Goal: Task Accomplishment & Management: Complete application form

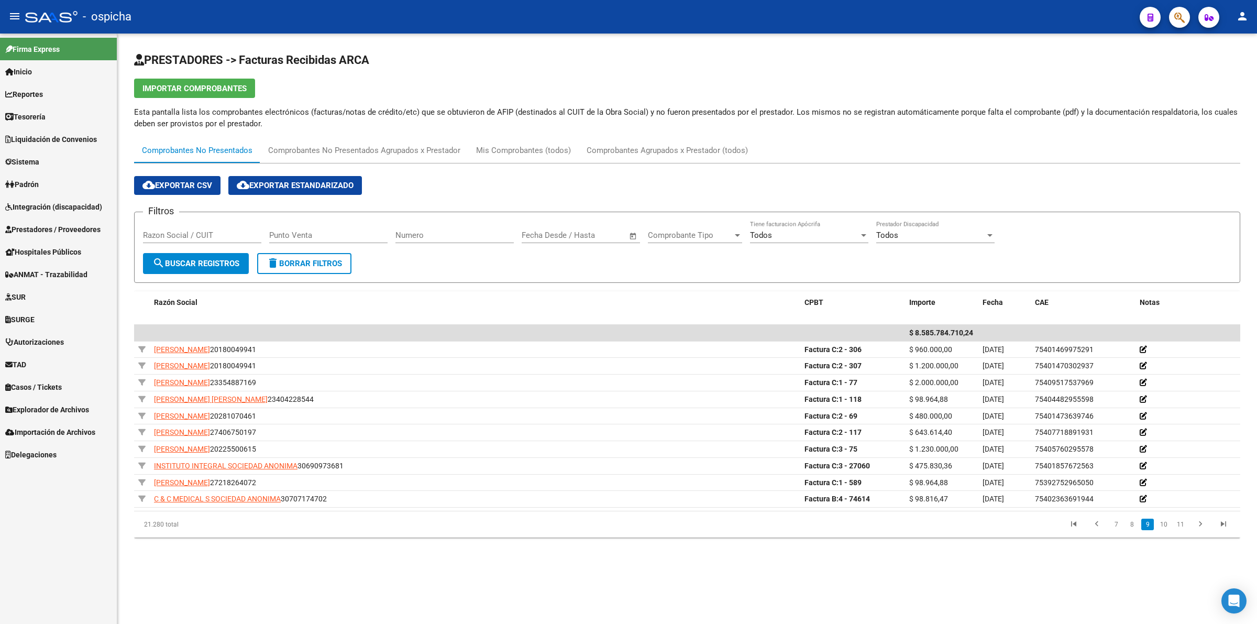
click at [1185, 11] on button "button" at bounding box center [1179, 17] width 21 height 21
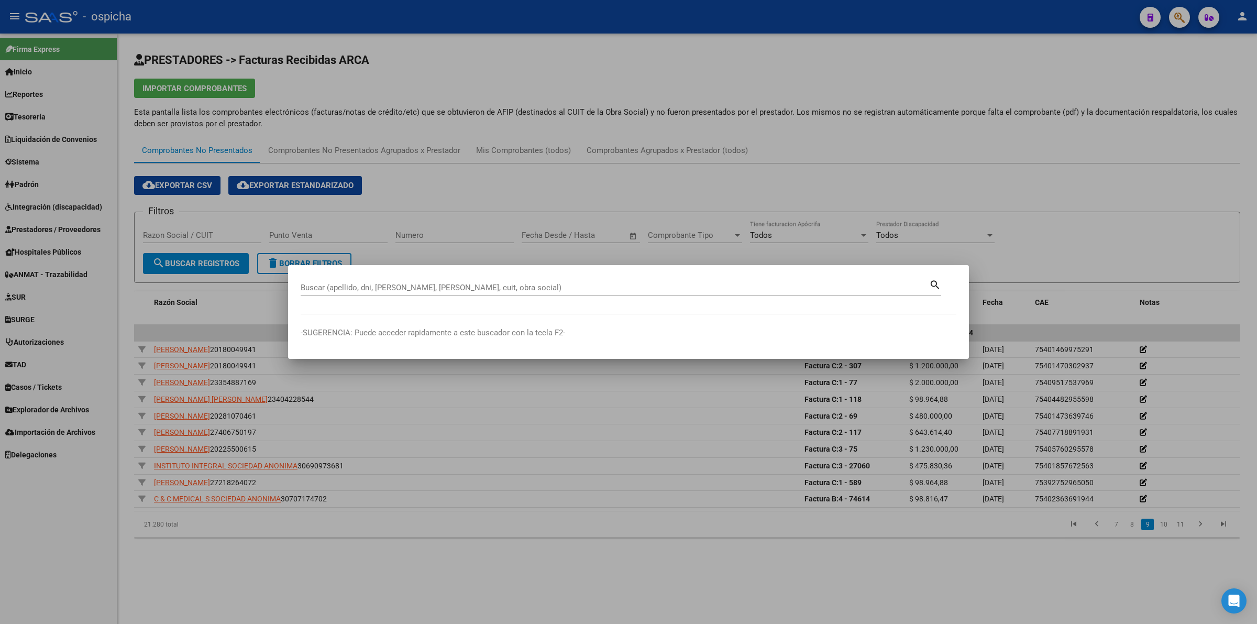
click at [768, 255] on div at bounding box center [628, 312] width 1257 height 624
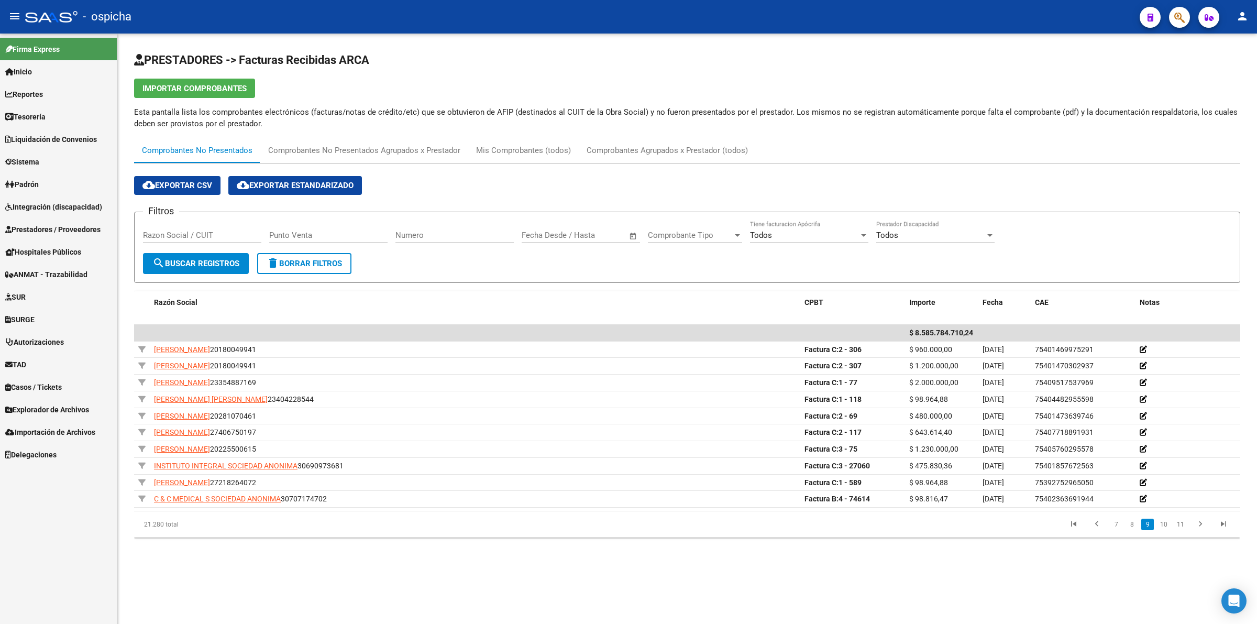
click at [770, 252] on div "Todos Tiene facturacion Apócrifa" at bounding box center [809, 237] width 118 height 32
click at [754, 245] on div "Todos Tiene facturacion Apócrifa" at bounding box center [809, 237] width 118 height 32
click at [1180, 20] on icon "button" at bounding box center [1179, 18] width 10 height 12
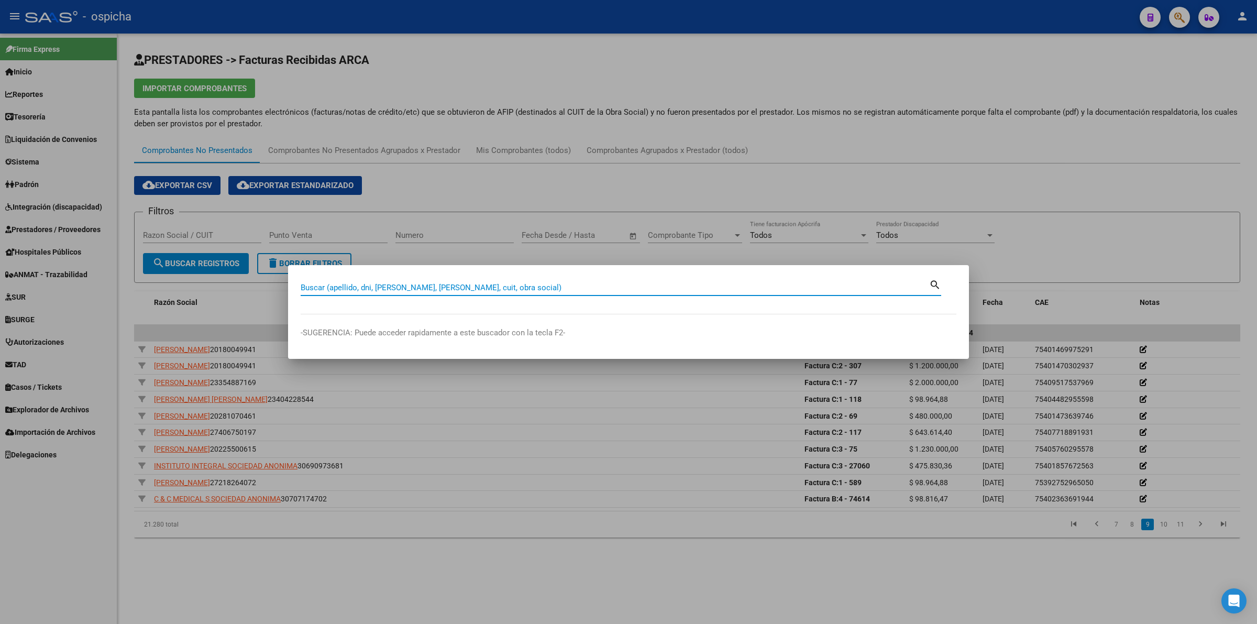
click at [525, 289] on input "Buscar (apellido, dni, [PERSON_NAME], [PERSON_NAME], cuit, obra social)" at bounding box center [615, 287] width 629 height 9
drag, startPoint x: 1136, startPoint y: 535, endPoint x: 1138, endPoint y: 543, distance: 8.1
click at [1140, 543] on div at bounding box center [628, 312] width 1257 height 624
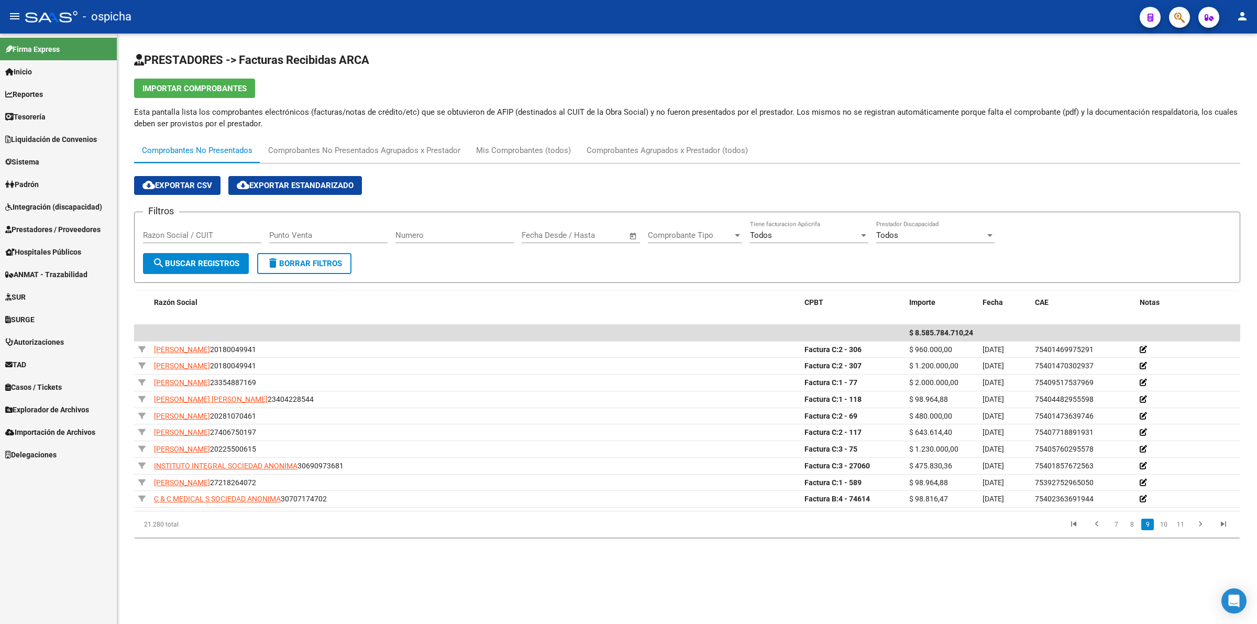
click at [194, 234] on input "Razon Social / CUIT" at bounding box center [202, 234] width 118 height 9
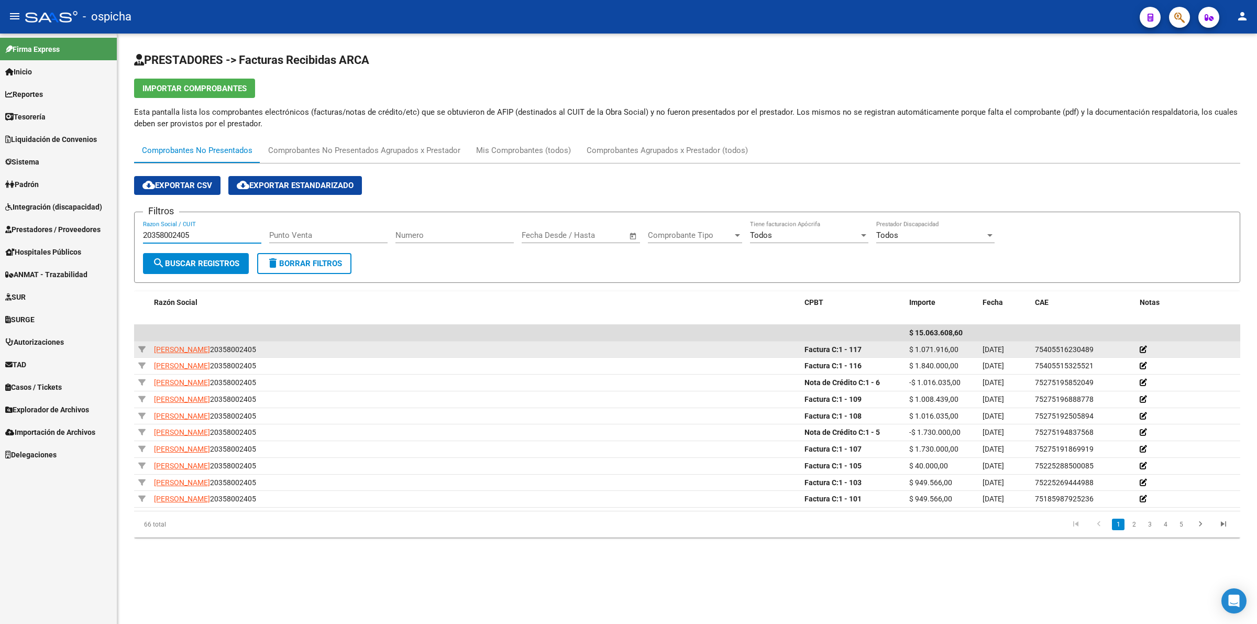
type input "20358002405"
click at [943, 346] on span "$ 1.071.916,00" at bounding box center [933, 349] width 49 height 8
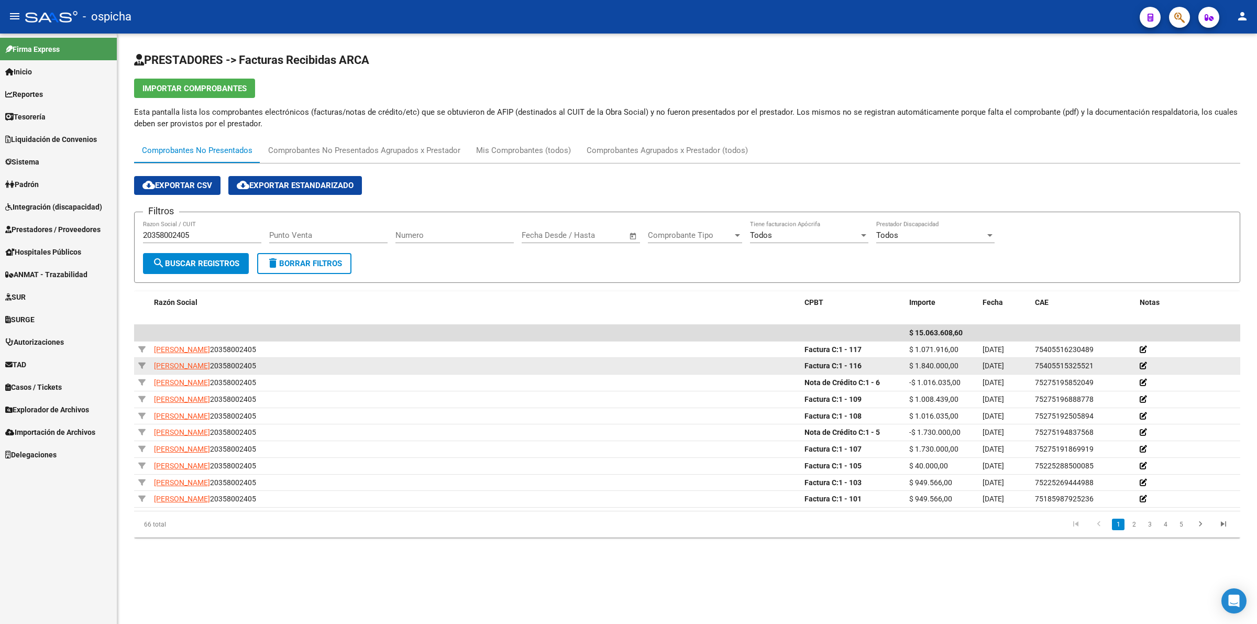
click at [947, 362] on span "$ 1.840.000,00" at bounding box center [933, 365] width 49 height 8
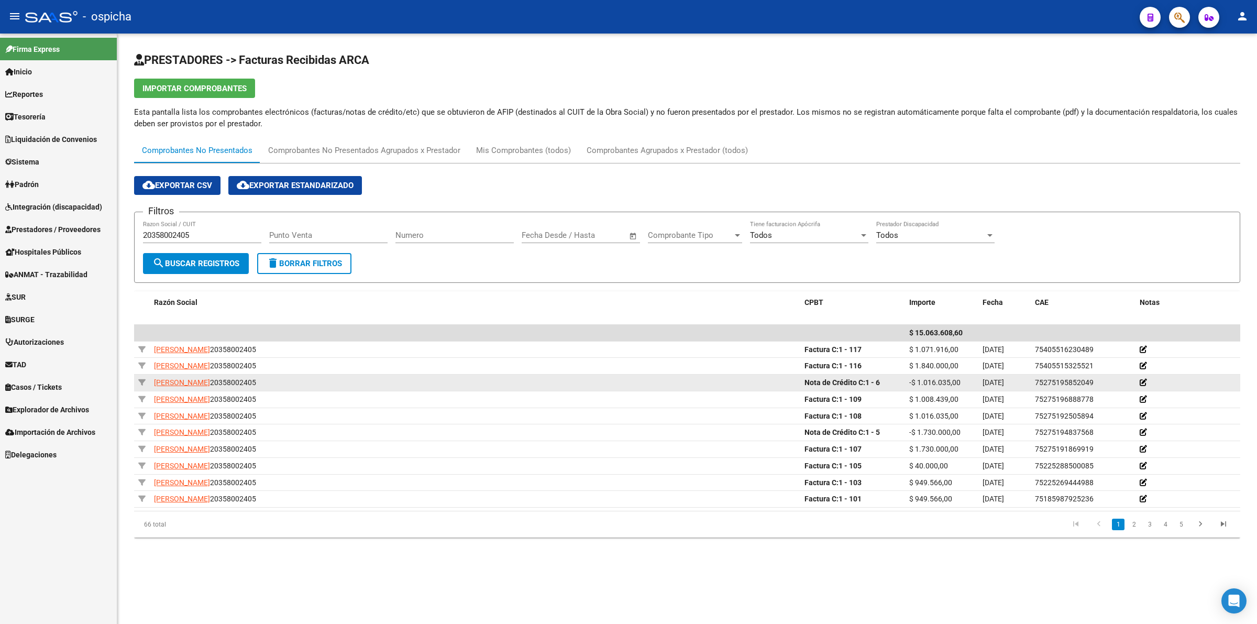
click at [947, 386] on span "-$ 1.016.035,00" at bounding box center [934, 382] width 51 height 8
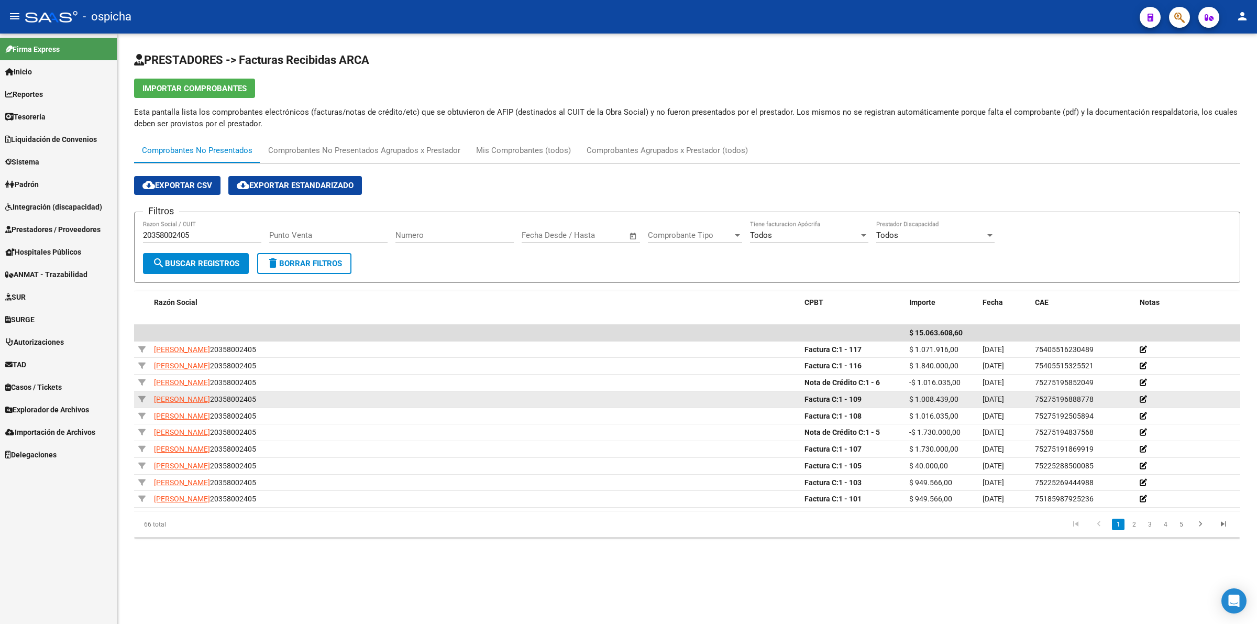
click at [951, 402] on div "$ 1.008.439,00" at bounding box center [941, 399] width 65 height 12
click at [951, 402] on span "$ 1.008.439,00" at bounding box center [933, 399] width 49 height 8
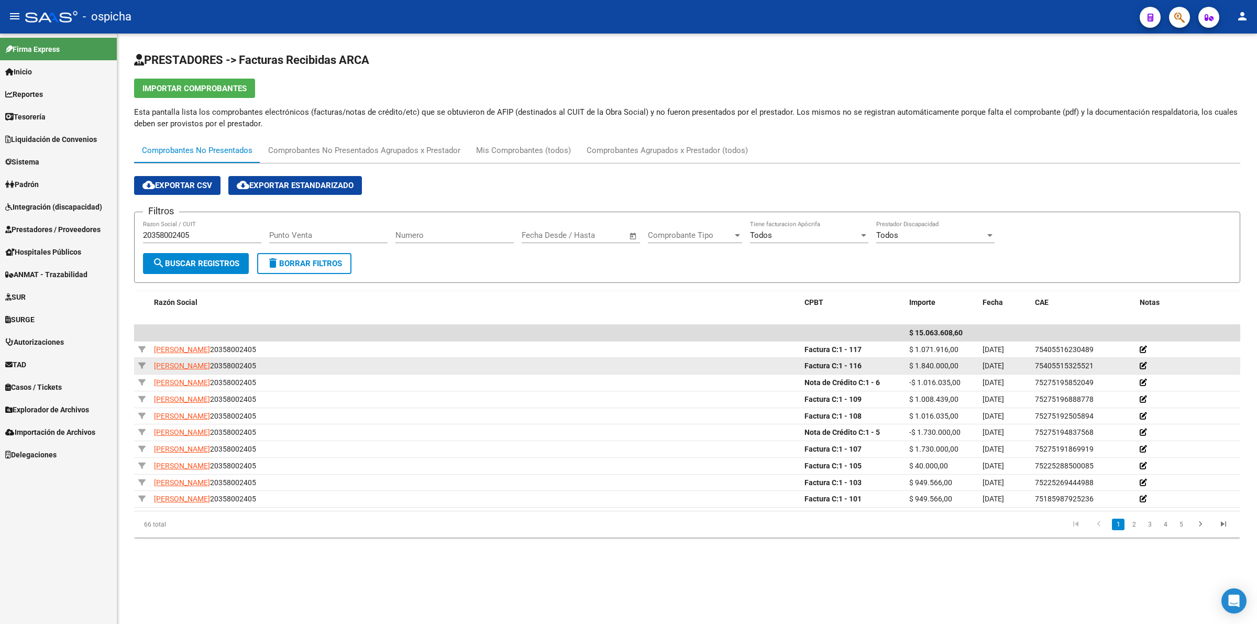
click at [941, 358] on datatable-body-cell "$ 1.840.000,00" at bounding box center [941, 366] width 73 height 16
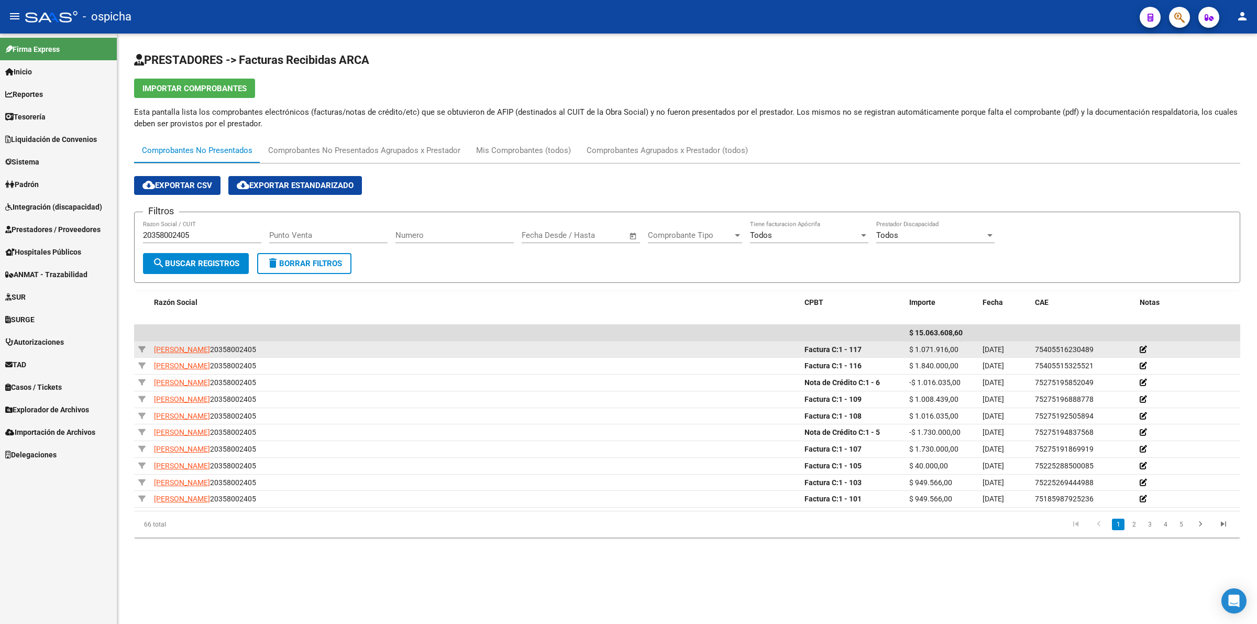
click at [941, 354] on div "$ 1.071.916,00" at bounding box center [941, 350] width 65 height 12
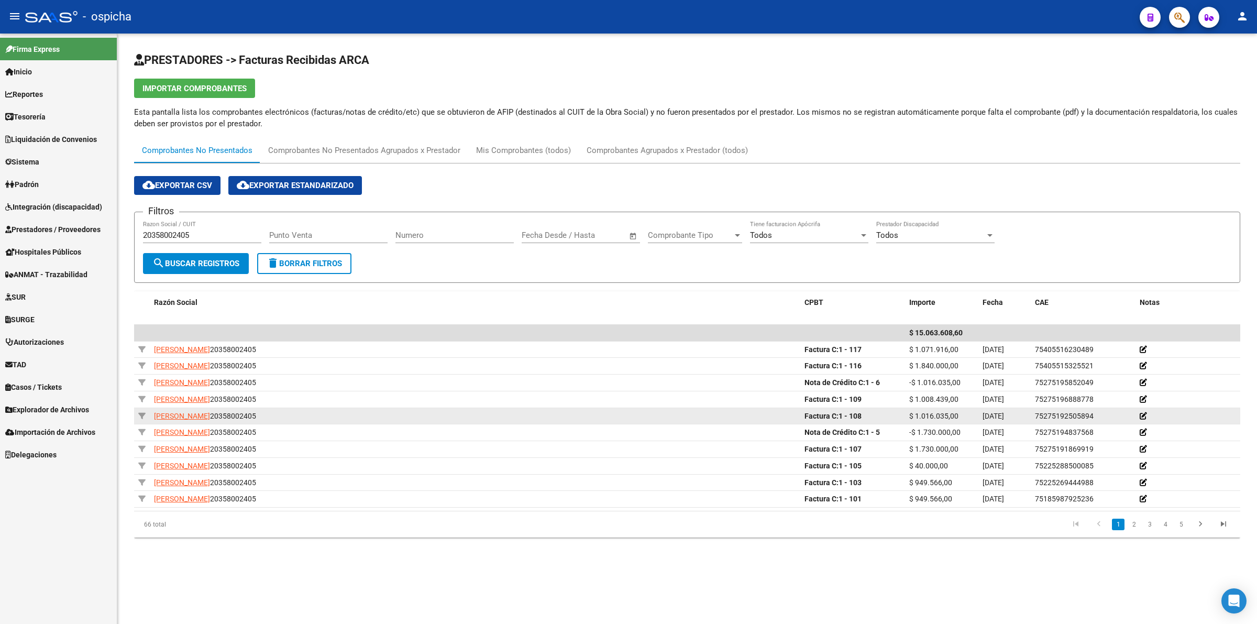
click at [944, 412] on span "$ 1.016.035,00" at bounding box center [933, 416] width 49 height 8
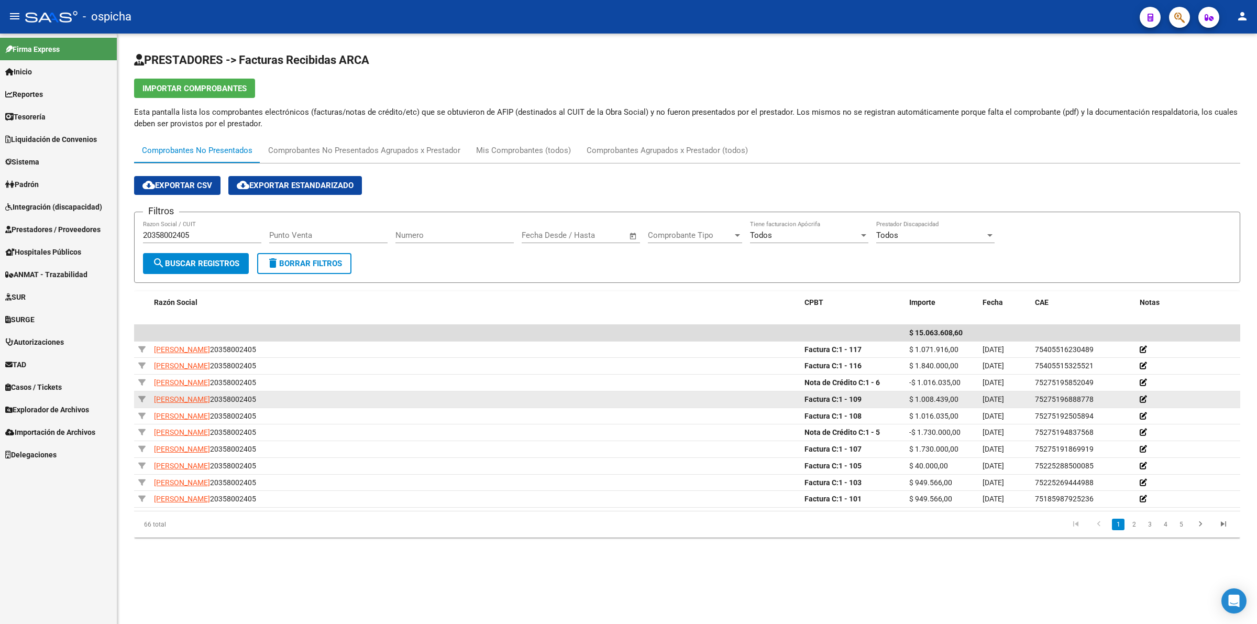
click at [941, 401] on span "$ 1.008.439,00" at bounding box center [933, 399] width 49 height 8
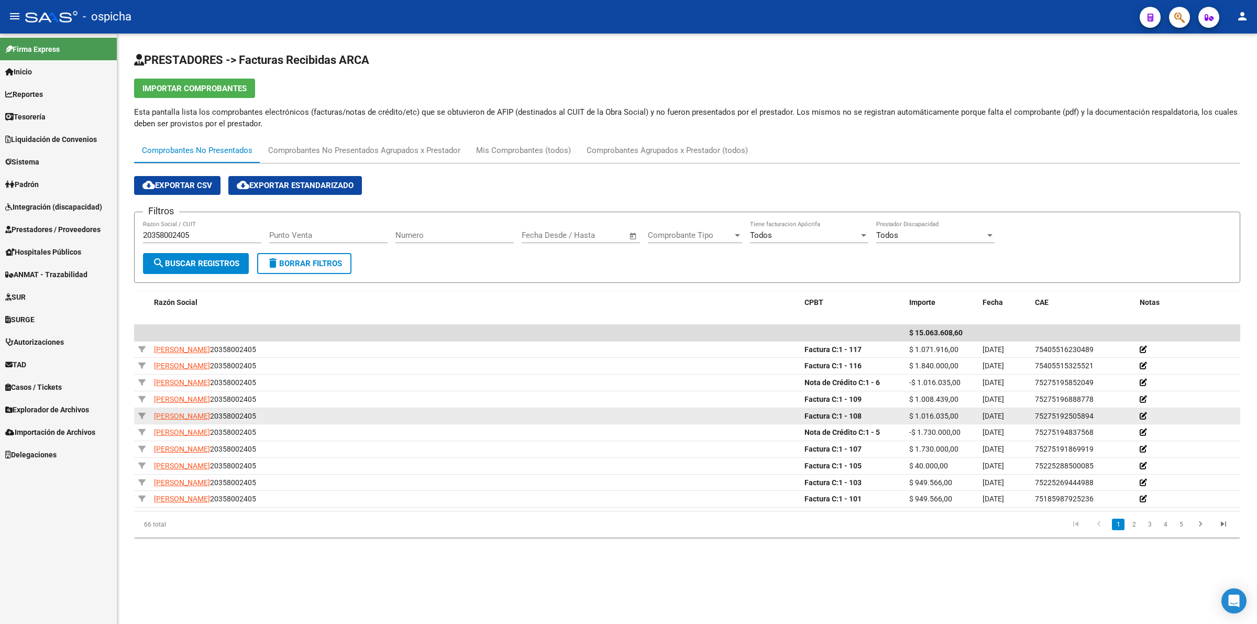
click at [941, 415] on span "$ 1.016.035,00" at bounding box center [933, 416] width 49 height 8
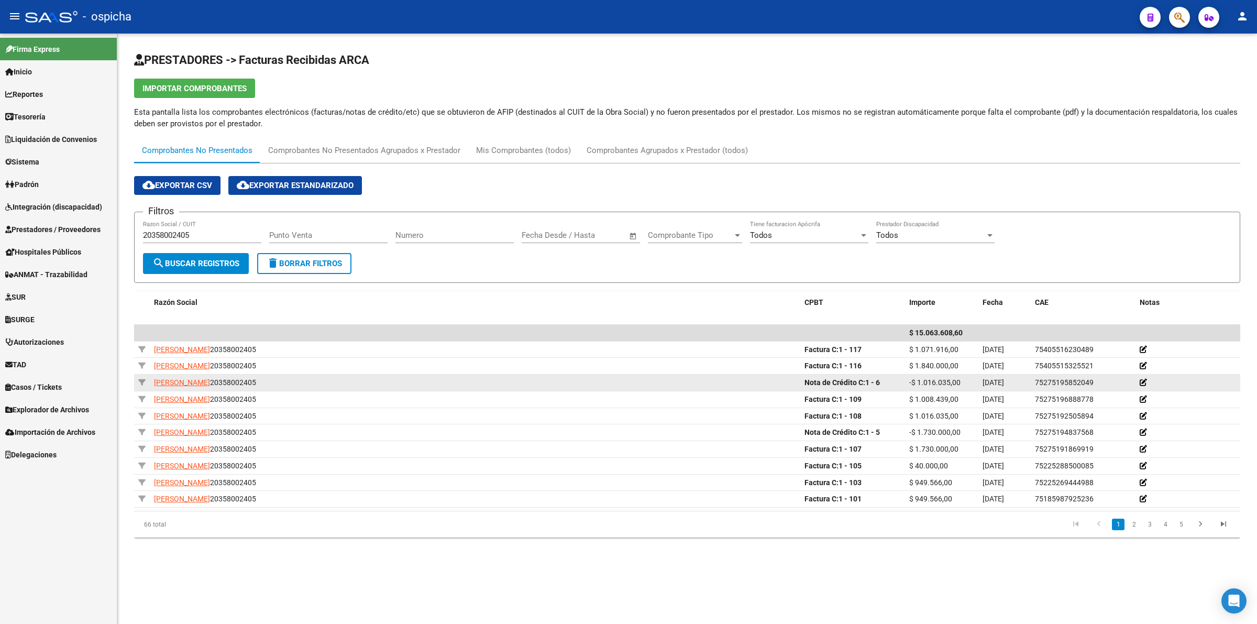
click at [938, 383] on span "-$ 1.016.035,00" at bounding box center [934, 382] width 51 height 8
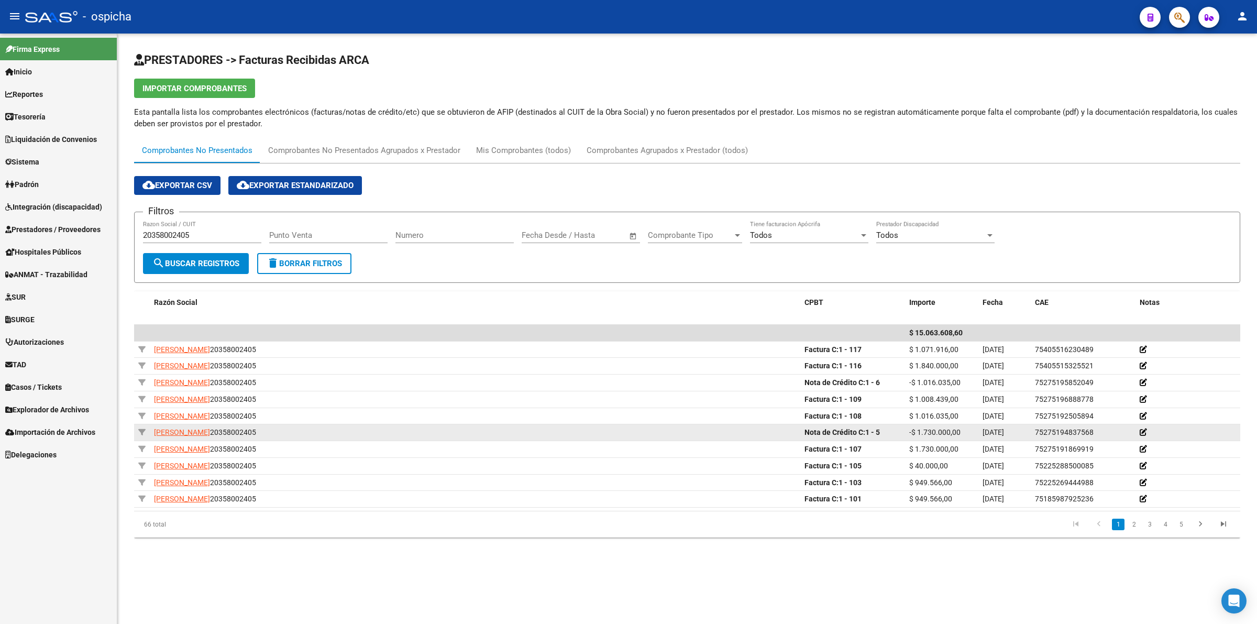
click at [941, 428] on span "-$ 1.730.000,00" at bounding box center [934, 432] width 51 height 8
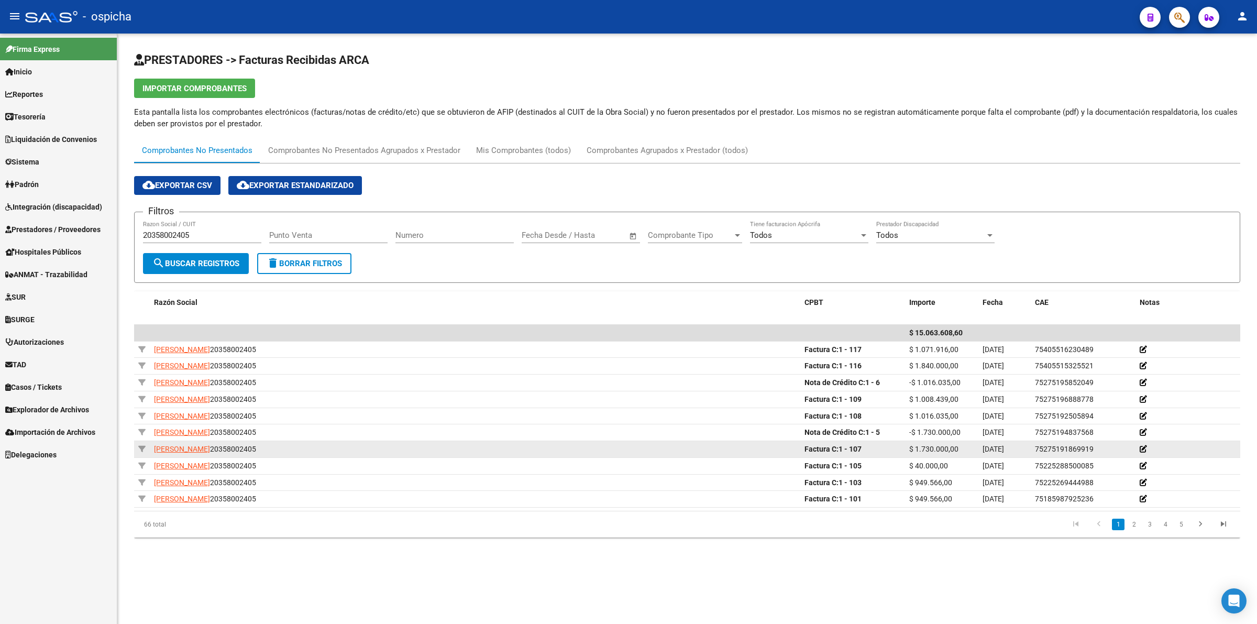
click at [941, 445] on span "$ 1.730.000,00" at bounding box center [933, 449] width 49 height 8
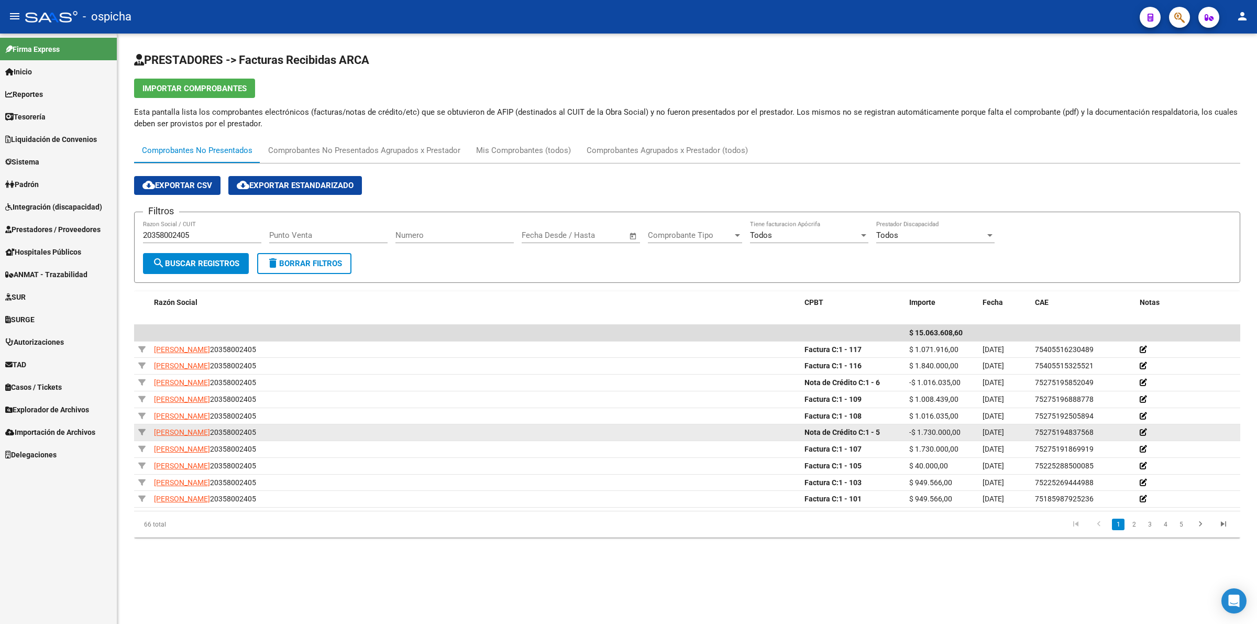
click at [941, 431] on span "-$ 1.730.000,00" at bounding box center [934, 432] width 51 height 8
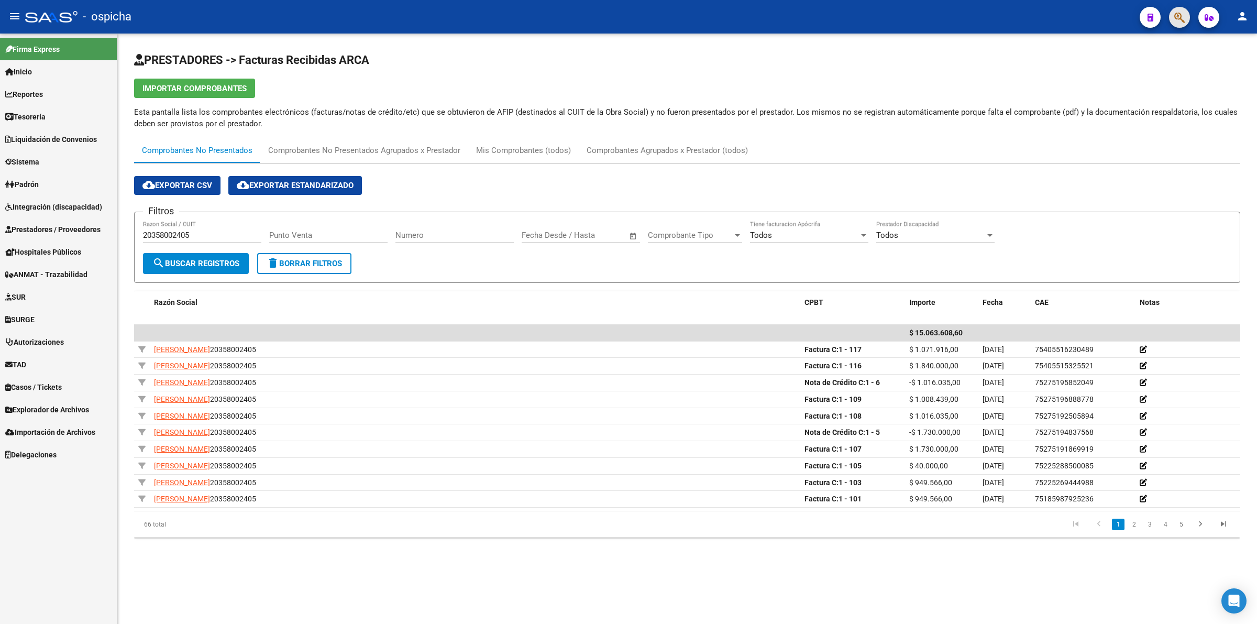
click at [1184, 10] on span "button" at bounding box center [1179, 17] width 10 height 21
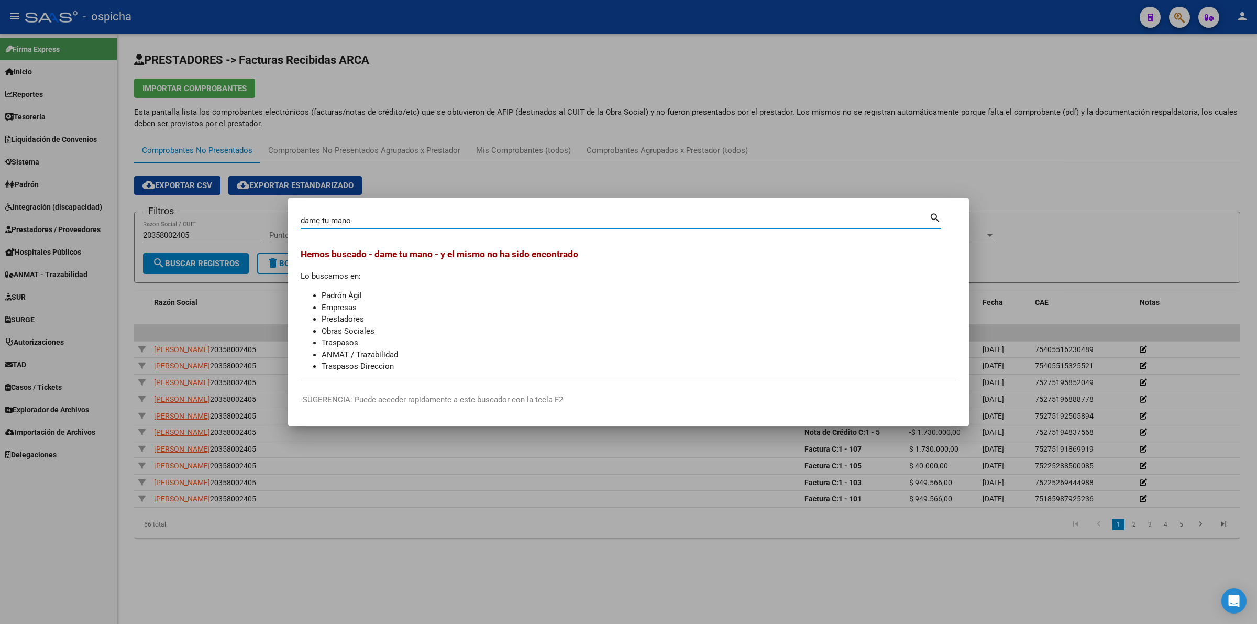
click at [493, 219] on input "dame tu mano" at bounding box center [615, 220] width 629 height 9
type input "d"
type input "27200252476"
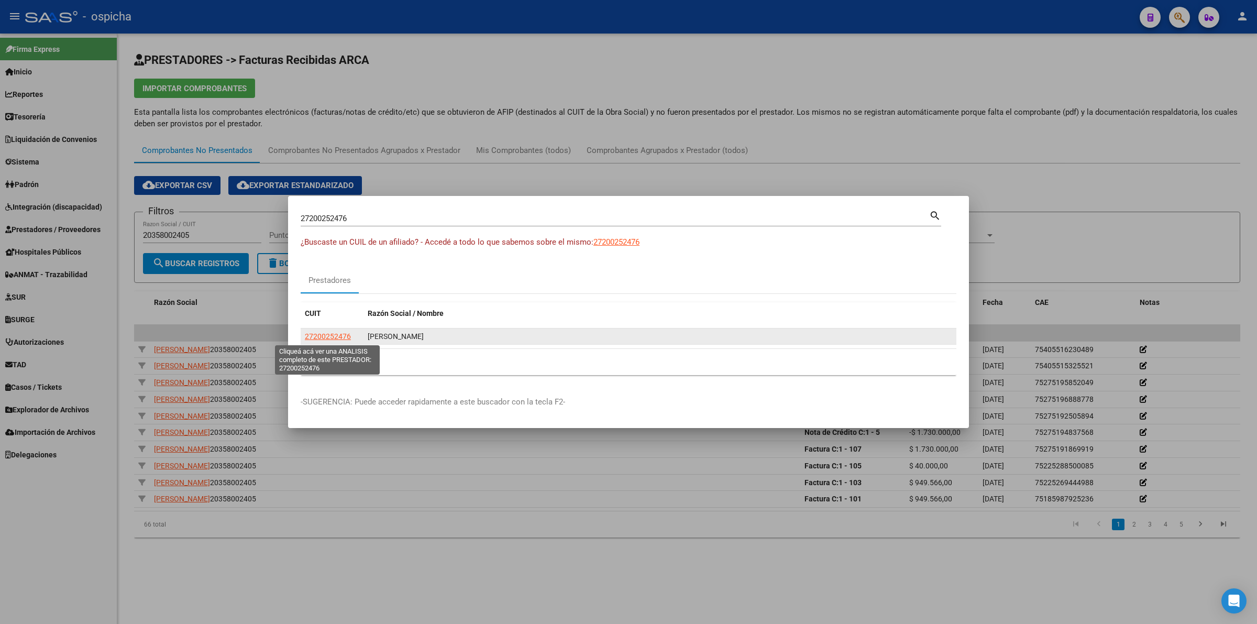
click at [331, 334] on span "27200252476" at bounding box center [328, 336] width 46 height 8
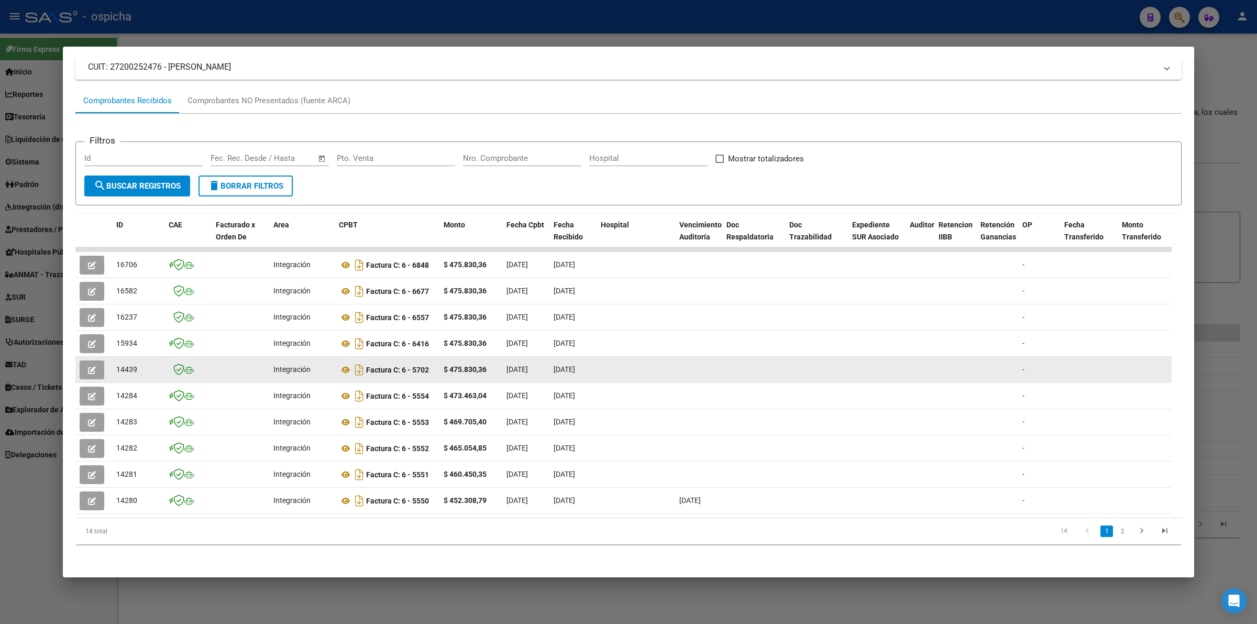
scroll to position [82, 0]
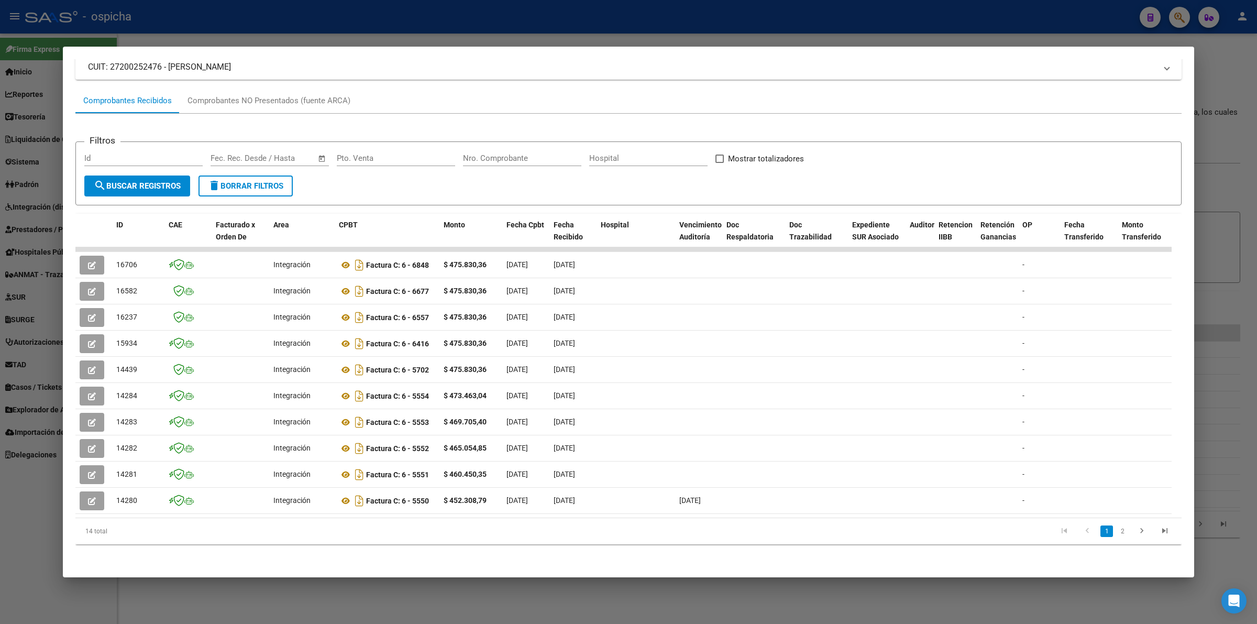
click at [1116, 532] on link "2" at bounding box center [1122, 531] width 13 height 12
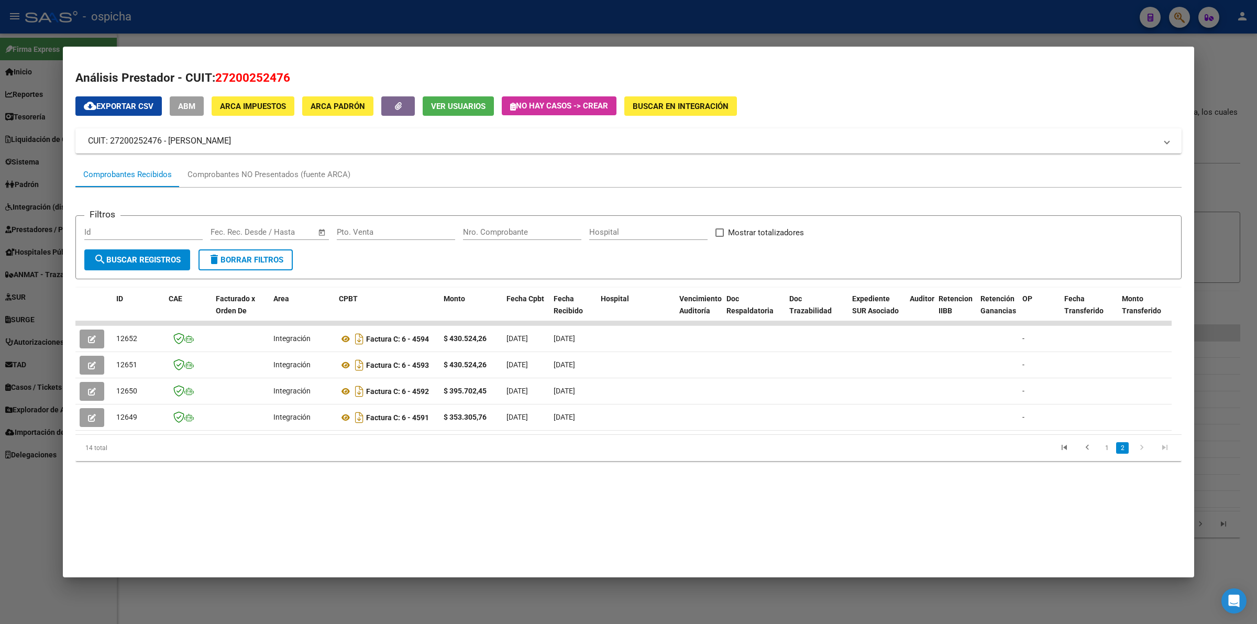
scroll to position [0, 0]
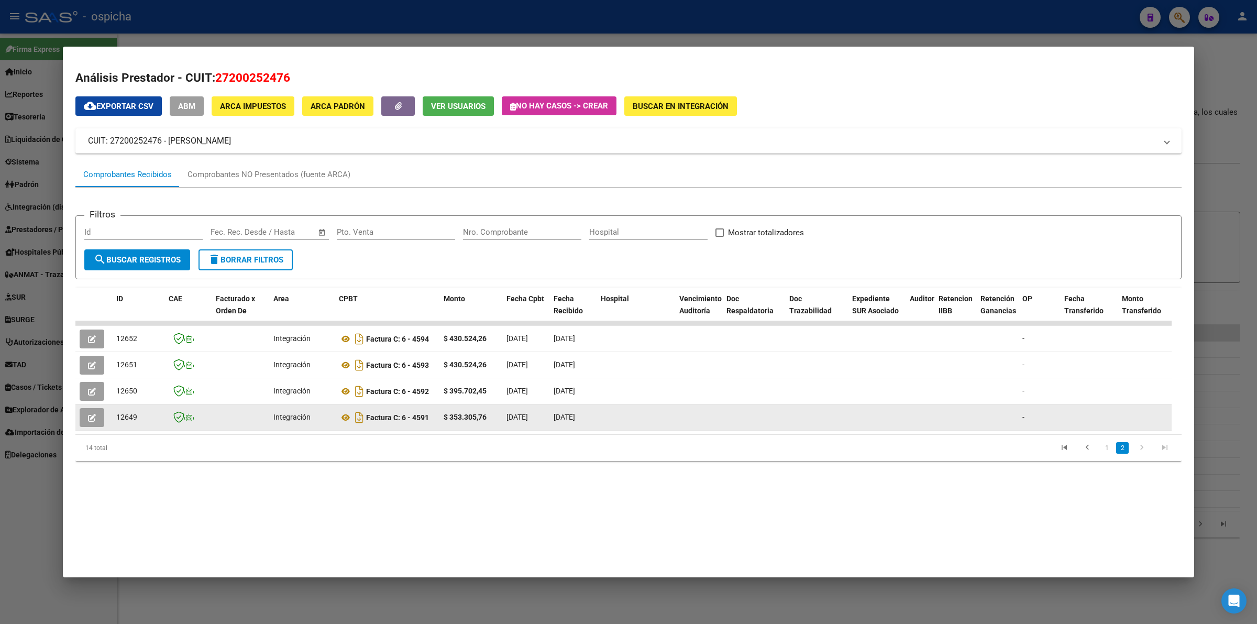
click at [85, 410] on button "button" at bounding box center [92, 417] width 25 height 19
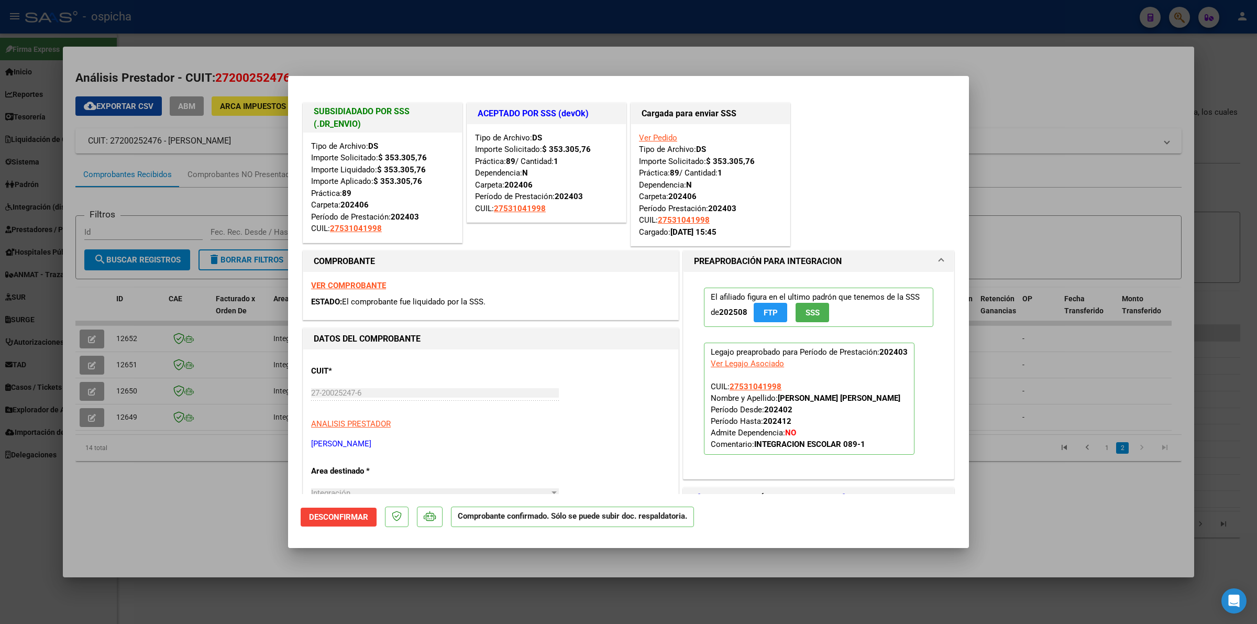
click at [220, 503] on div at bounding box center [628, 312] width 1257 height 624
type input "$ 0,00"
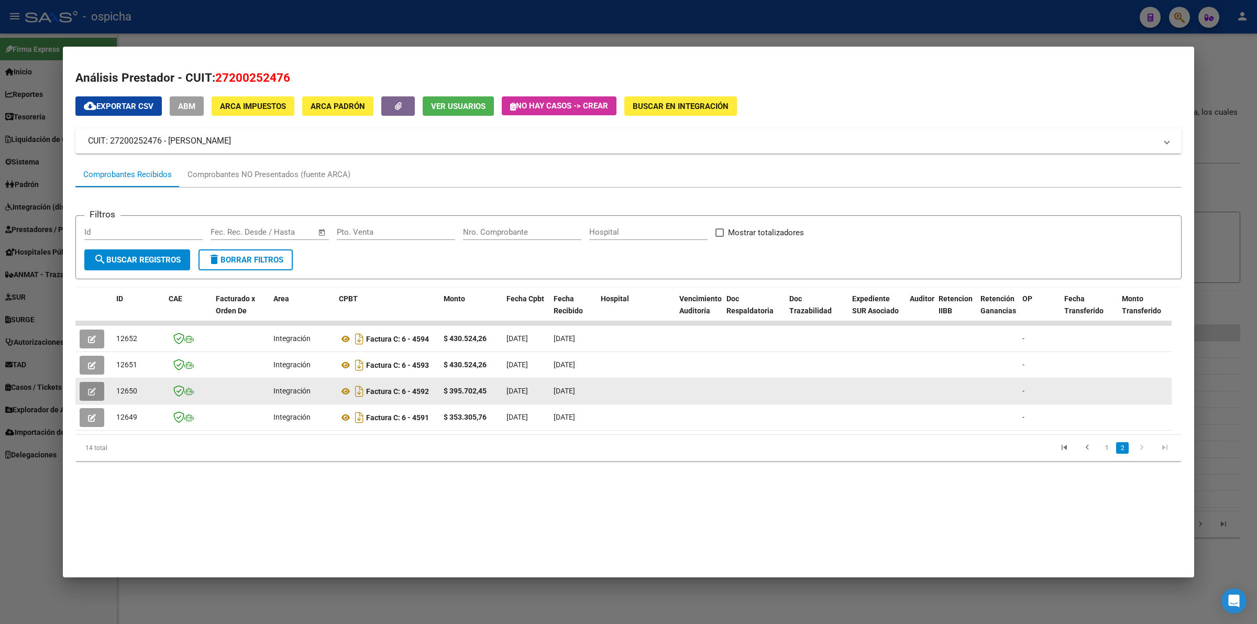
click at [98, 386] on button "button" at bounding box center [92, 391] width 25 height 19
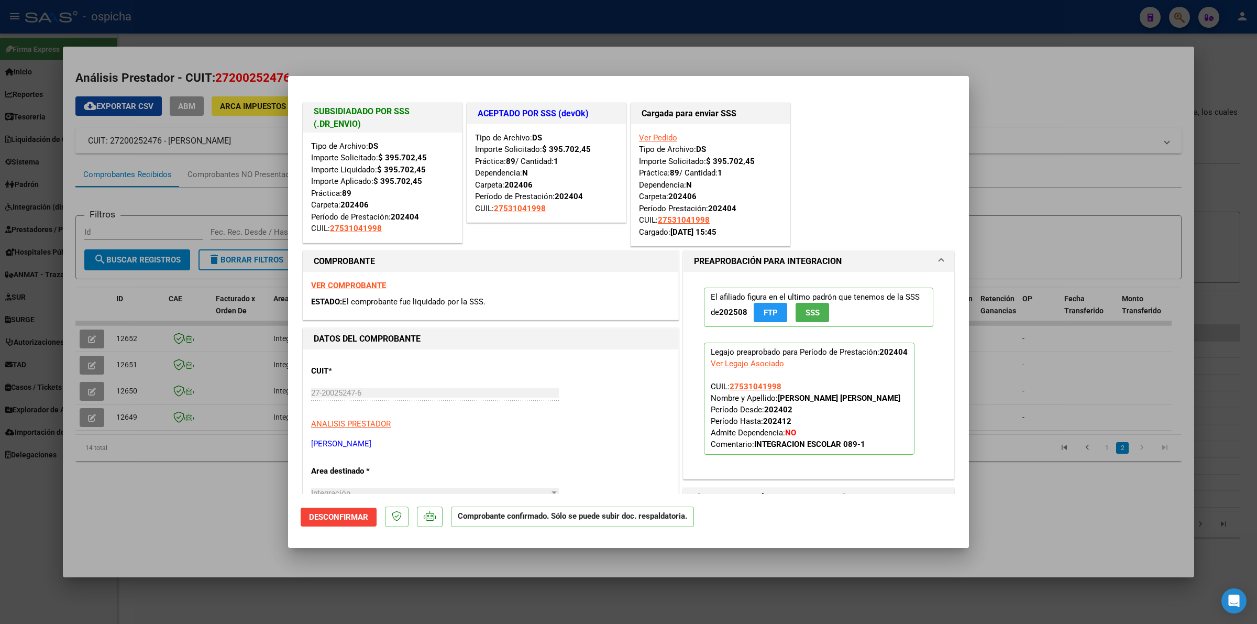
click at [174, 503] on div at bounding box center [628, 312] width 1257 height 624
type input "$ 0,00"
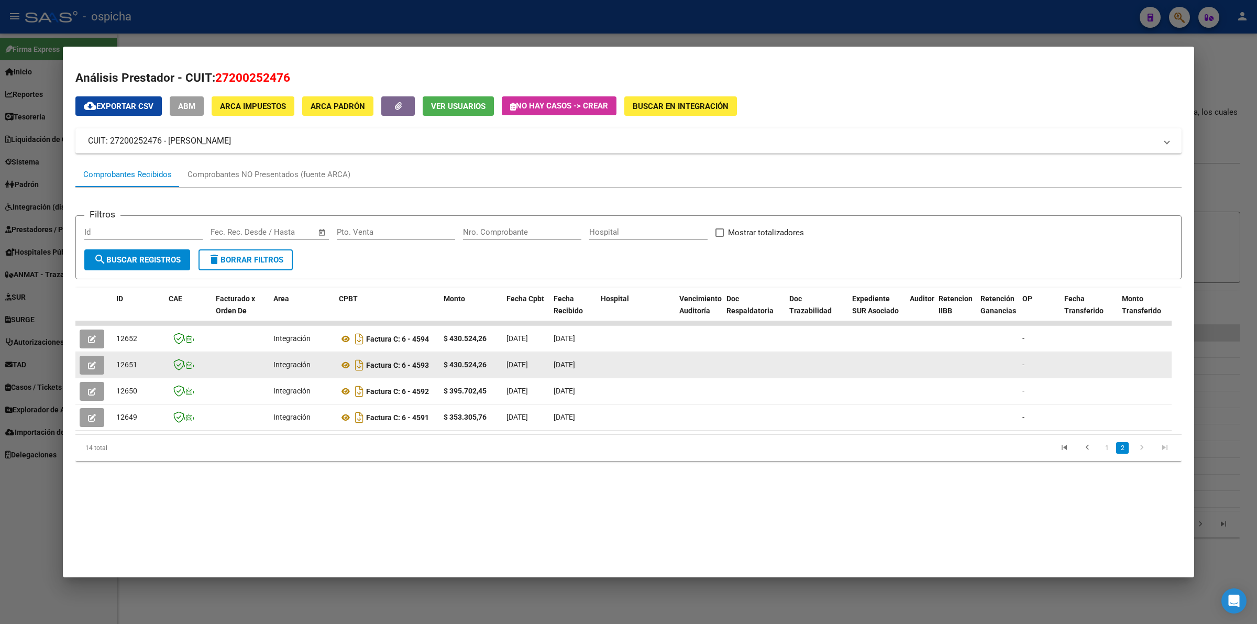
click at [89, 367] on icon "button" at bounding box center [92, 365] width 8 height 8
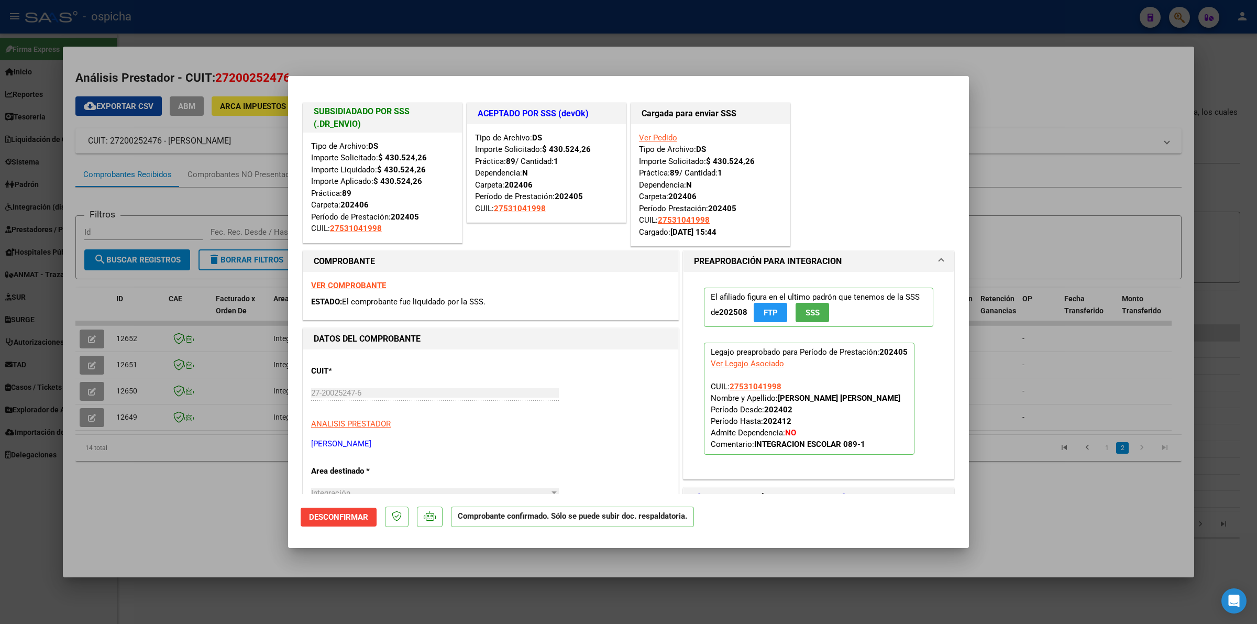
click at [167, 491] on div at bounding box center [628, 312] width 1257 height 624
type input "$ 0,00"
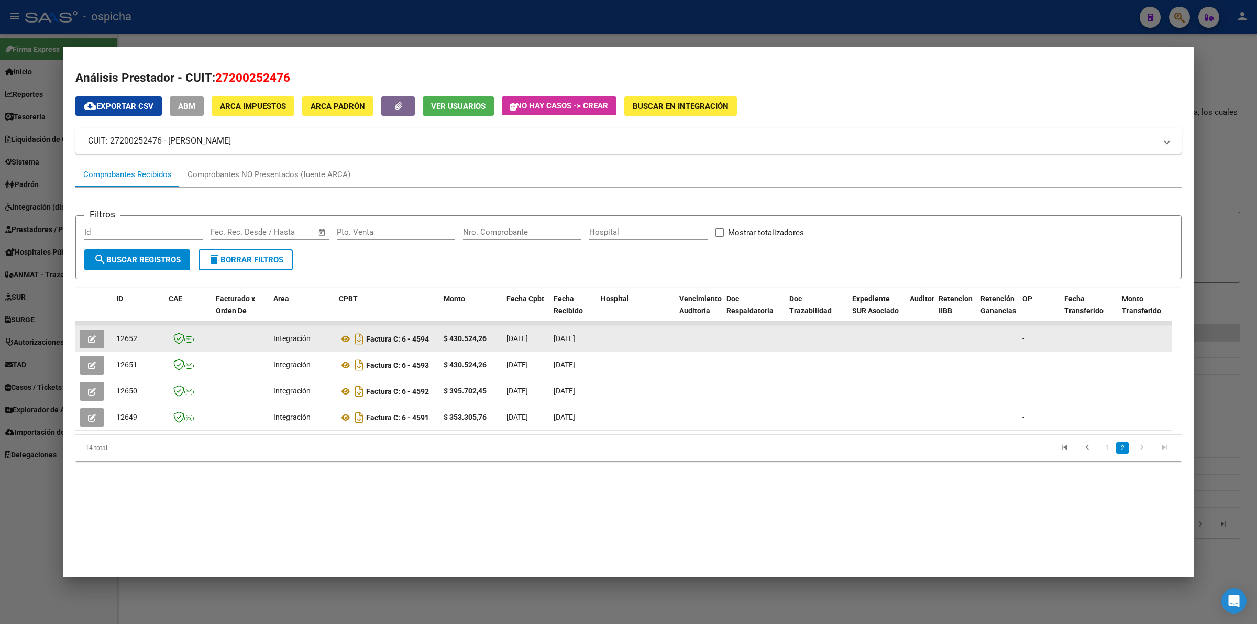
click at [91, 342] on icon "button" at bounding box center [92, 339] width 8 height 8
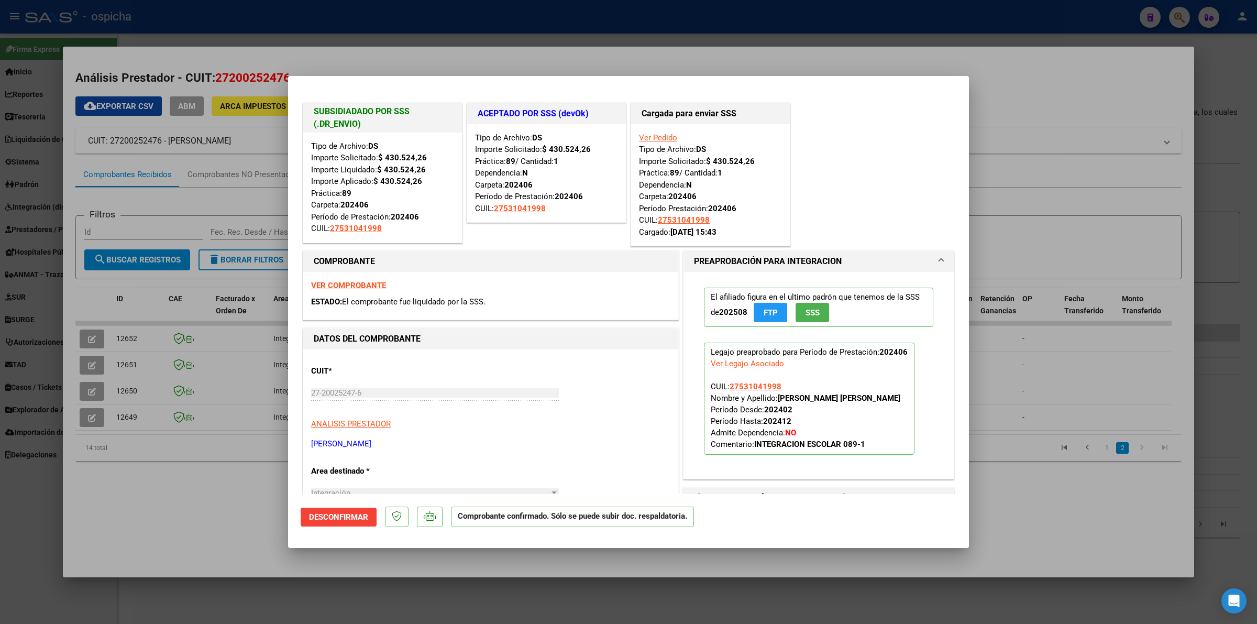
click at [192, 477] on div at bounding box center [628, 312] width 1257 height 624
type input "$ 0,00"
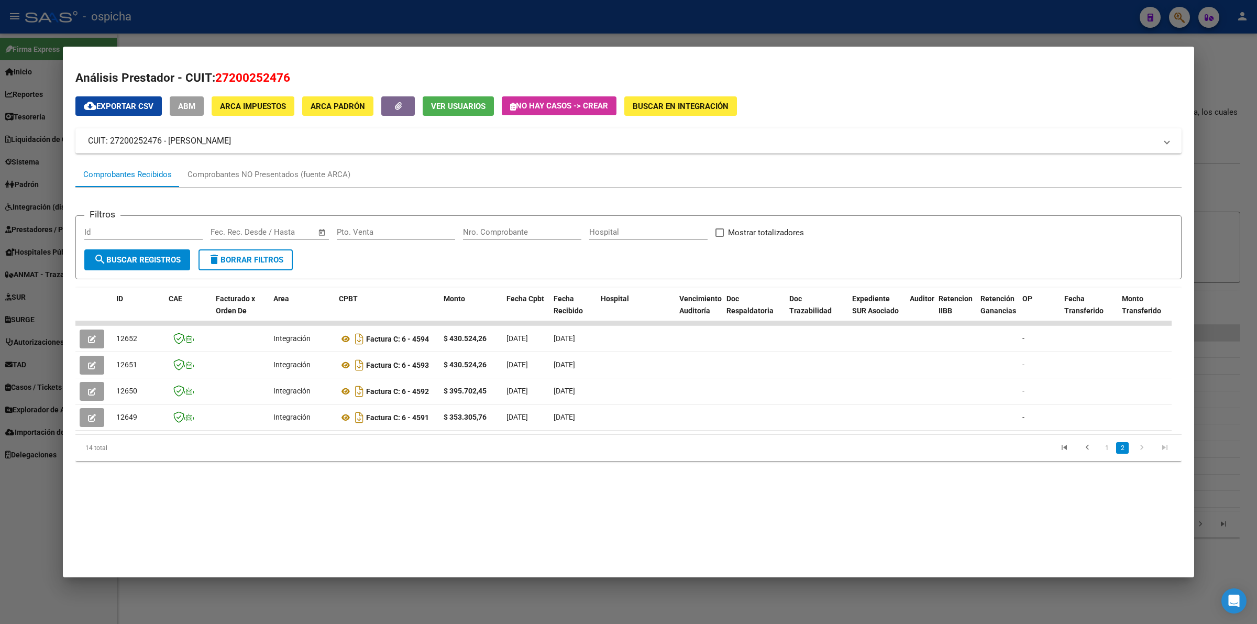
click at [1115, 454] on li "2" at bounding box center [1123, 448] width 16 height 18
click at [1112, 454] on link "1" at bounding box center [1107, 448] width 13 height 12
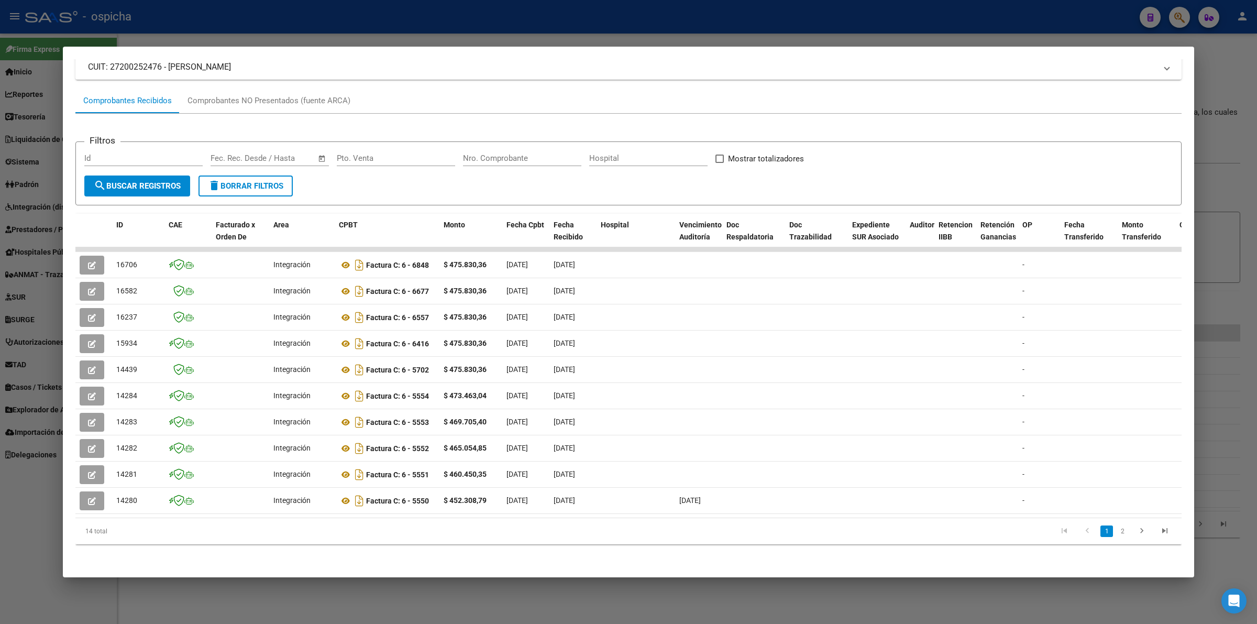
scroll to position [82, 0]
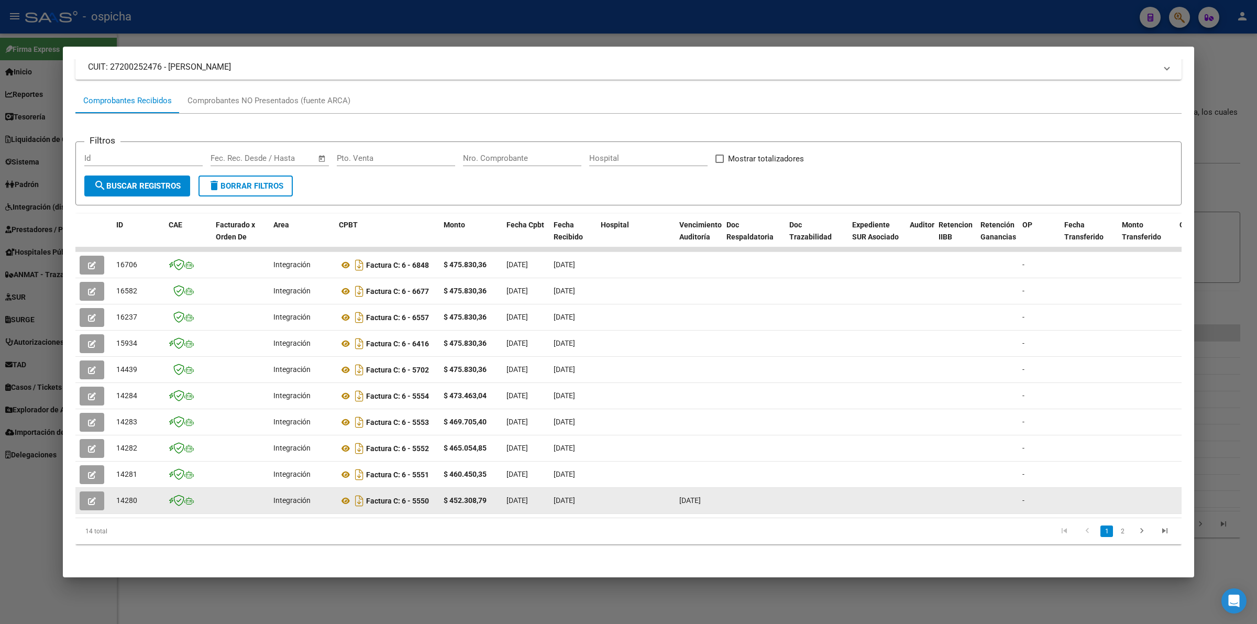
click at [103, 491] on button "button" at bounding box center [92, 500] width 25 height 19
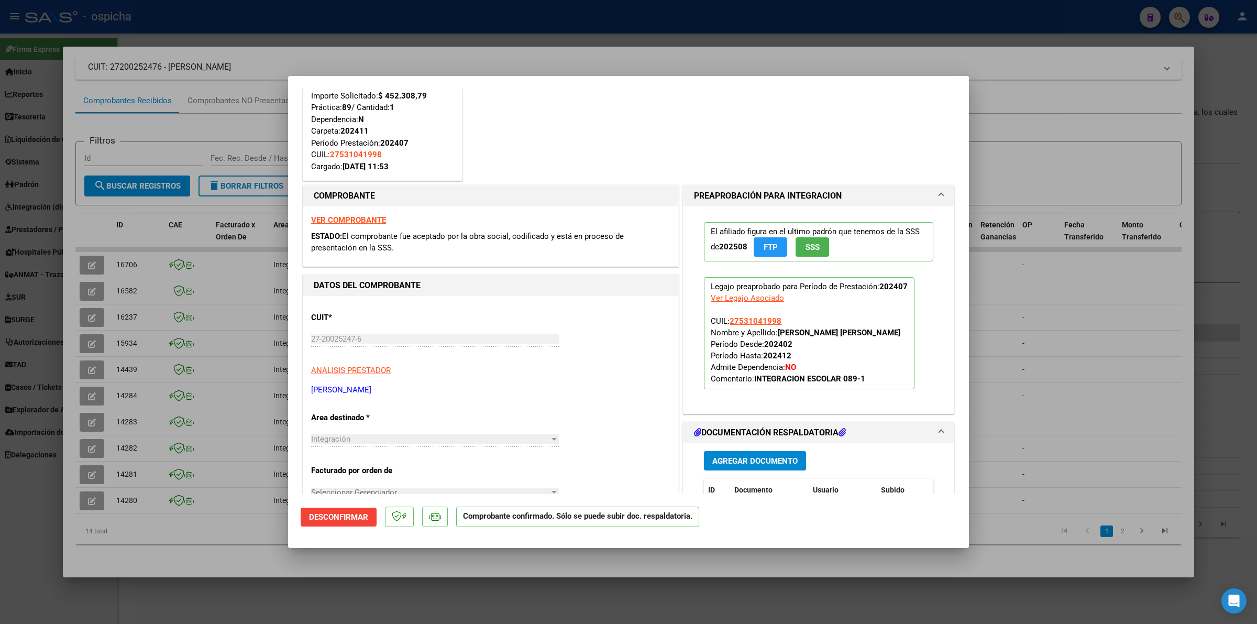
scroll to position [0, 0]
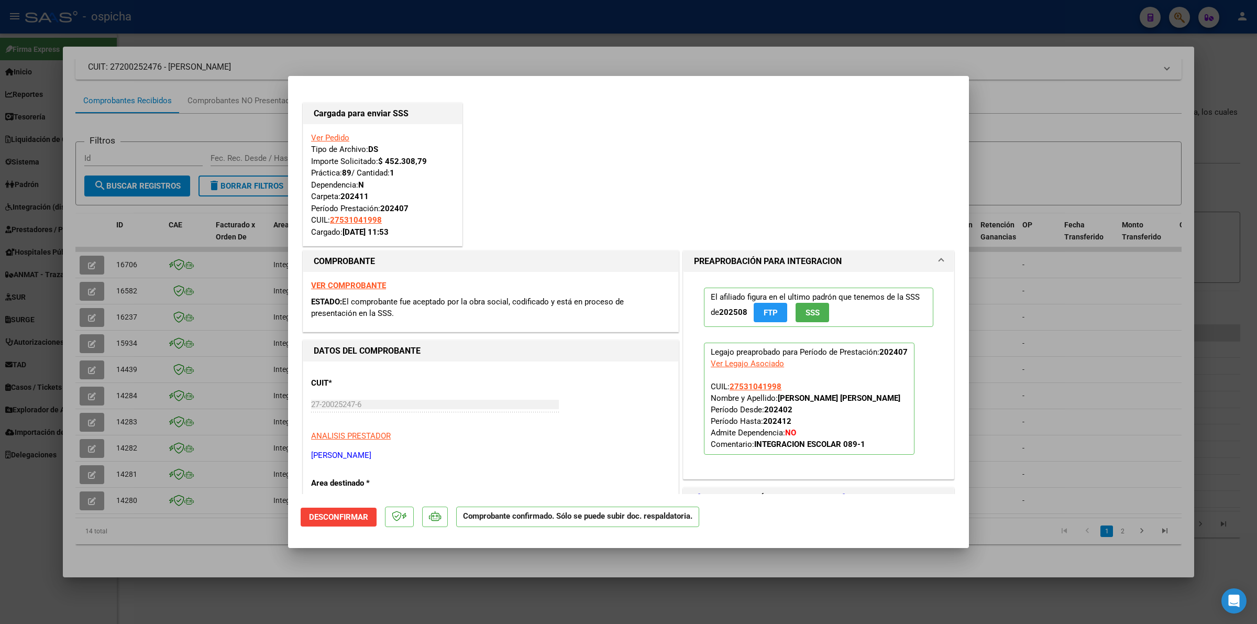
drag, startPoint x: 224, startPoint y: 535, endPoint x: 152, endPoint y: 511, distance: 75.5
click at [223, 534] on div at bounding box center [628, 312] width 1257 height 624
type input "$ 0,00"
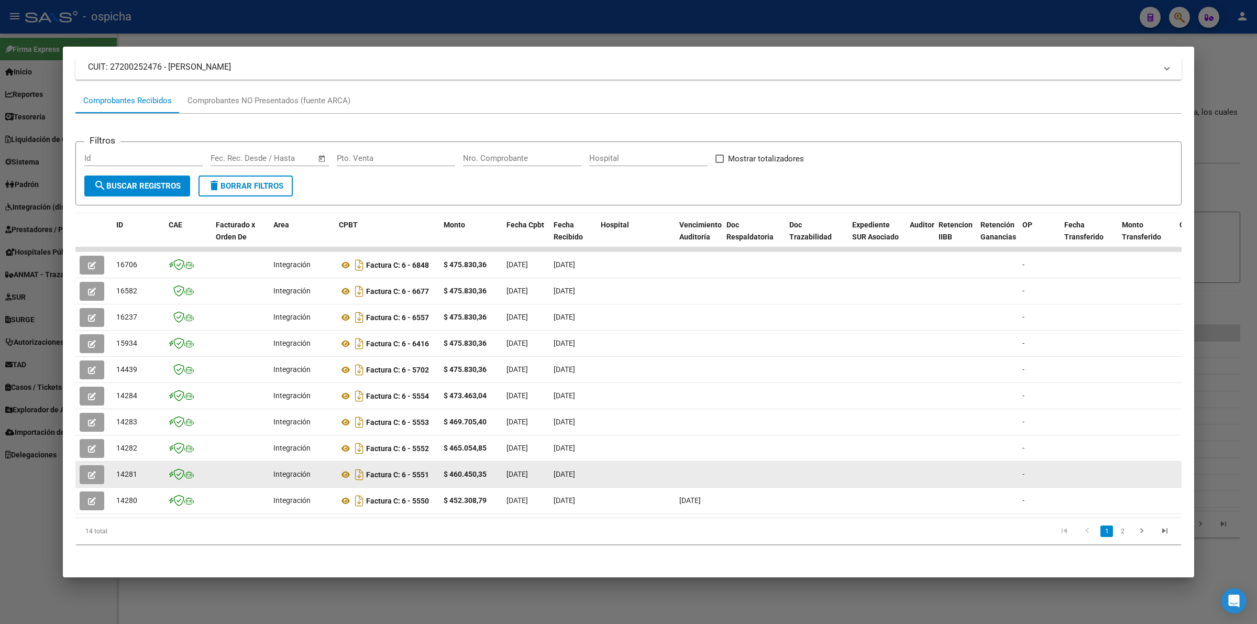
click at [95, 471] on icon "button" at bounding box center [92, 475] width 8 height 8
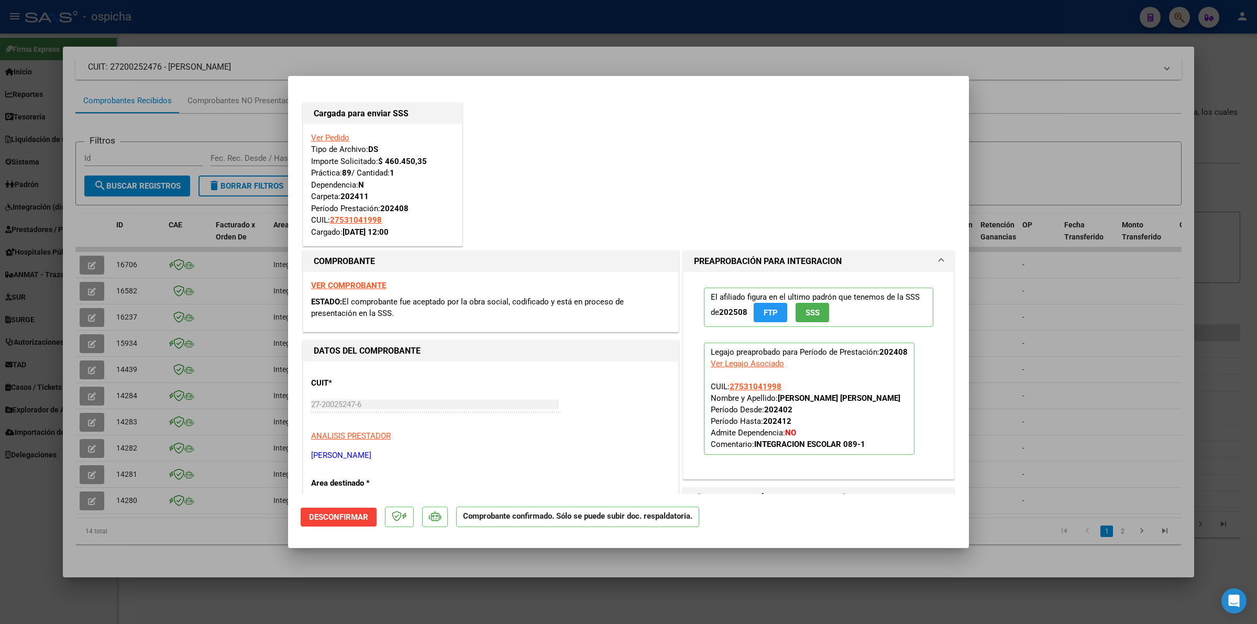
click at [90, 488] on div at bounding box center [628, 312] width 1257 height 624
type input "$ 0,00"
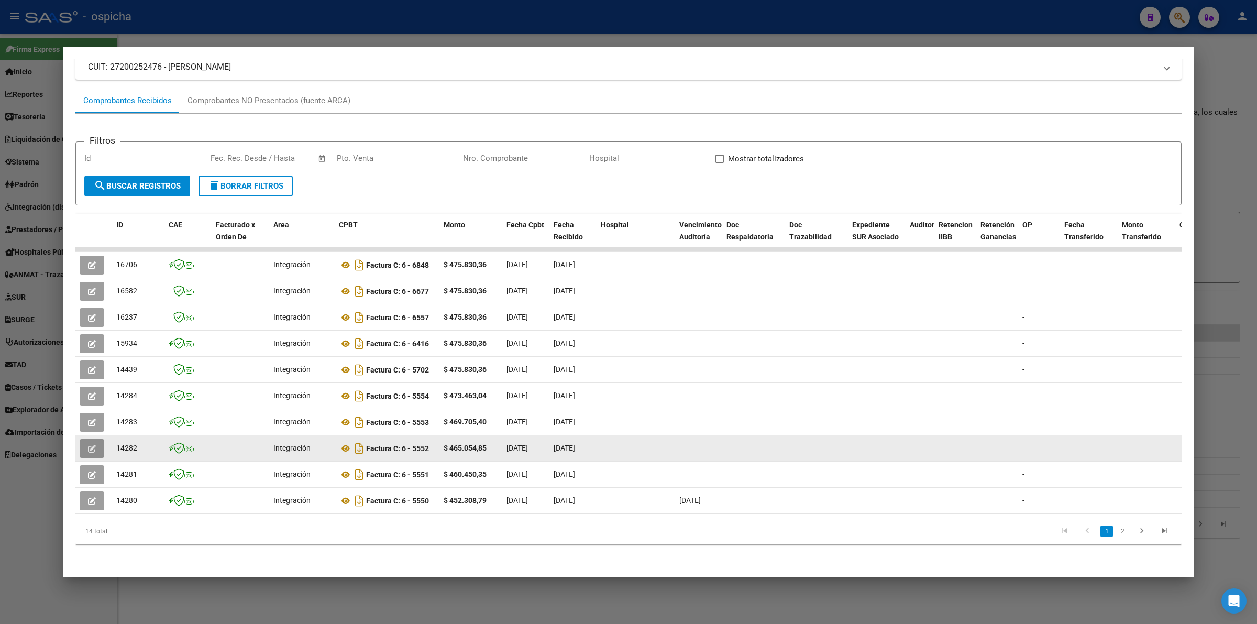
click at [97, 439] on button "button" at bounding box center [92, 448] width 25 height 19
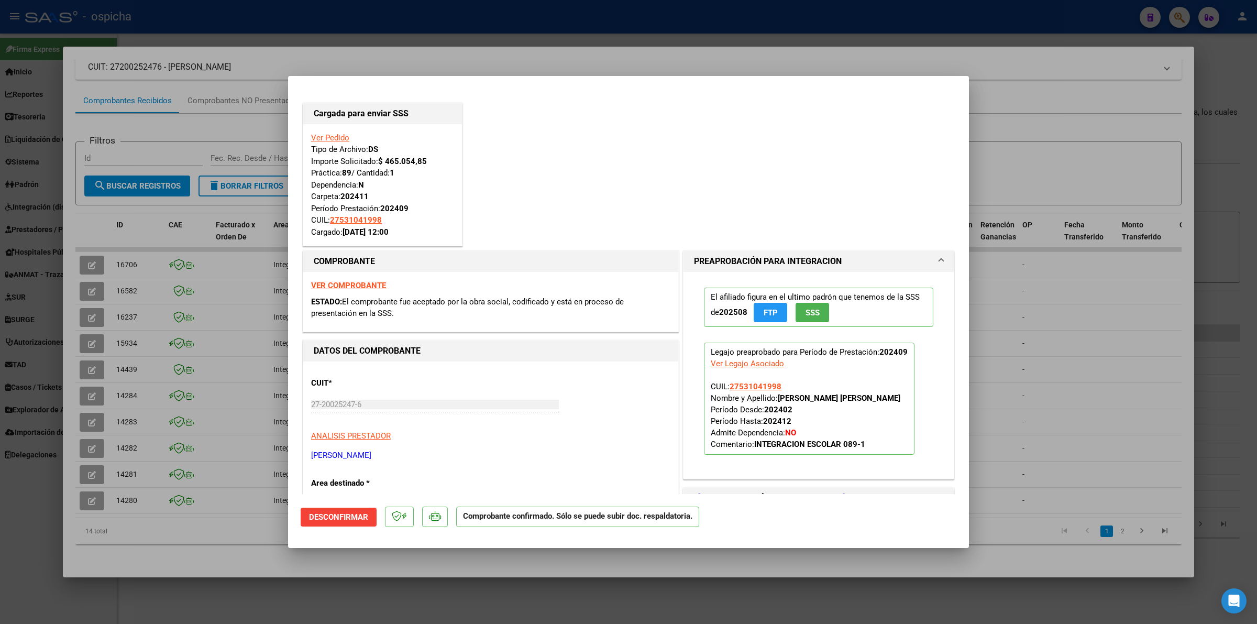
click at [239, 558] on div at bounding box center [628, 312] width 1257 height 624
type input "$ 0,00"
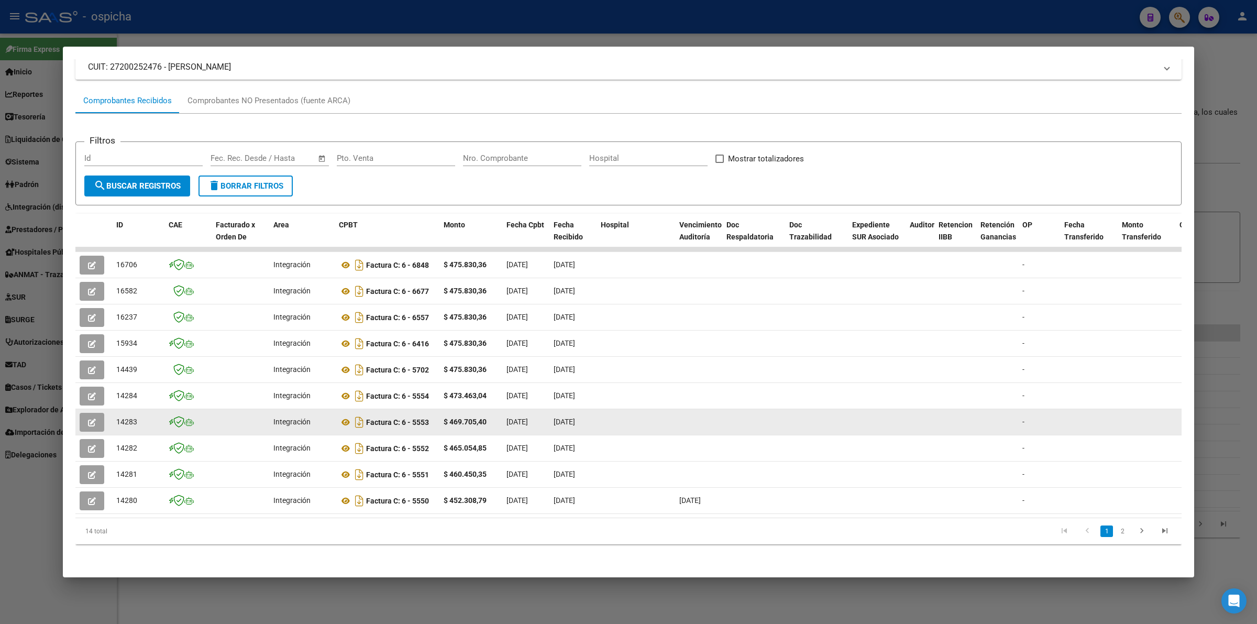
click at [94, 419] on icon "button" at bounding box center [92, 423] width 8 height 8
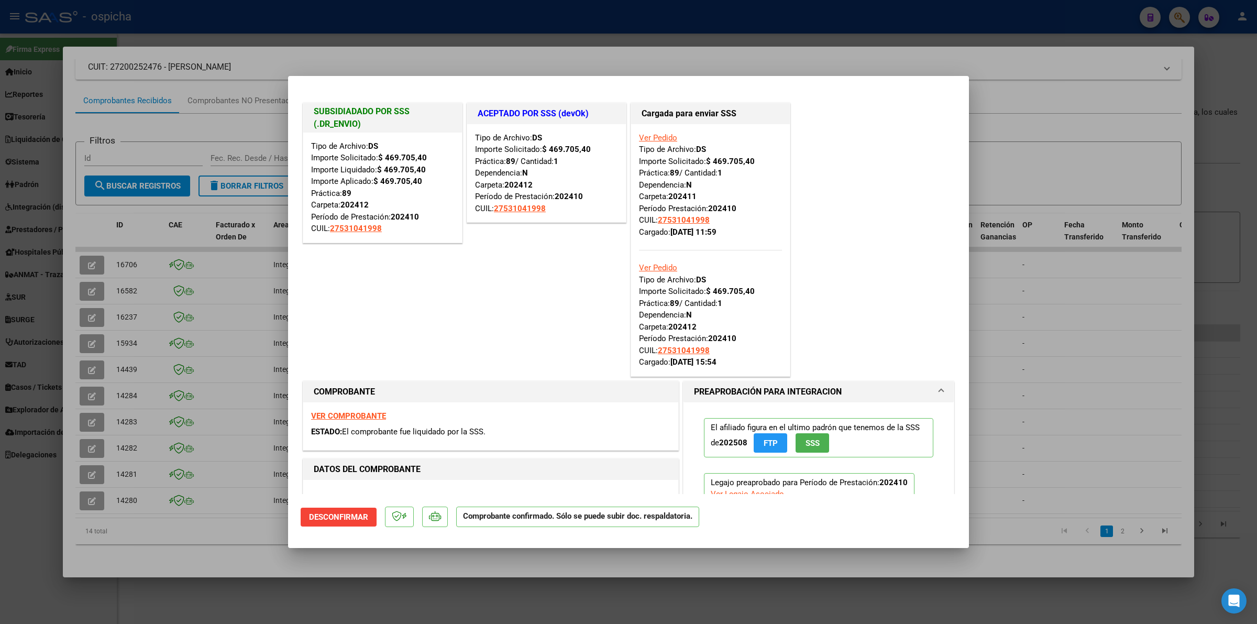
click at [170, 522] on div at bounding box center [628, 312] width 1257 height 624
type input "$ 0,00"
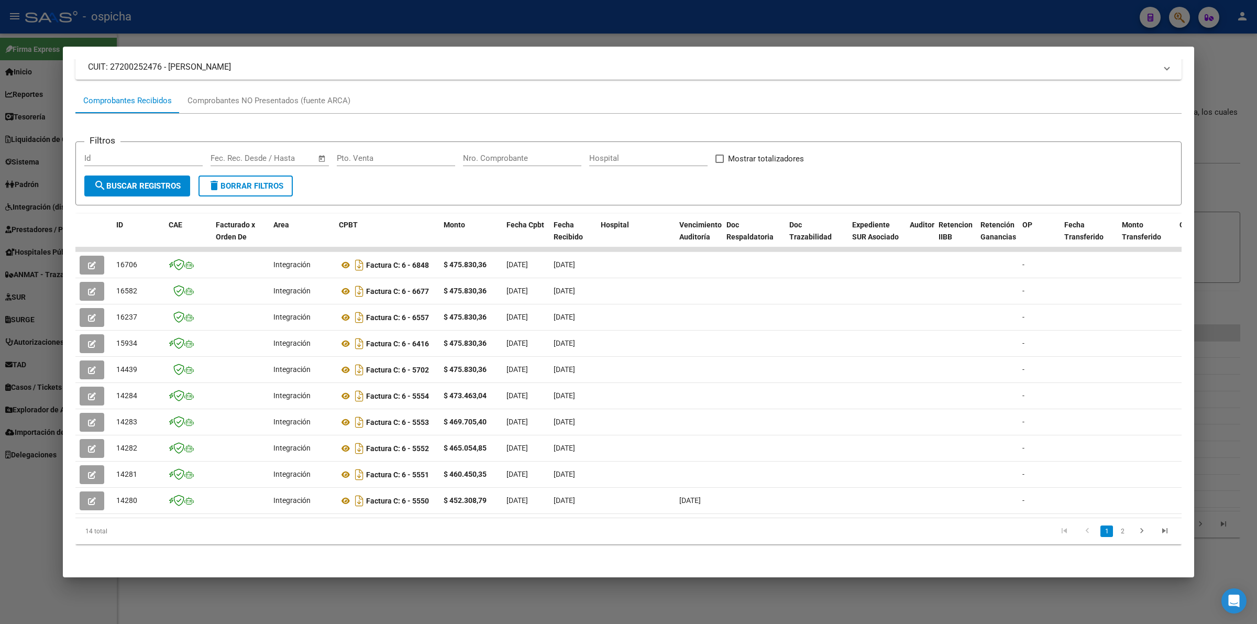
click at [1130, 527] on li at bounding box center [1141, 531] width 23 height 18
click at [1118, 527] on link "2" at bounding box center [1122, 531] width 13 height 12
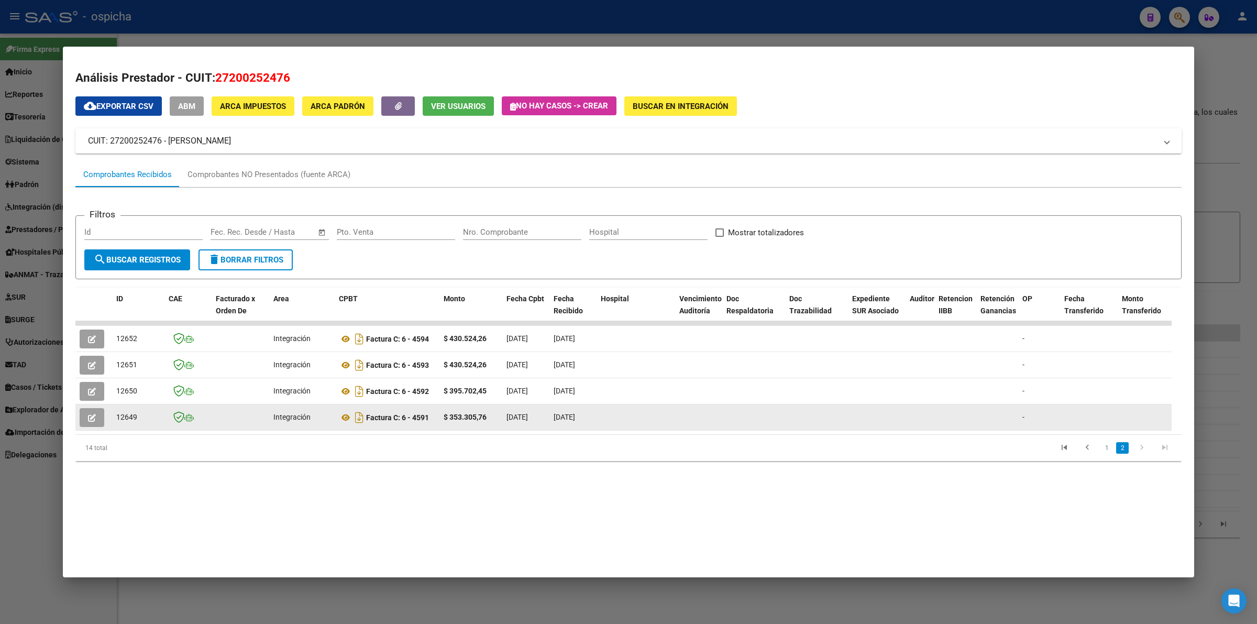
click at [90, 416] on icon "button" at bounding box center [92, 418] width 8 height 8
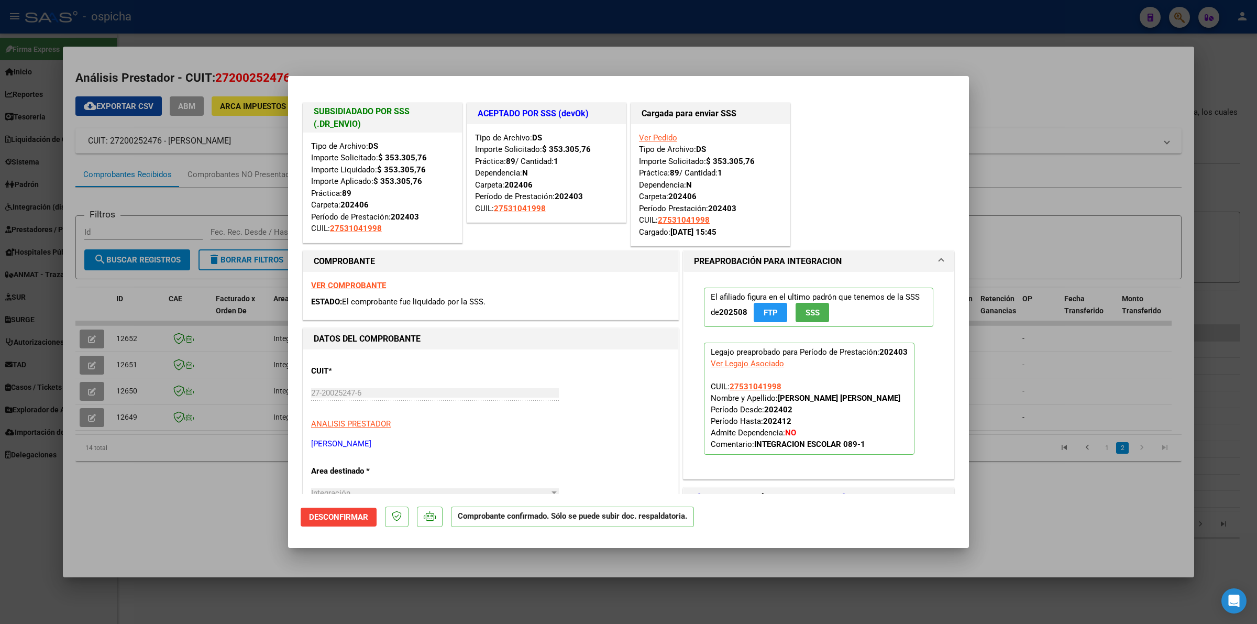
click at [197, 450] on div at bounding box center [628, 312] width 1257 height 624
type input "$ 0,00"
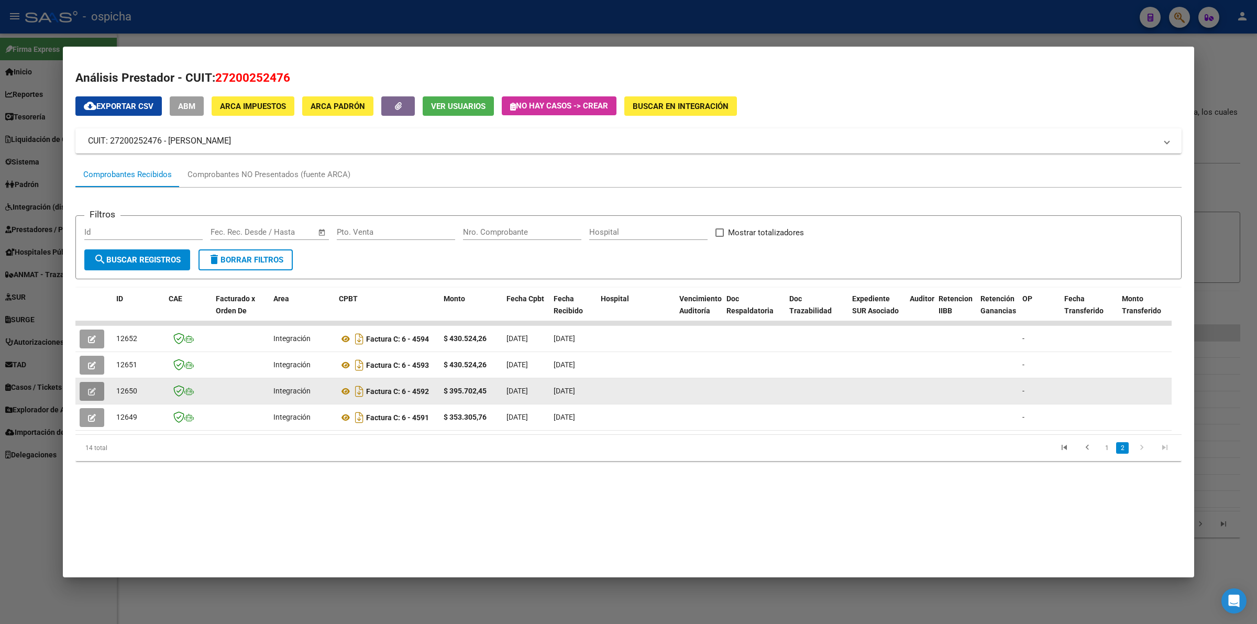
click at [93, 388] on icon "button" at bounding box center [92, 392] width 8 height 8
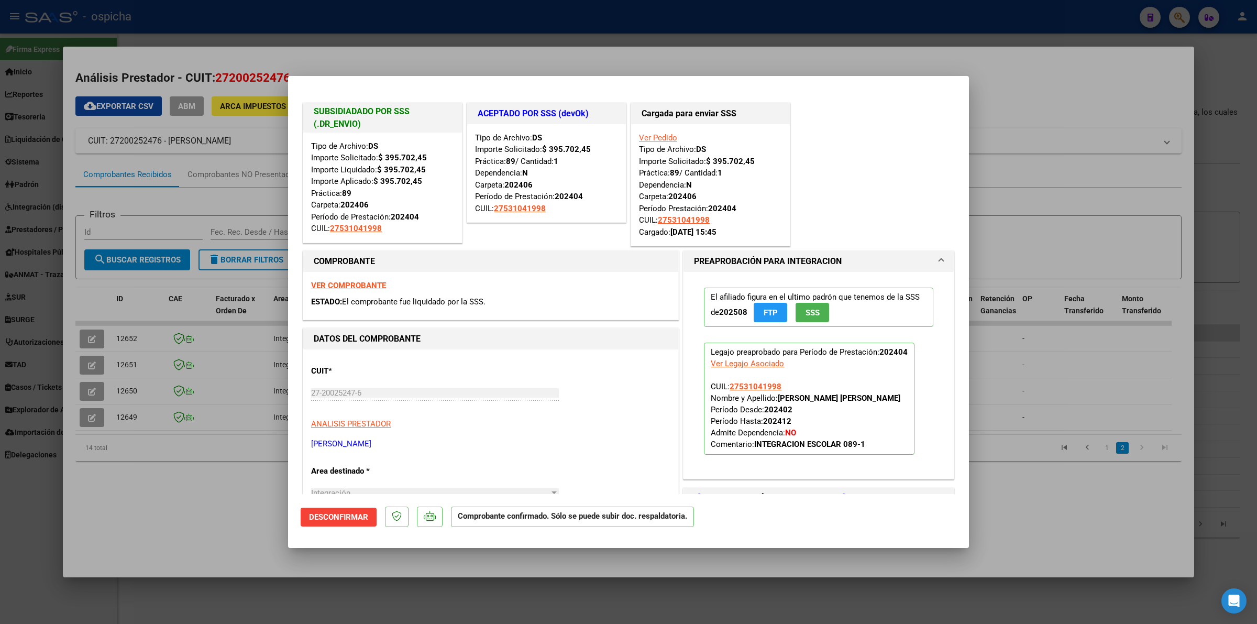
click at [168, 489] on div at bounding box center [628, 312] width 1257 height 624
type input "$ 0,00"
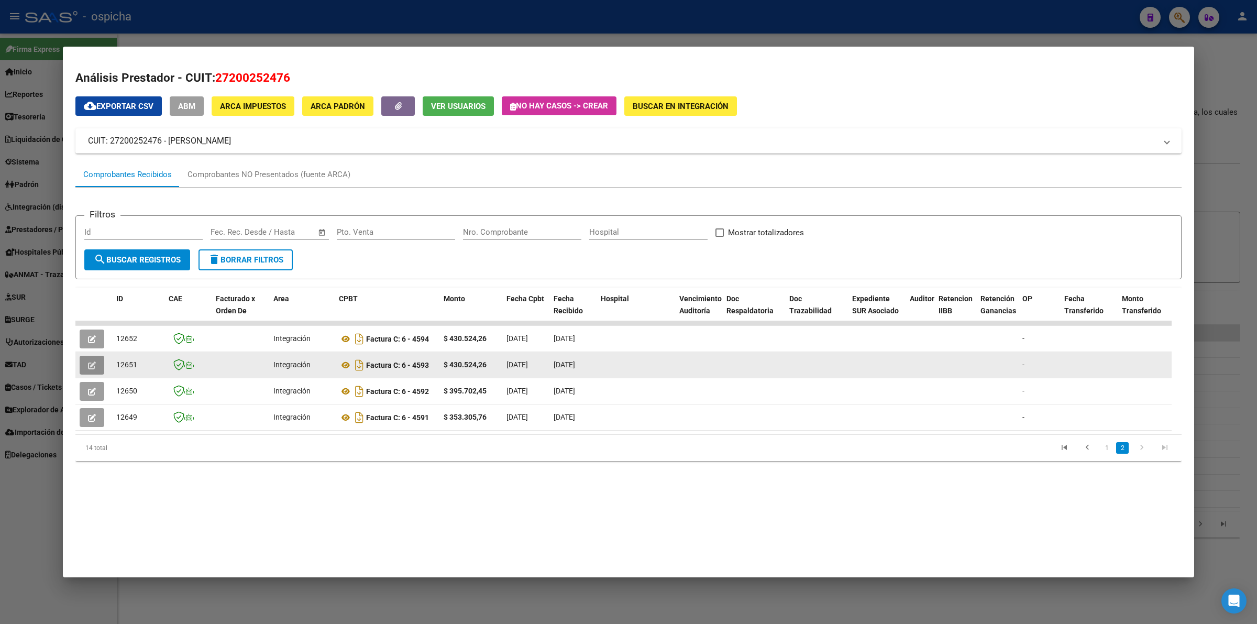
click at [84, 365] on button "button" at bounding box center [92, 365] width 25 height 19
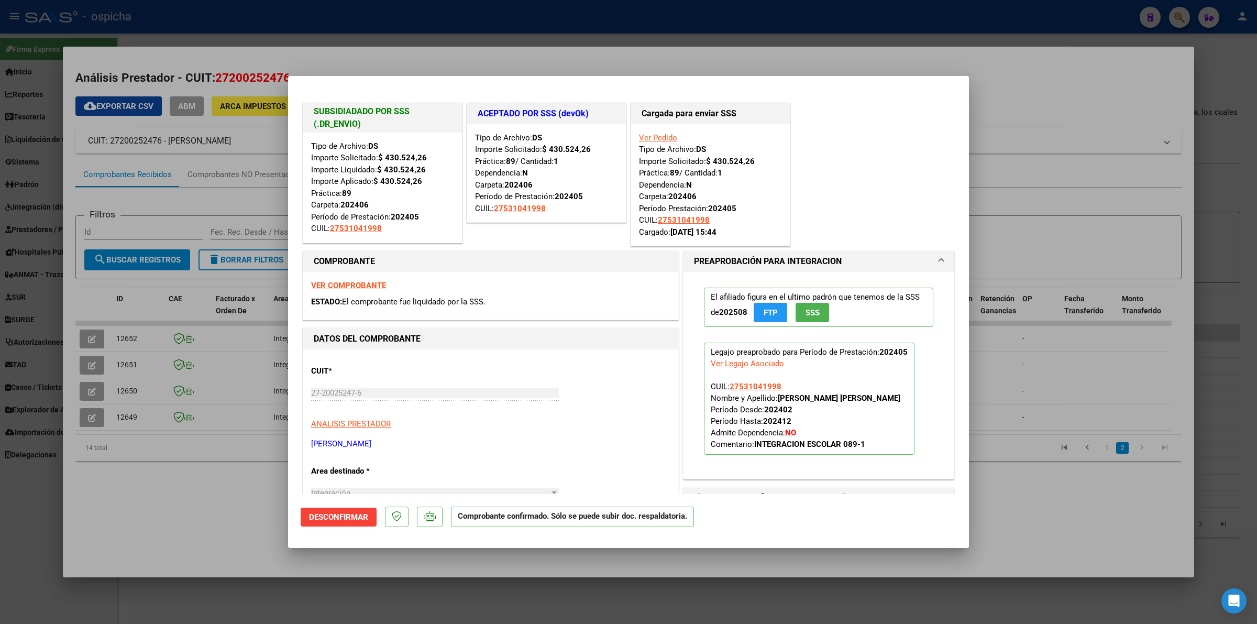
click at [136, 456] on div at bounding box center [628, 312] width 1257 height 624
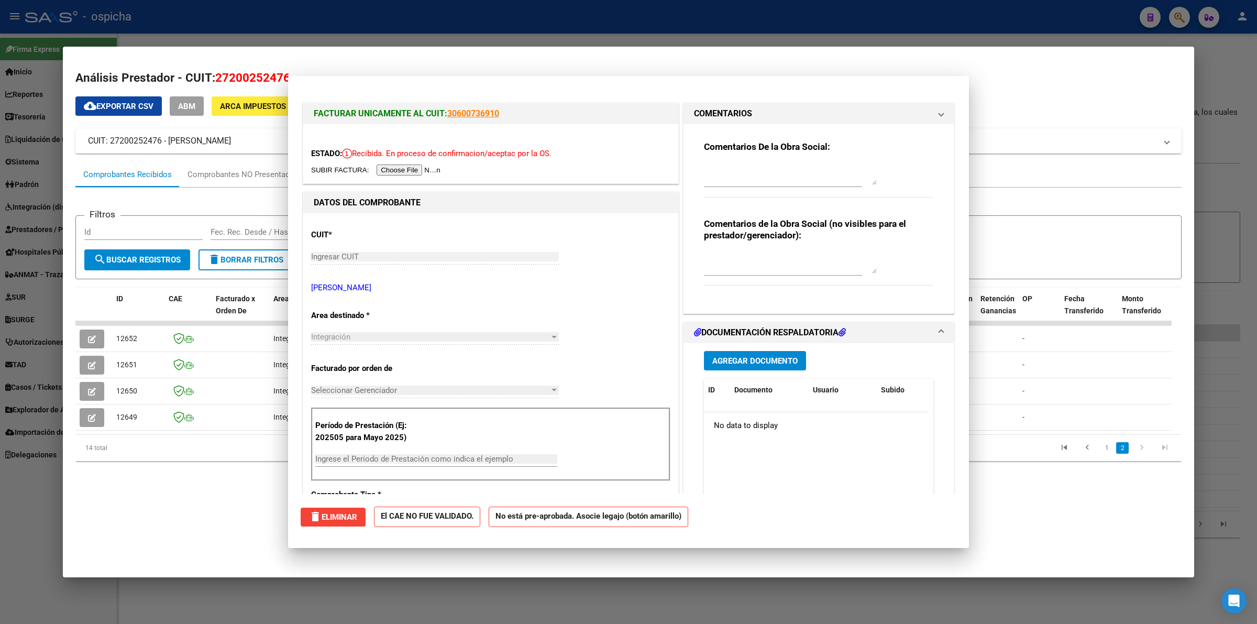
type input "$ 0,00"
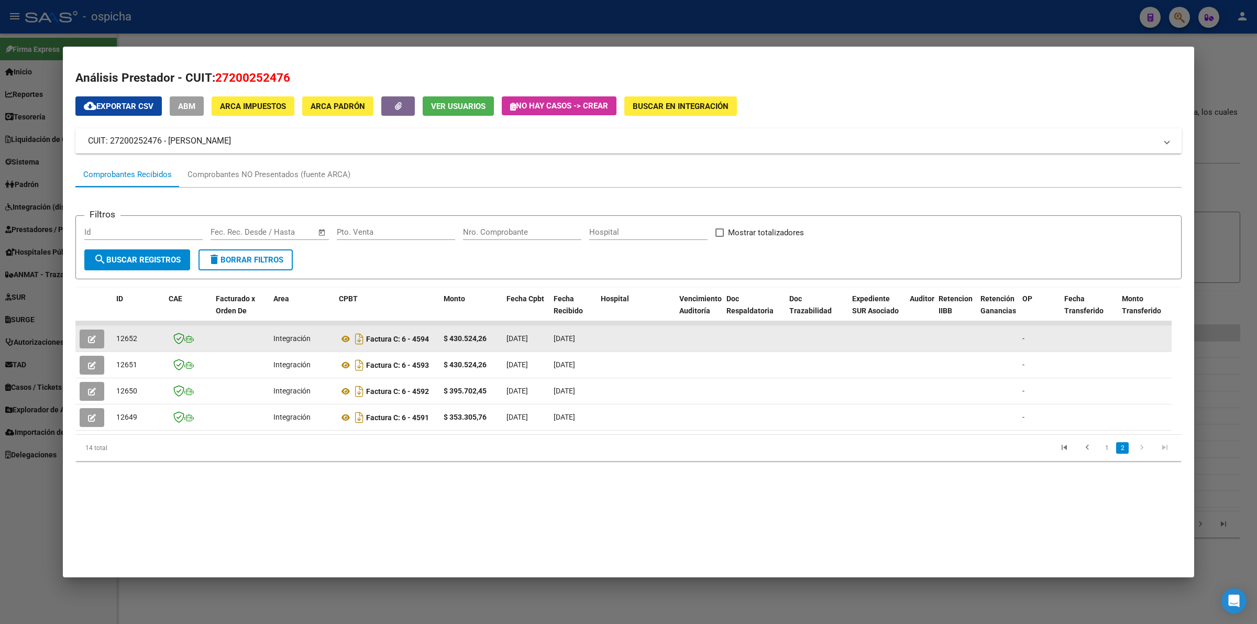
click at [91, 340] on icon "button" at bounding box center [92, 339] width 8 height 8
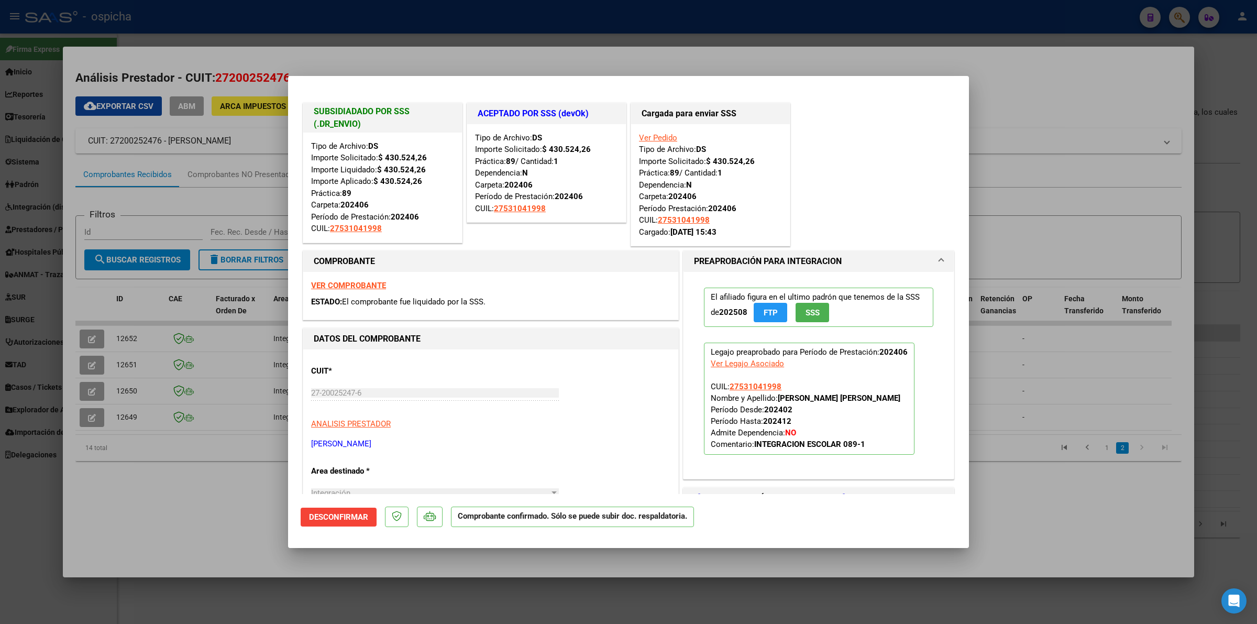
click at [111, 535] on div at bounding box center [628, 312] width 1257 height 624
type input "$ 0,00"
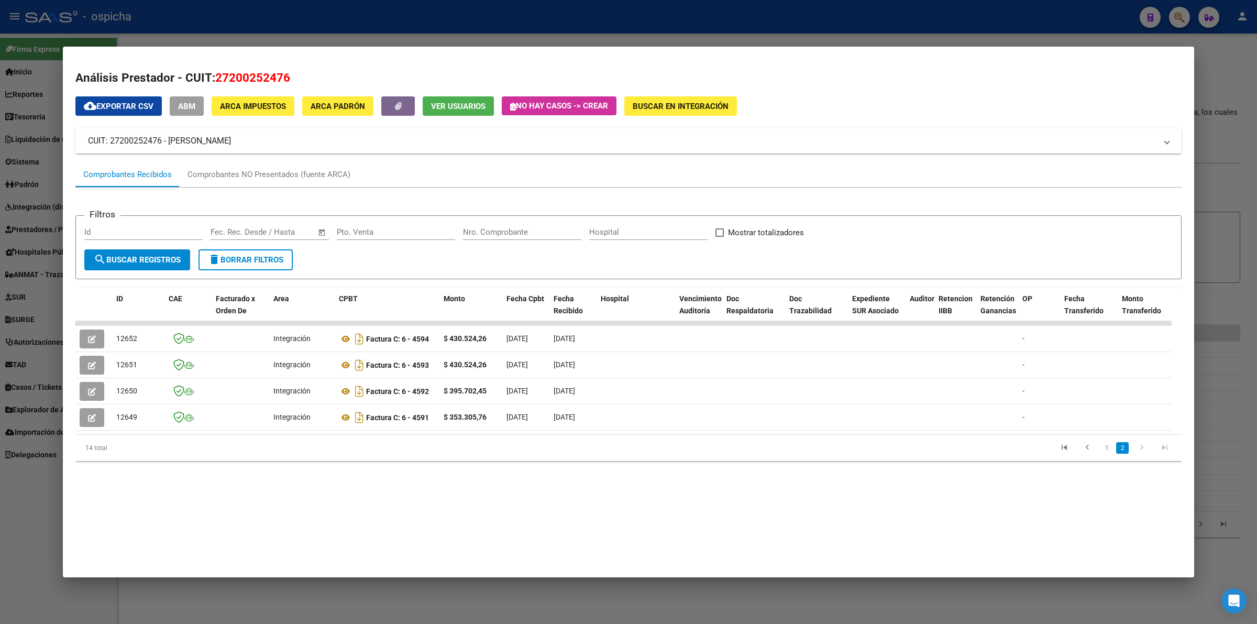
click at [1103, 445] on div "14 total 1 2" at bounding box center [628, 448] width 1106 height 26
click at [1106, 454] on link "1" at bounding box center [1107, 448] width 13 height 12
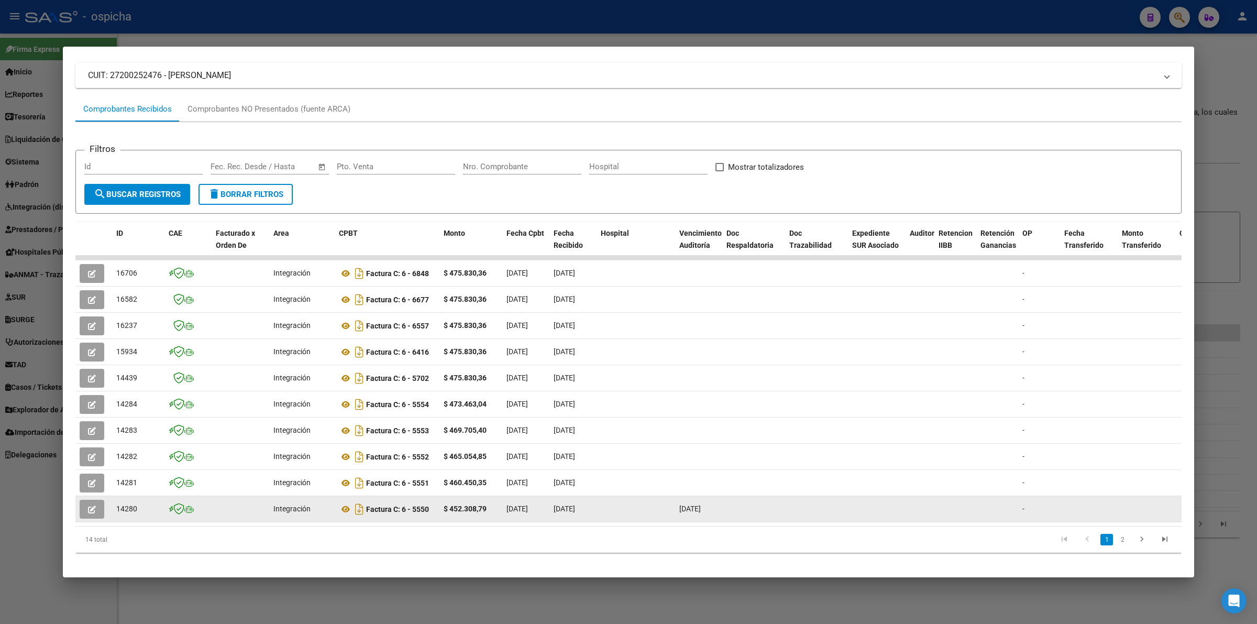
scroll to position [82, 0]
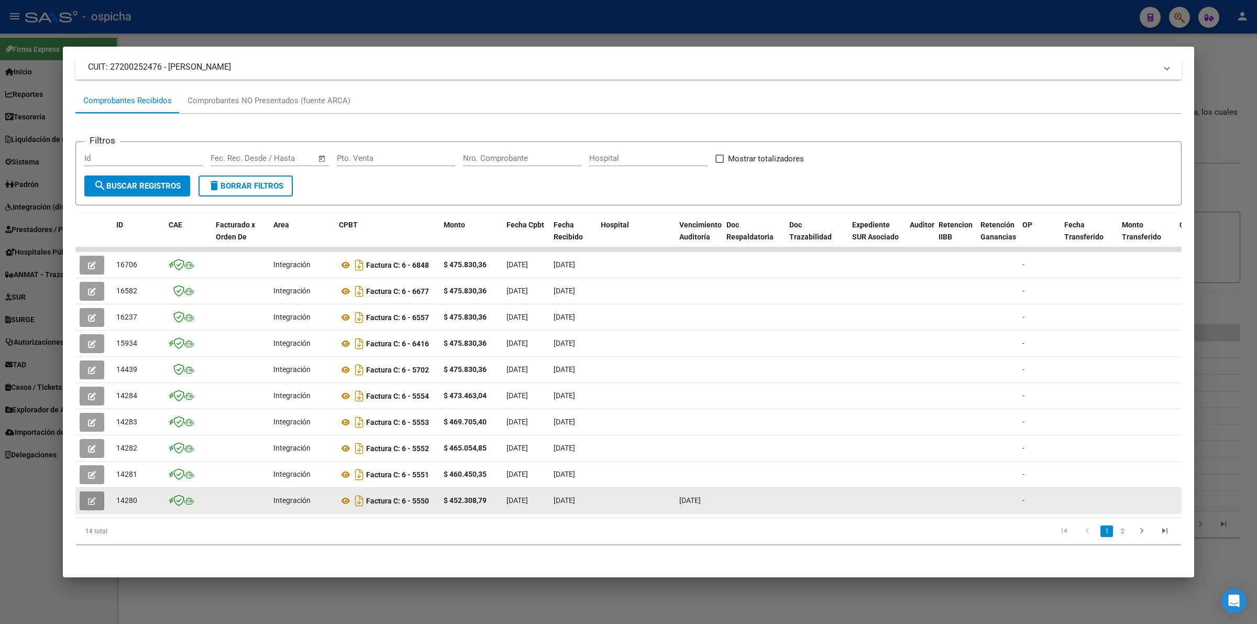
click at [102, 491] on button "button" at bounding box center [92, 500] width 25 height 19
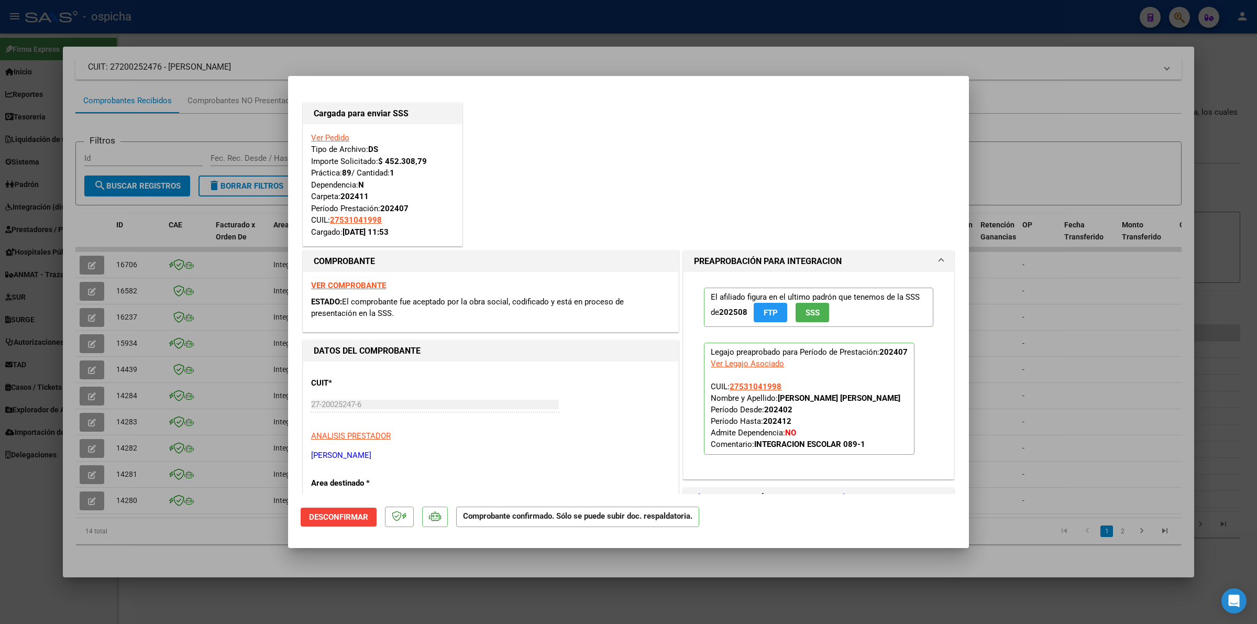
click at [198, 533] on div at bounding box center [628, 312] width 1257 height 624
type input "$ 0,00"
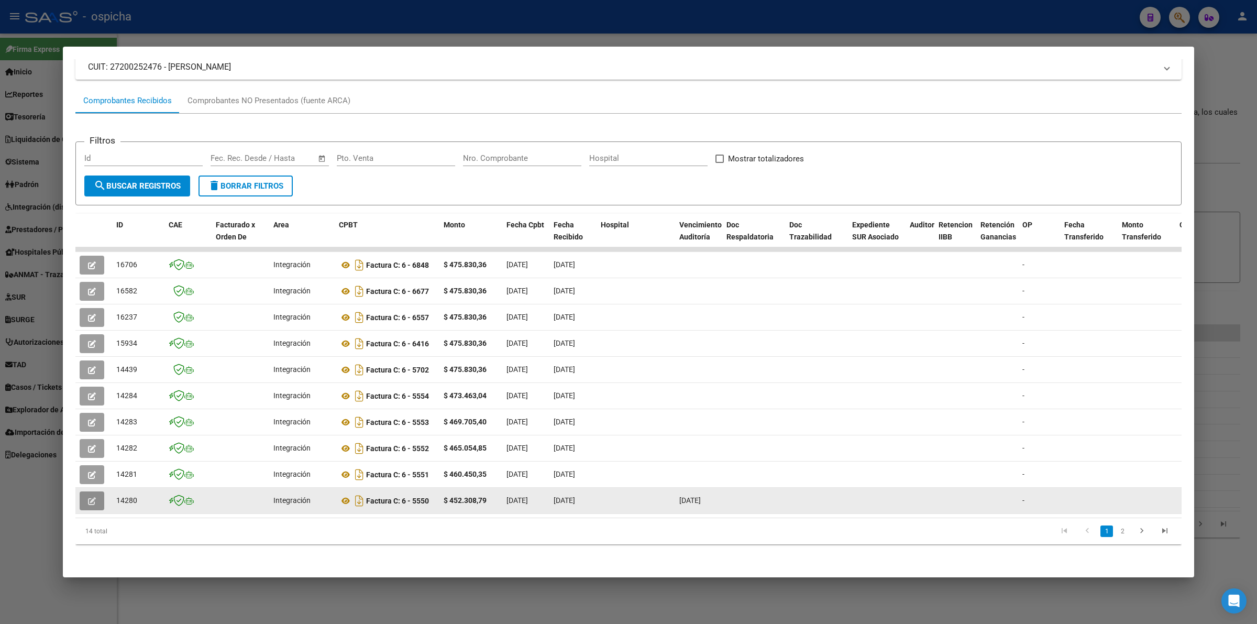
click at [98, 494] on button "button" at bounding box center [92, 500] width 25 height 19
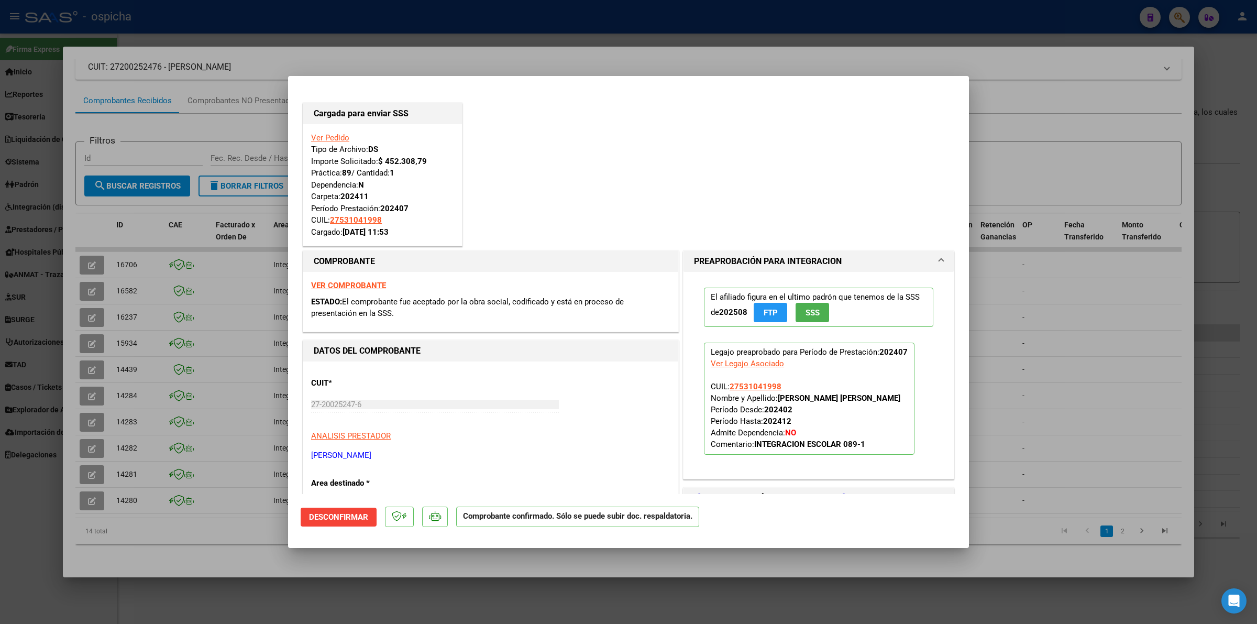
click at [144, 549] on div at bounding box center [628, 312] width 1257 height 624
type input "$ 0,00"
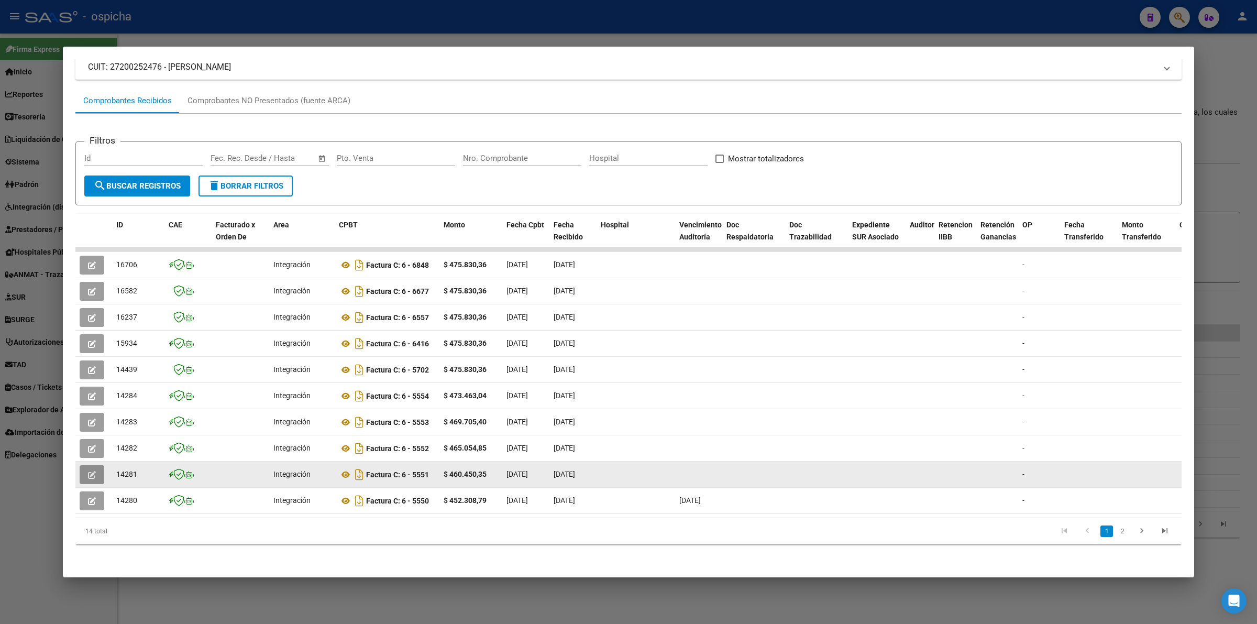
click at [93, 470] on span "button" at bounding box center [92, 474] width 8 height 9
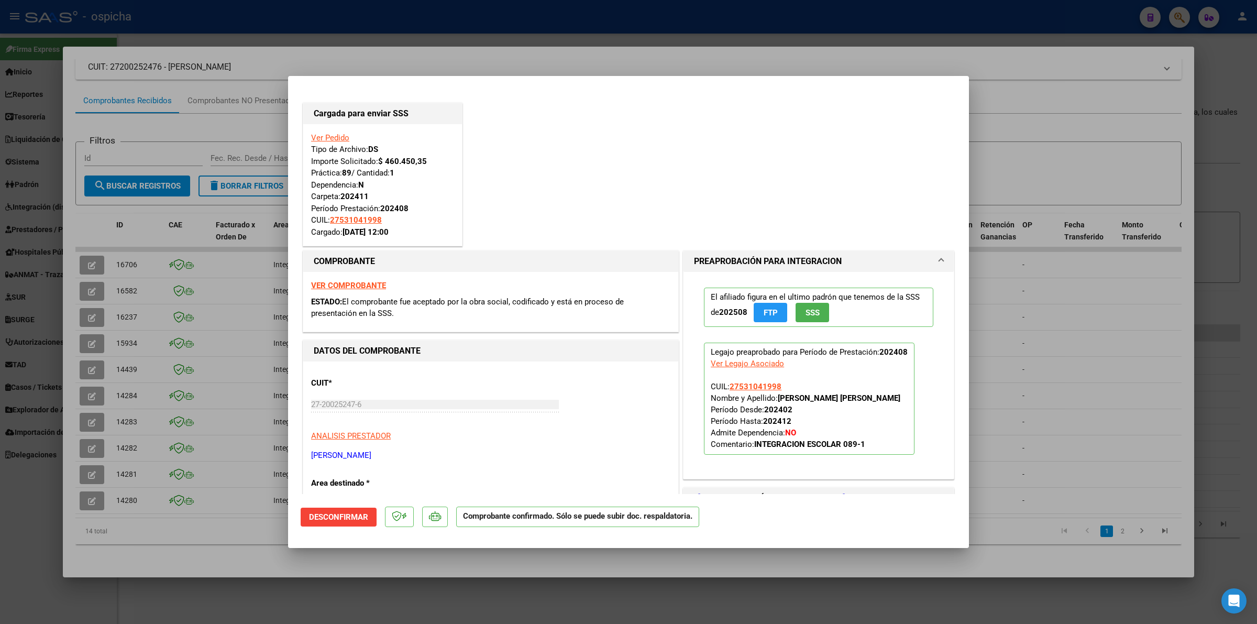
click at [163, 527] on div at bounding box center [628, 312] width 1257 height 624
type input "$ 0,00"
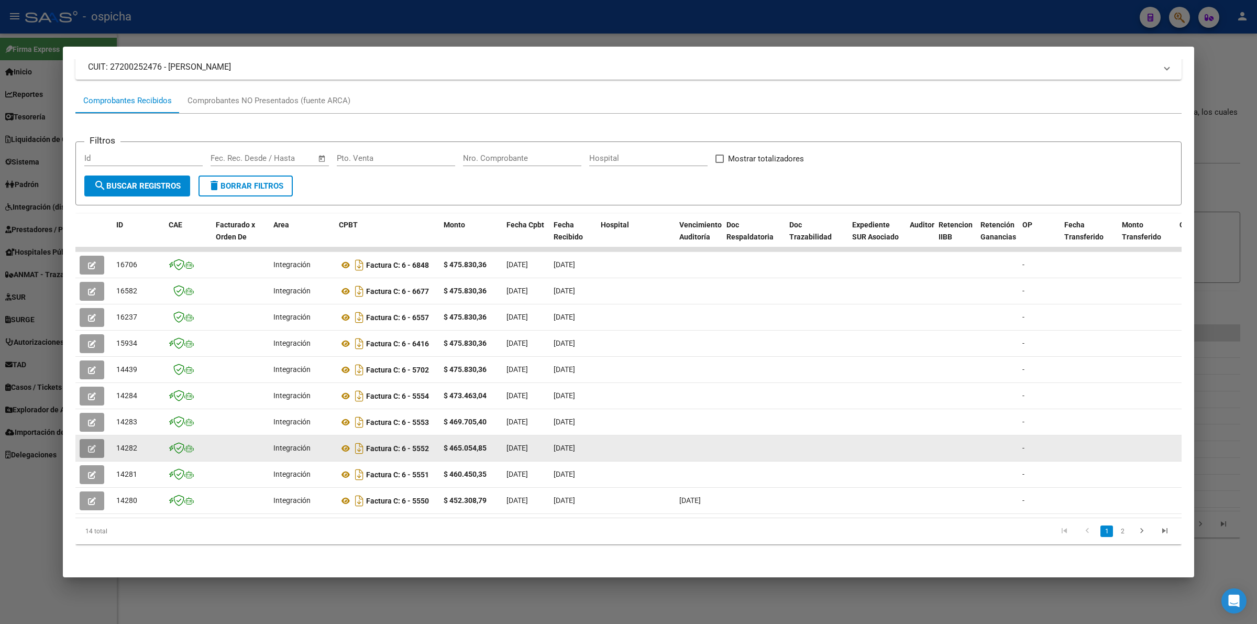
click at [98, 446] on button "button" at bounding box center [92, 448] width 25 height 19
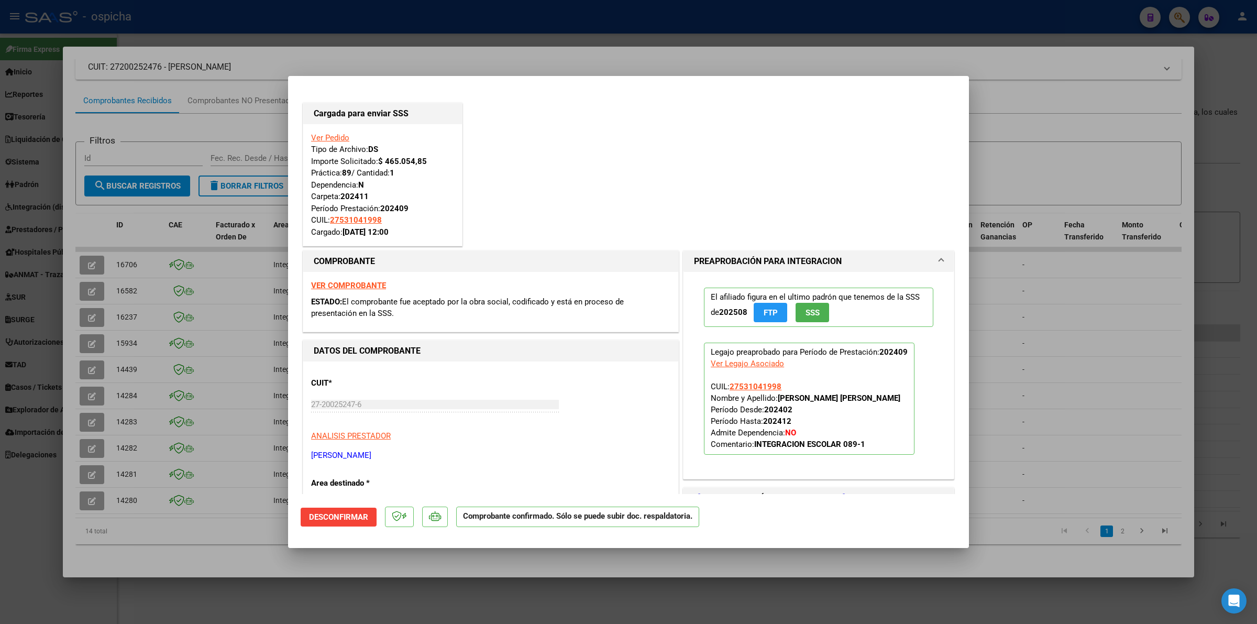
click at [173, 545] on div at bounding box center [628, 312] width 1257 height 624
type input "$ 0,00"
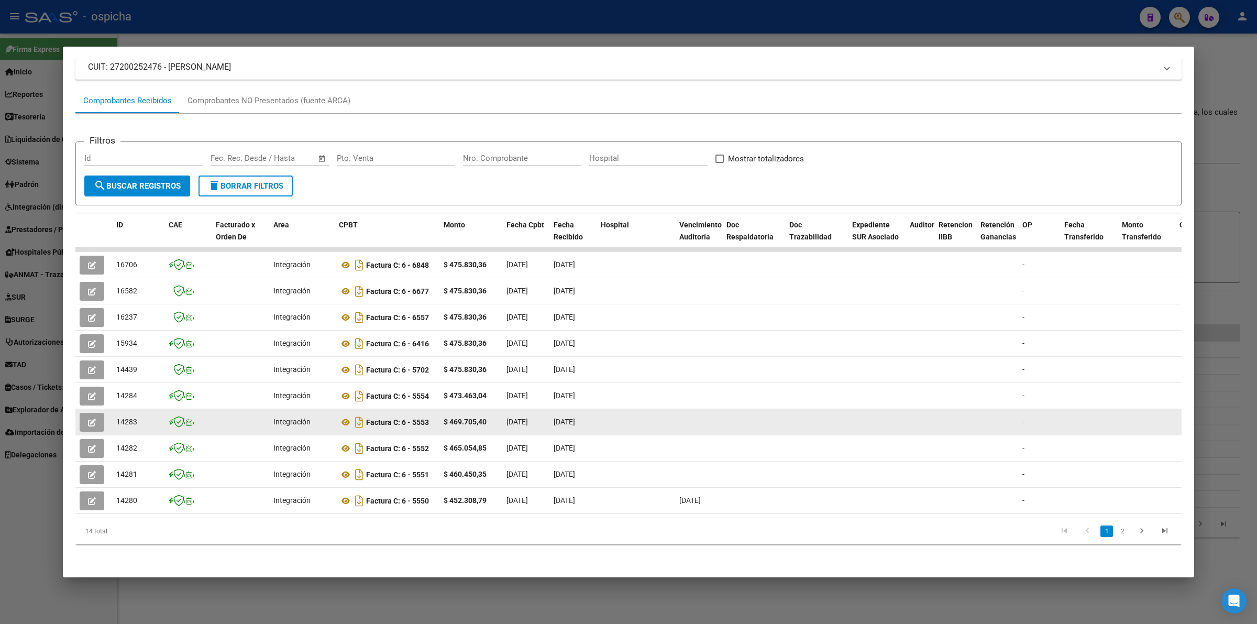
click at [93, 419] on icon "button" at bounding box center [92, 423] width 8 height 8
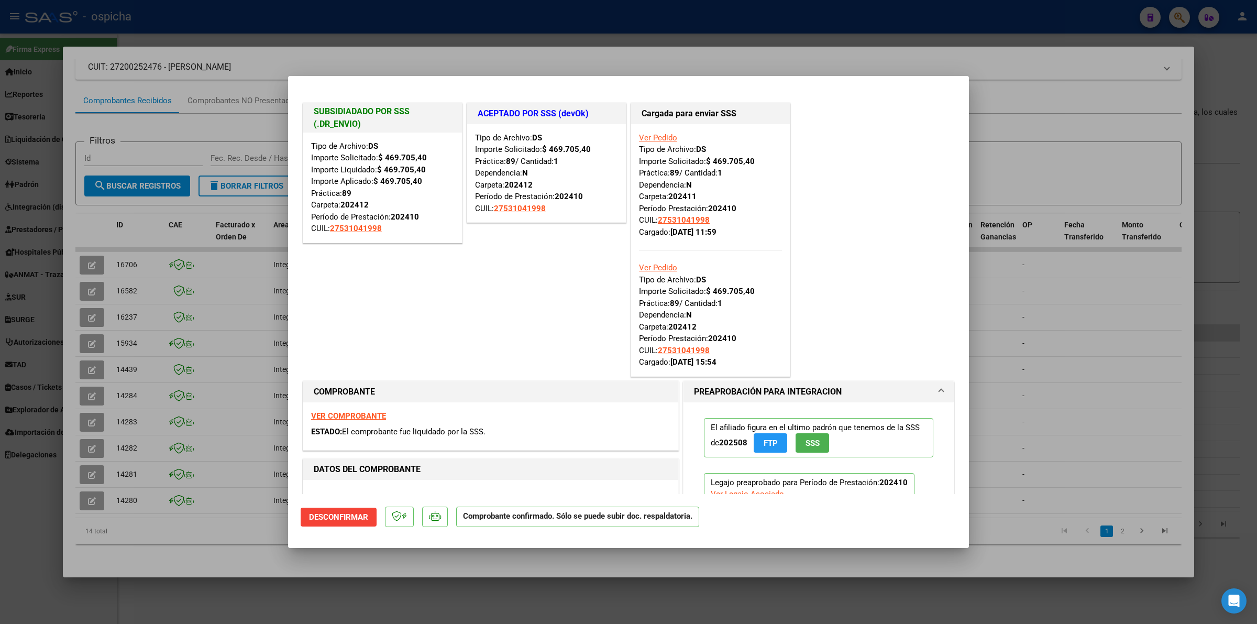
click at [185, 517] on div at bounding box center [628, 312] width 1257 height 624
type input "$ 0,00"
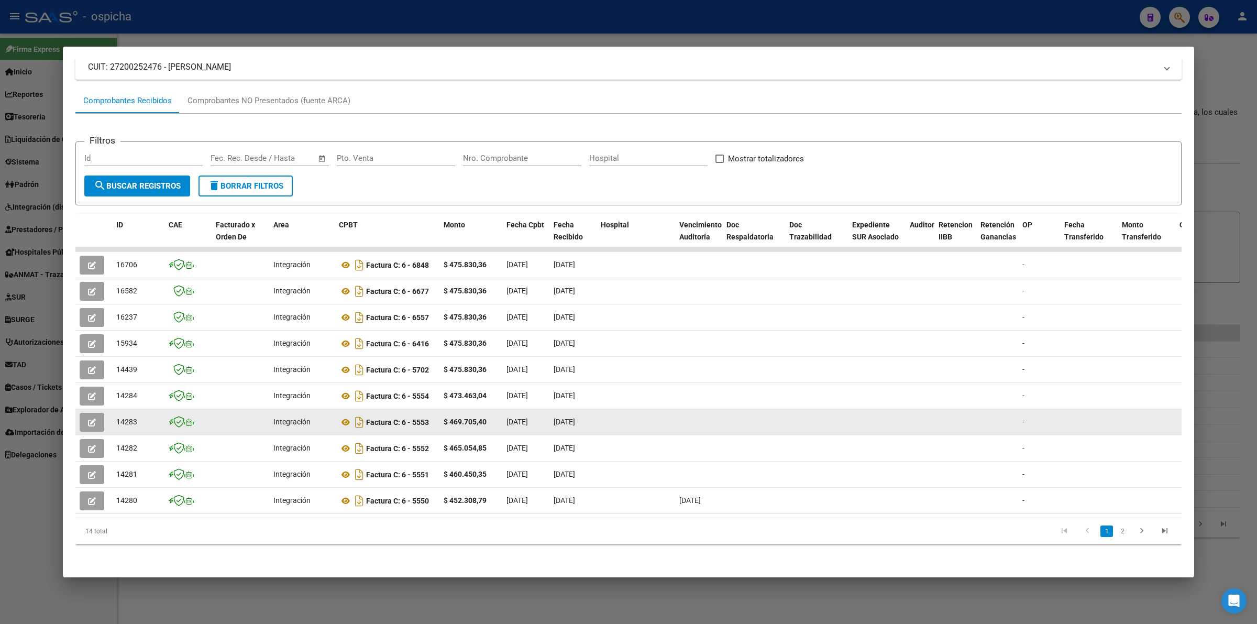
click at [101, 413] on button "button" at bounding box center [92, 422] width 25 height 19
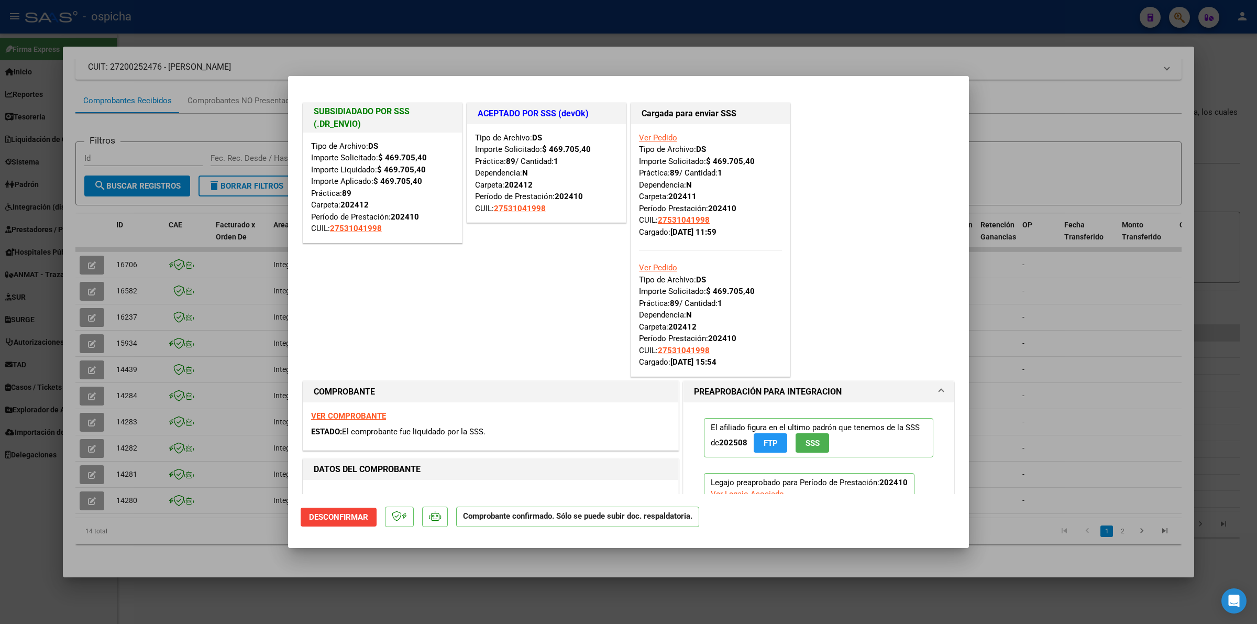
click at [142, 378] on div at bounding box center [628, 312] width 1257 height 624
type input "$ 0,00"
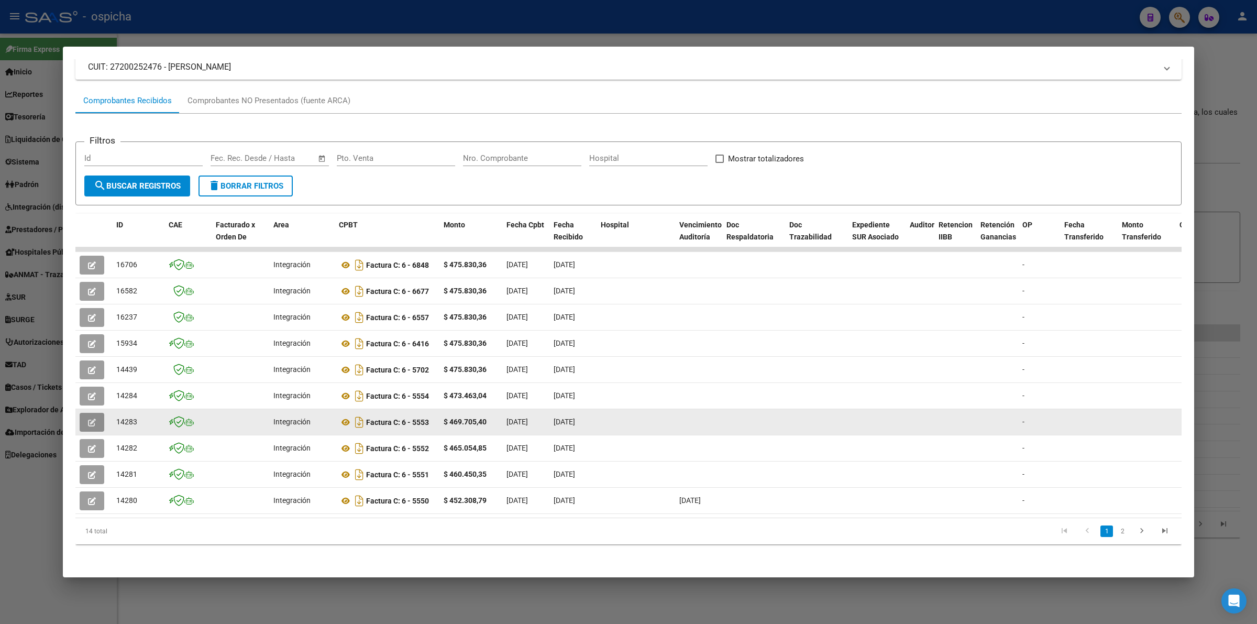
click at [95, 417] on button "button" at bounding box center [92, 422] width 25 height 19
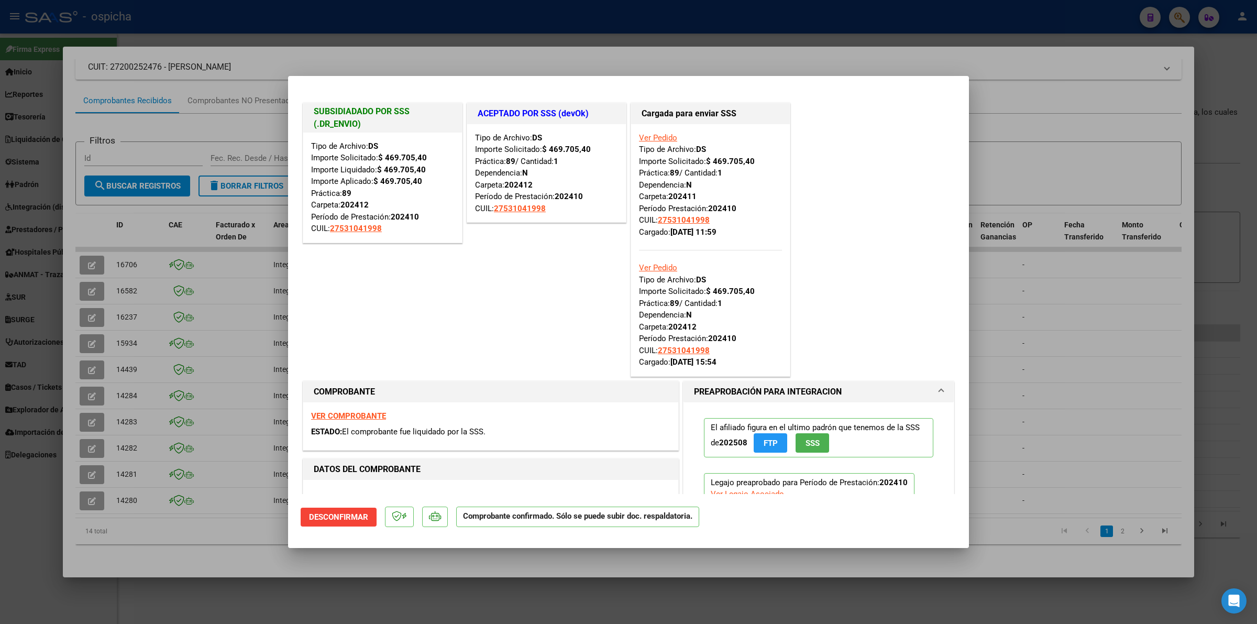
click at [179, 511] on div at bounding box center [628, 312] width 1257 height 624
type input "$ 0,00"
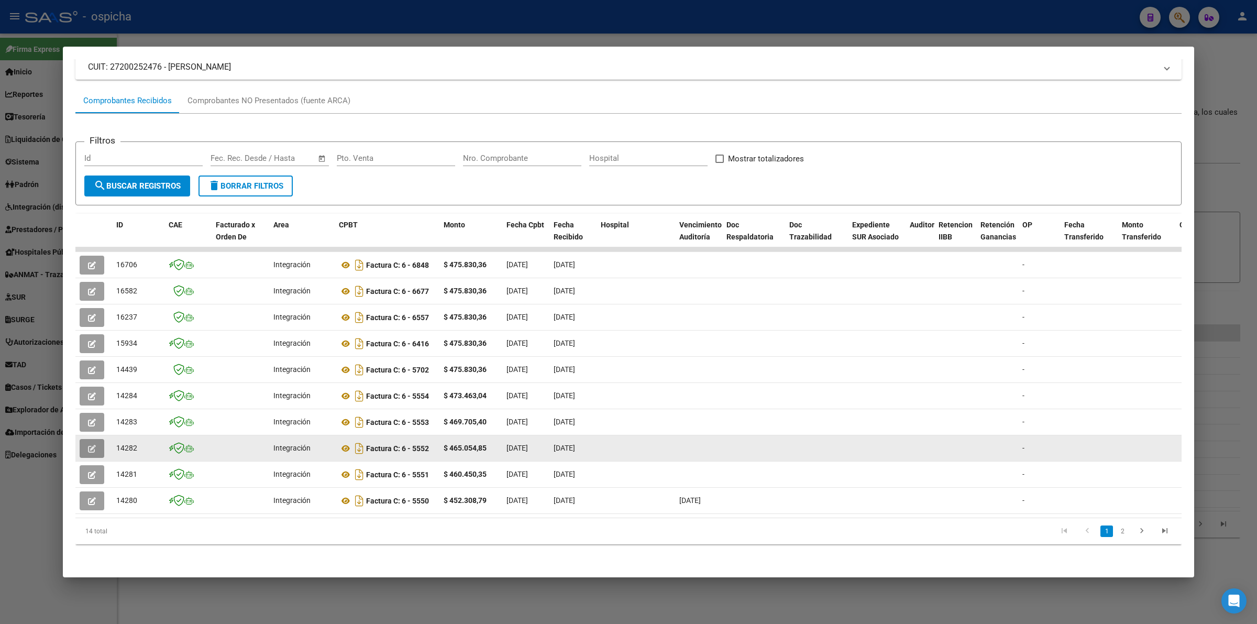
click at [97, 440] on button "button" at bounding box center [92, 448] width 25 height 19
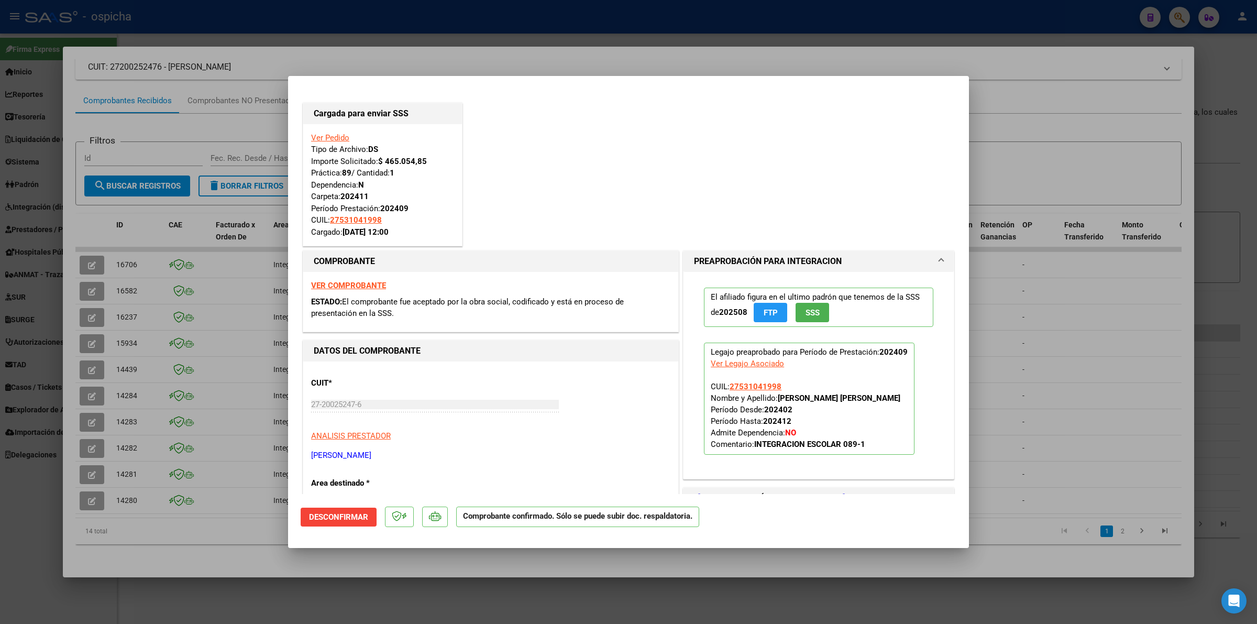
click at [211, 537] on div at bounding box center [628, 312] width 1257 height 624
type input "$ 0,00"
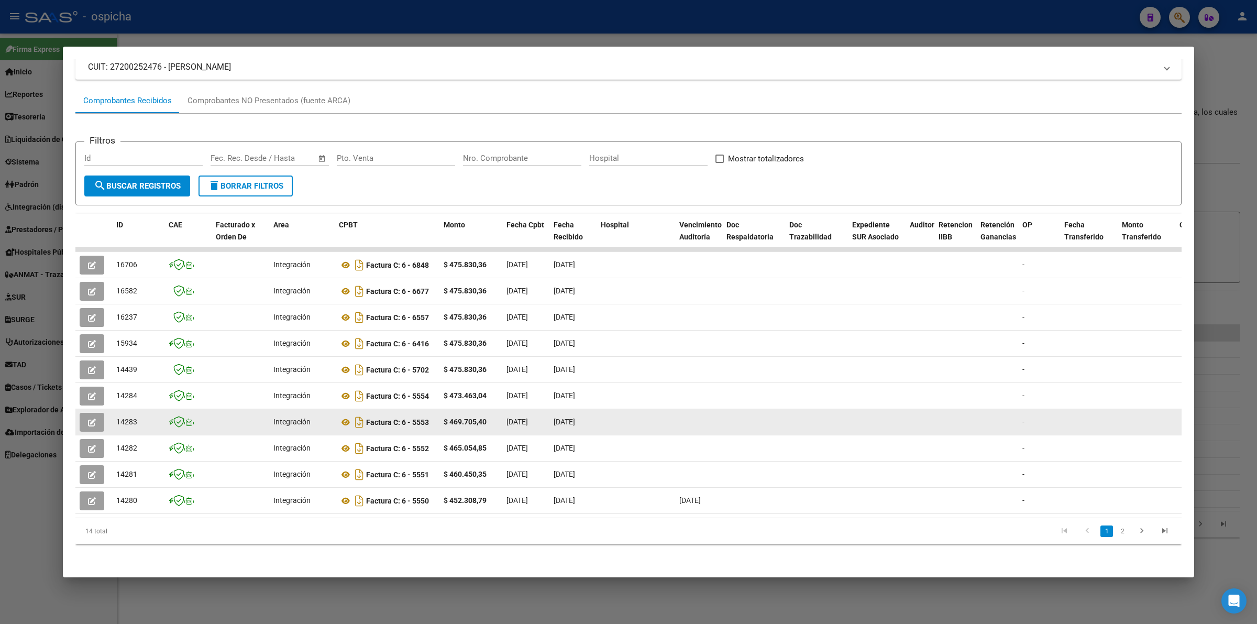
click at [86, 413] on button "button" at bounding box center [92, 422] width 25 height 19
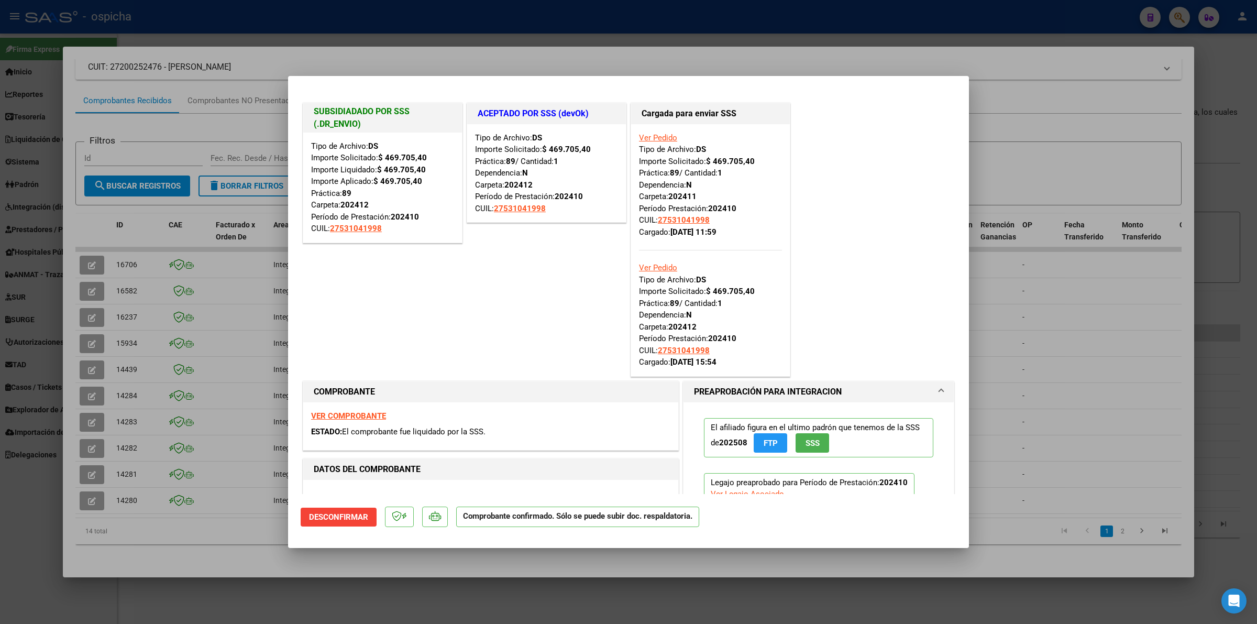
click at [213, 546] on div at bounding box center [628, 312] width 1257 height 624
type input "$ 0,00"
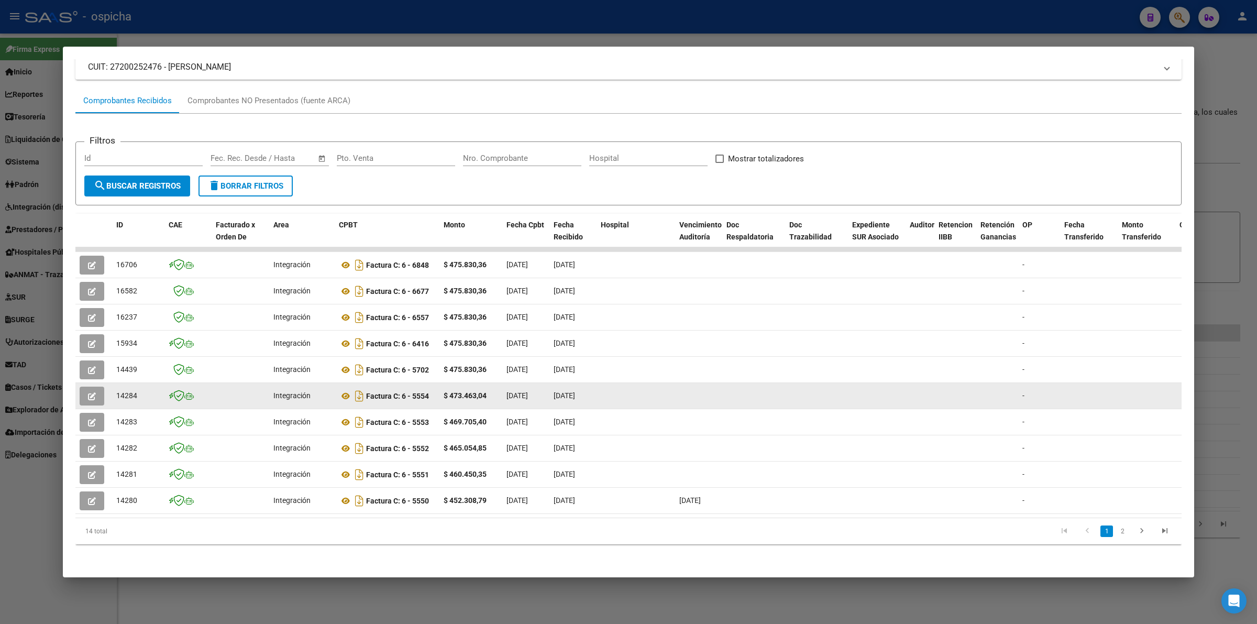
click at [91, 392] on icon "button" at bounding box center [92, 396] width 8 height 8
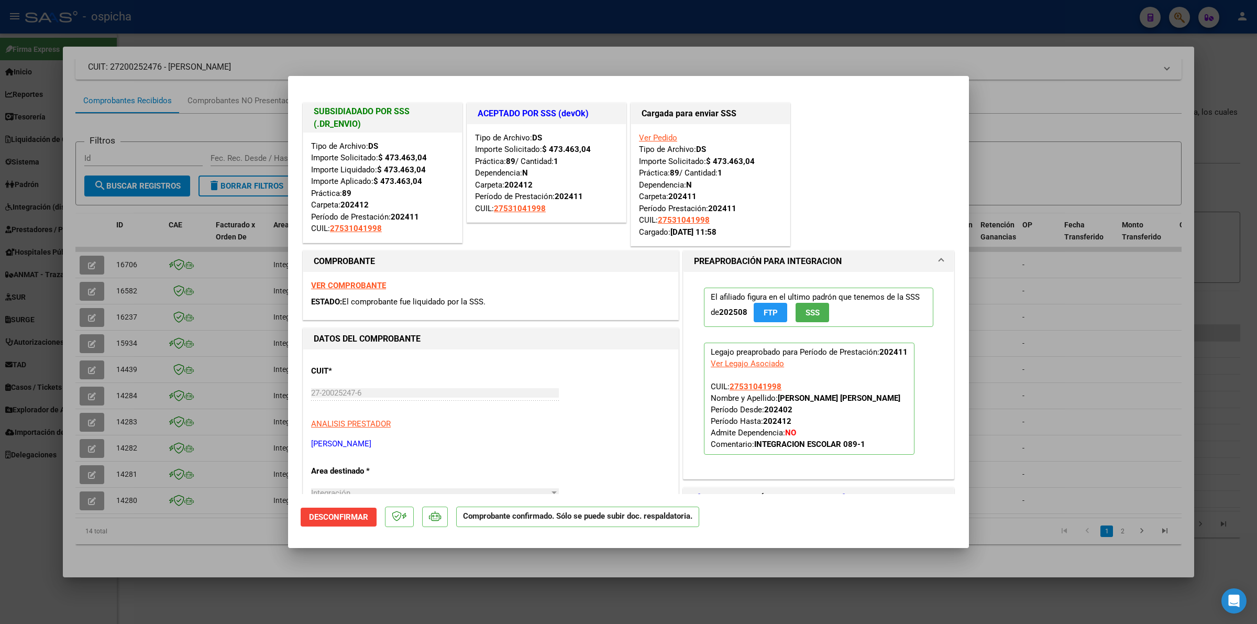
click at [210, 527] on div at bounding box center [628, 312] width 1257 height 624
type input "$ 0,00"
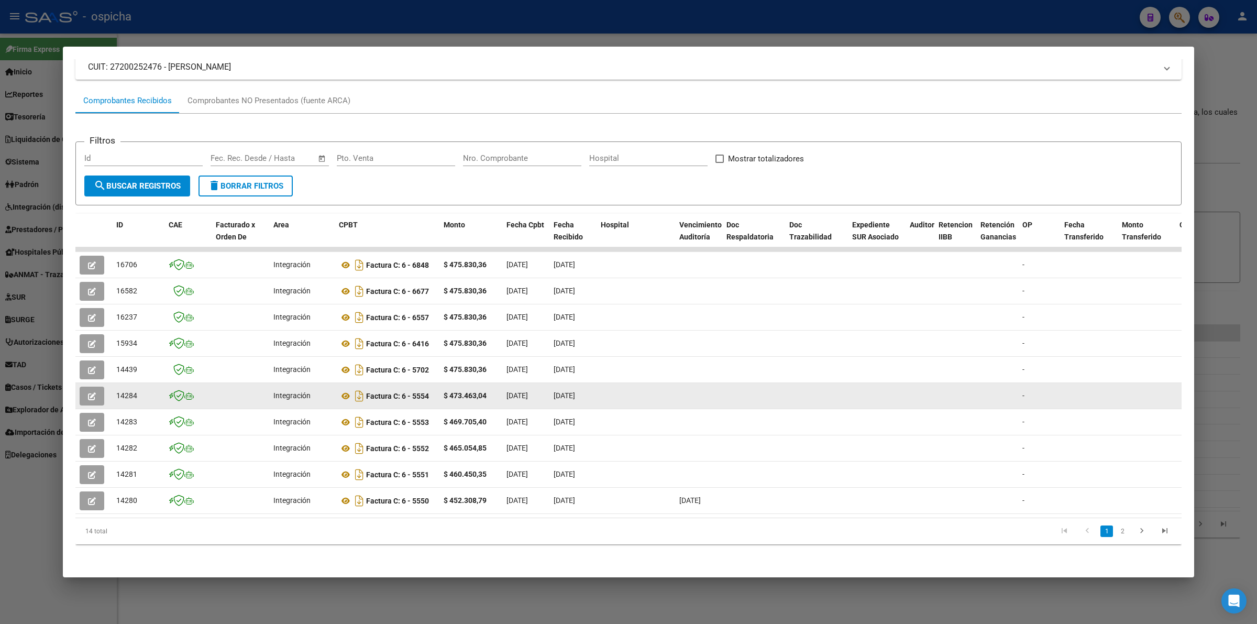
click at [98, 392] on button "button" at bounding box center [92, 396] width 25 height 19
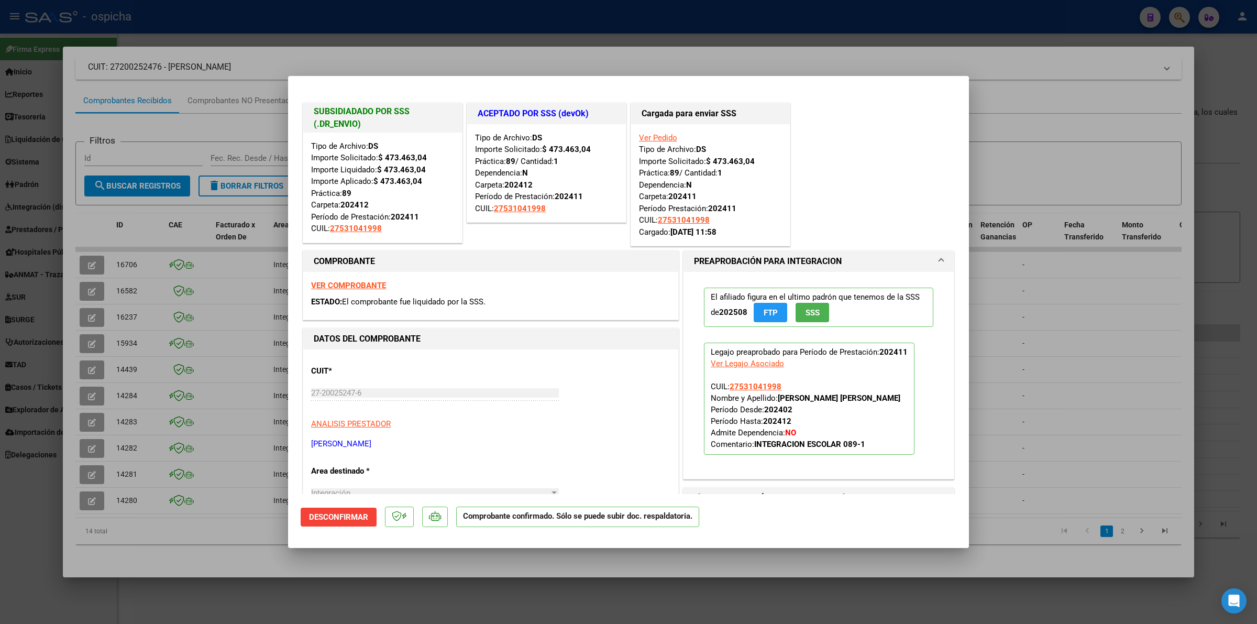
click at [173, 562] on div at bounding box center [628, 312] width 1257 height 624
type input "$ 0,00"
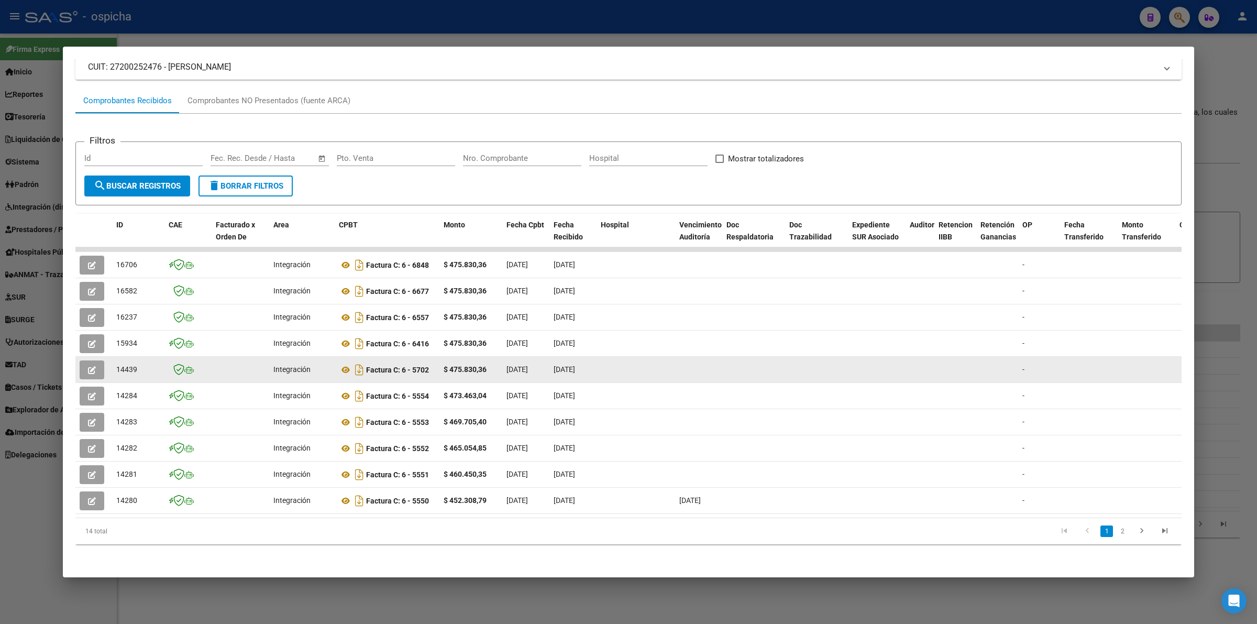
click at [90, 360] on button "button" at bounding box center [92, 369] width 25 height 19
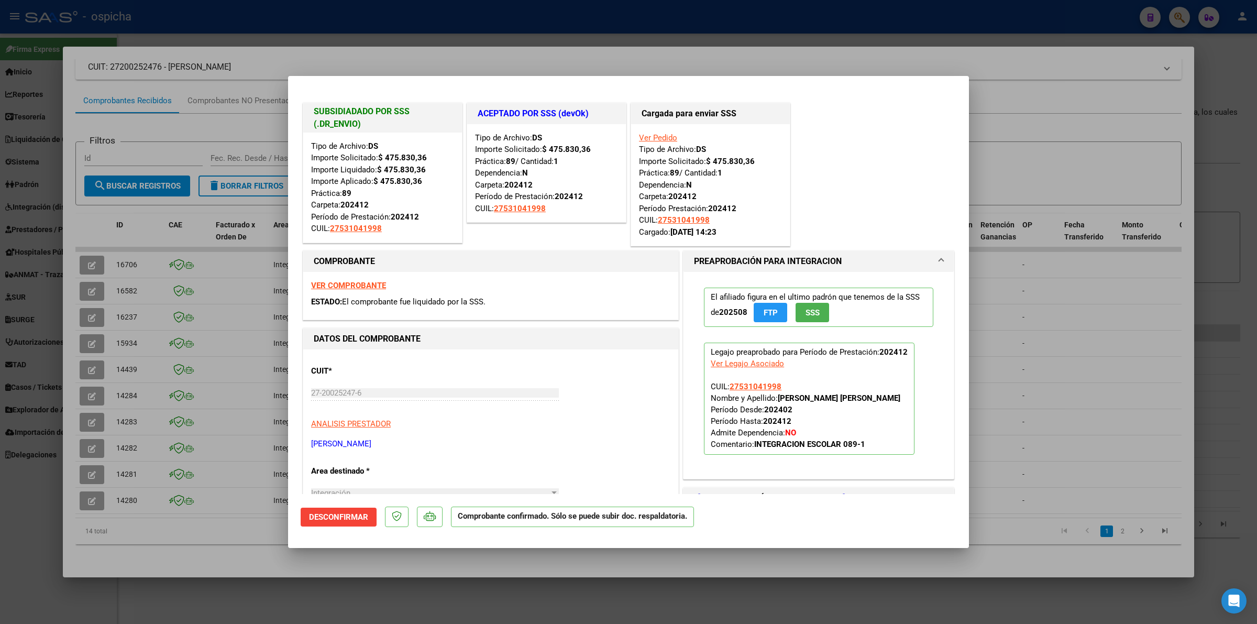
click at [1105, 325] on div at bounding box center [628, 312] width 1257 height 624
type input "$ 0,00"
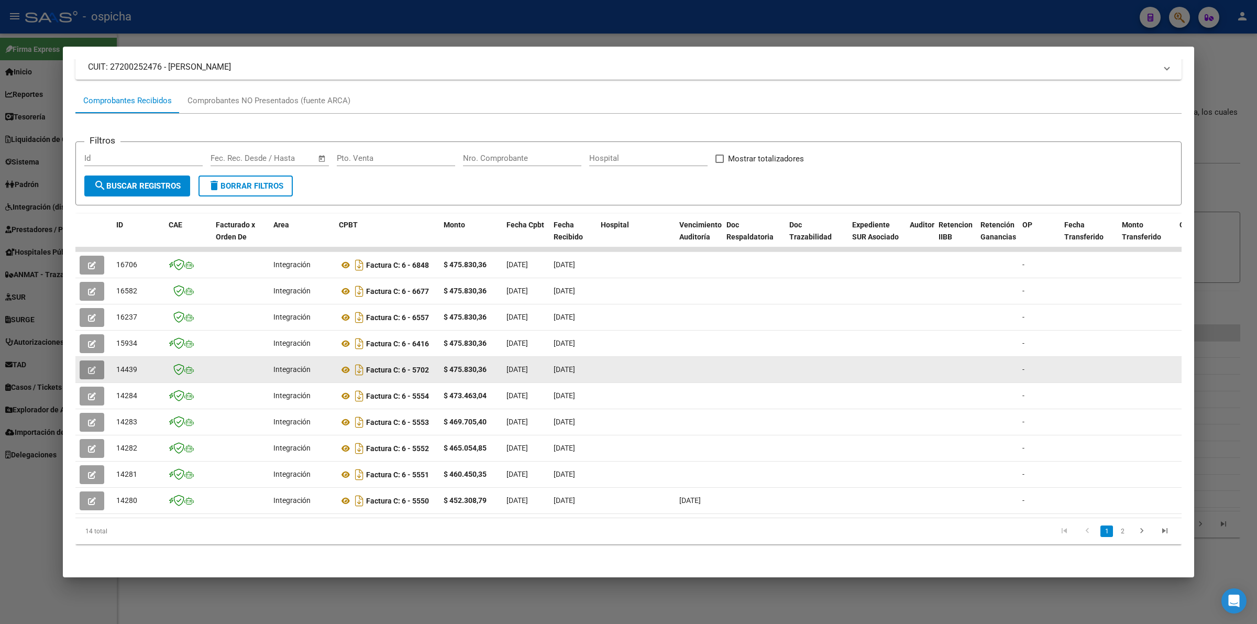
click at [92, 366] on icon "button" at bounding box center [92, 370] width 8 height 8
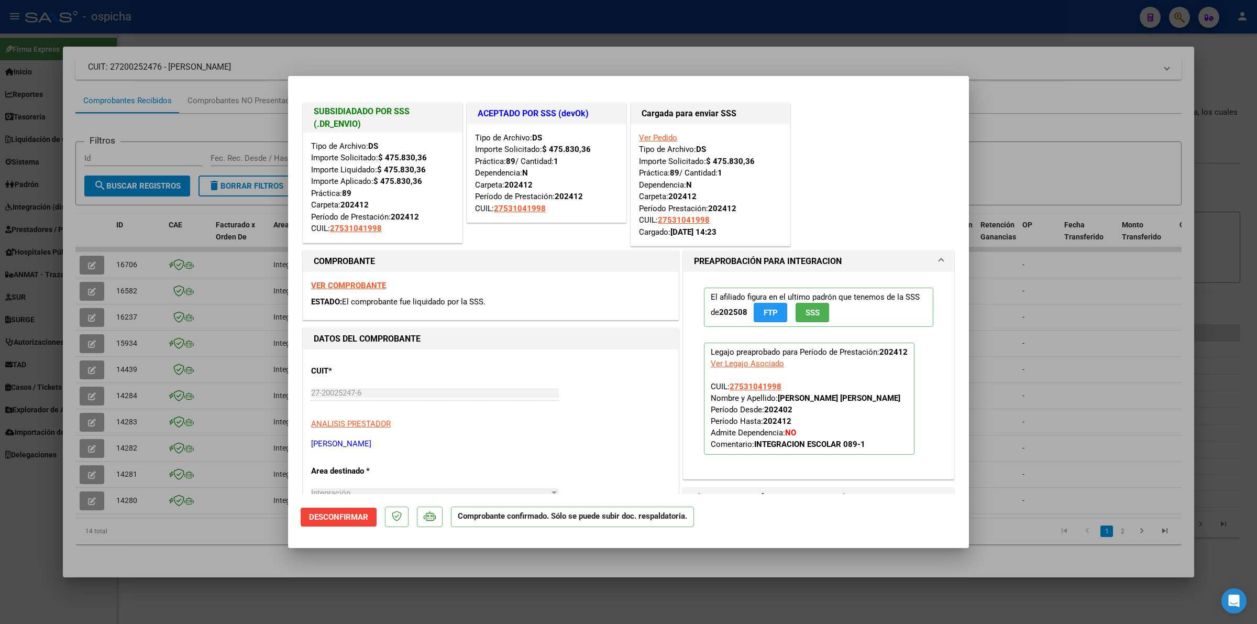
type input "$ 0,00"
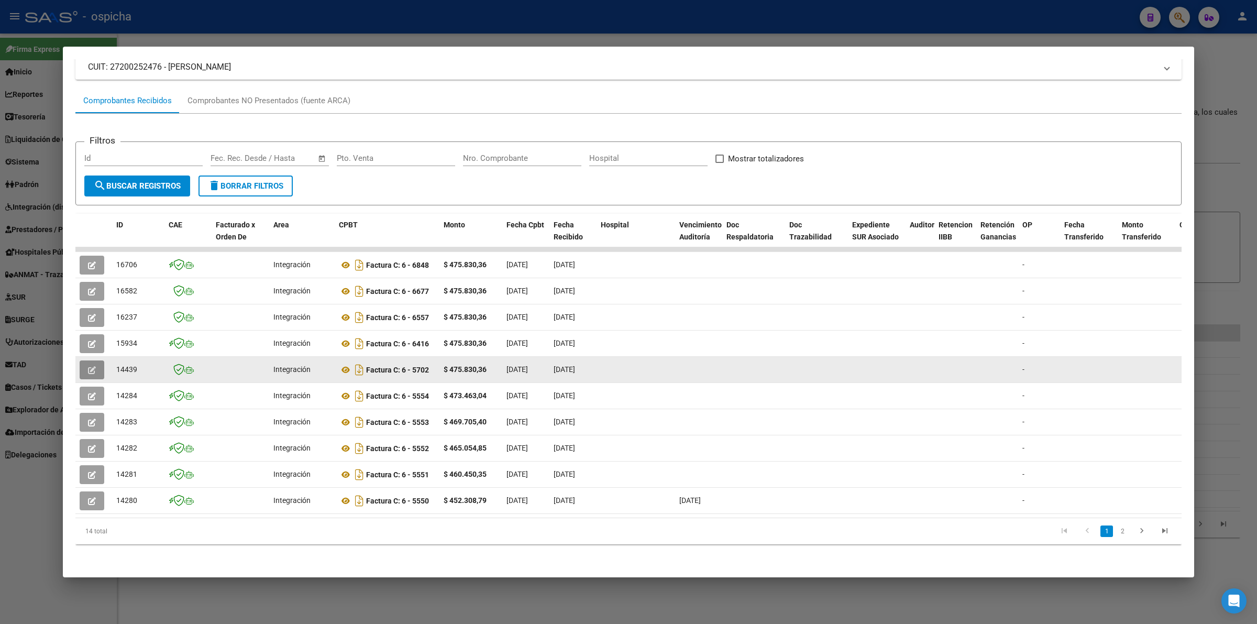
click at [94, 366] on icon "button" at bounding box center [92, 370] width 8 height 8
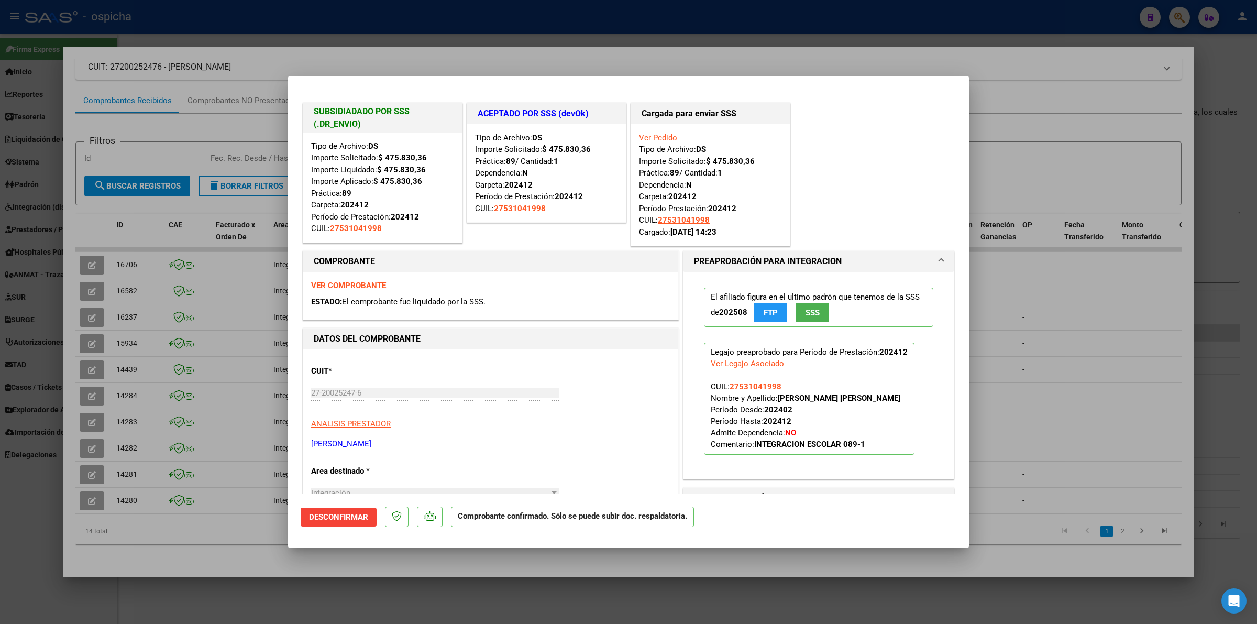
type input "$ 0,00"
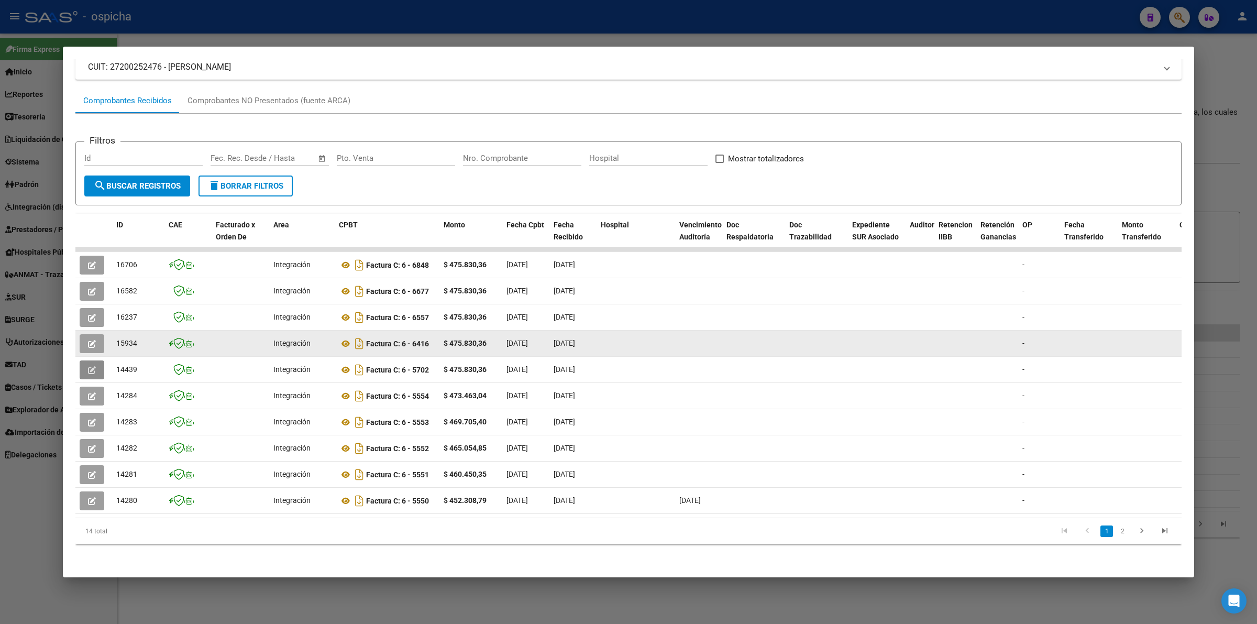
click at [93, 340] on icon "button" at bounding box center [92, 344] width 8 height 8
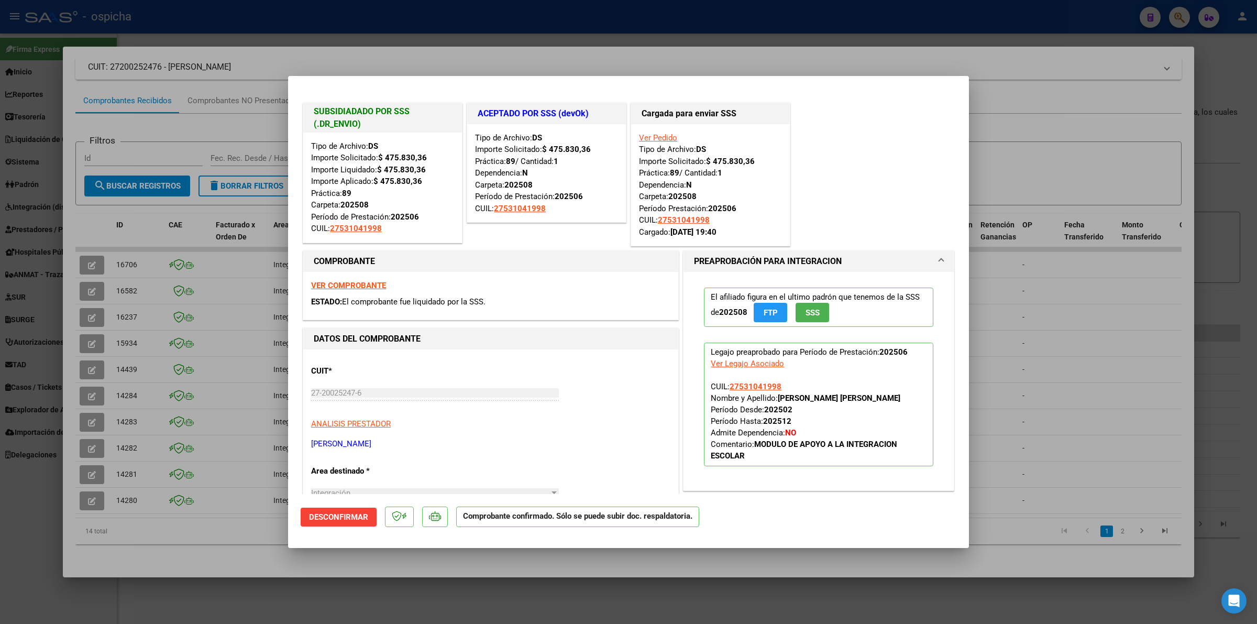
click at [95, 354] on div at bounding box center [628, 312] width 1257 height 624
type input "$ 0,00"
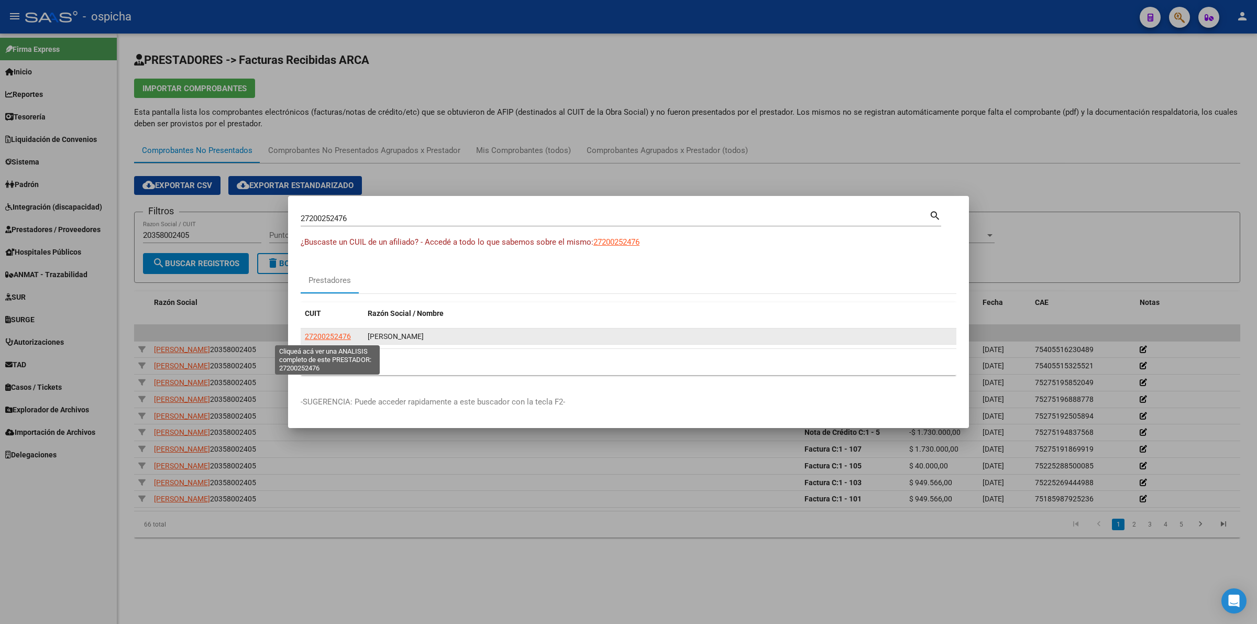
click at [339, 336] on span "27200252476" at bounding box center [328, 336] width 46 height 8
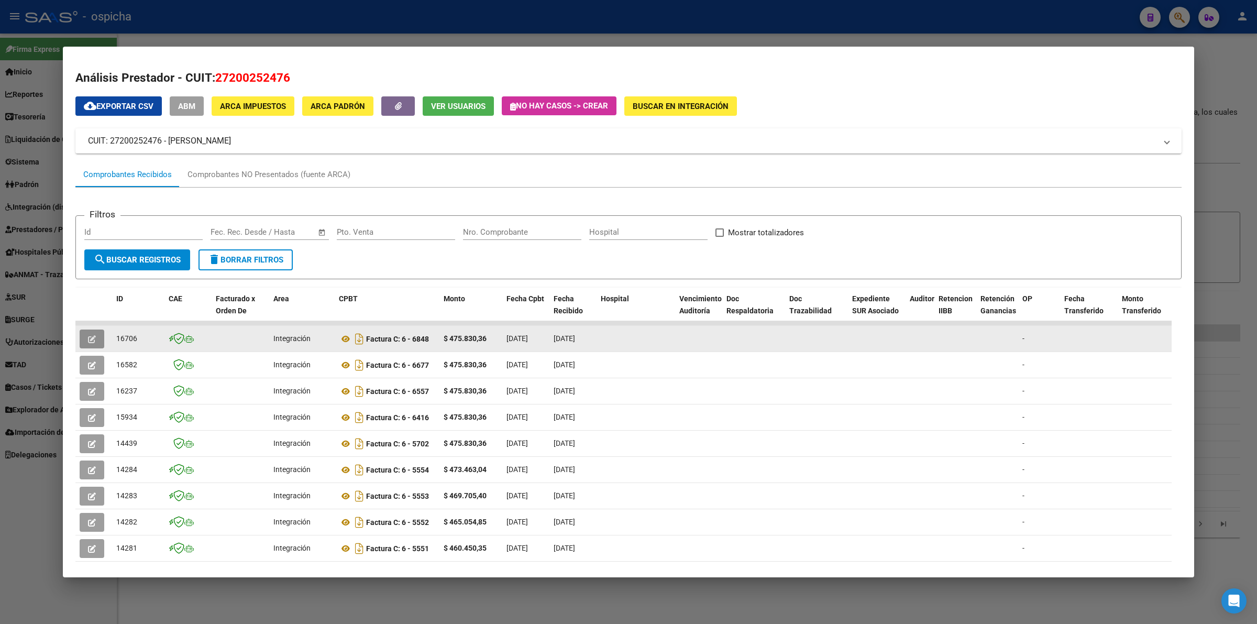
click at [90, 341] on icon "button" at bounding box center [92, 339] width 8 height 8
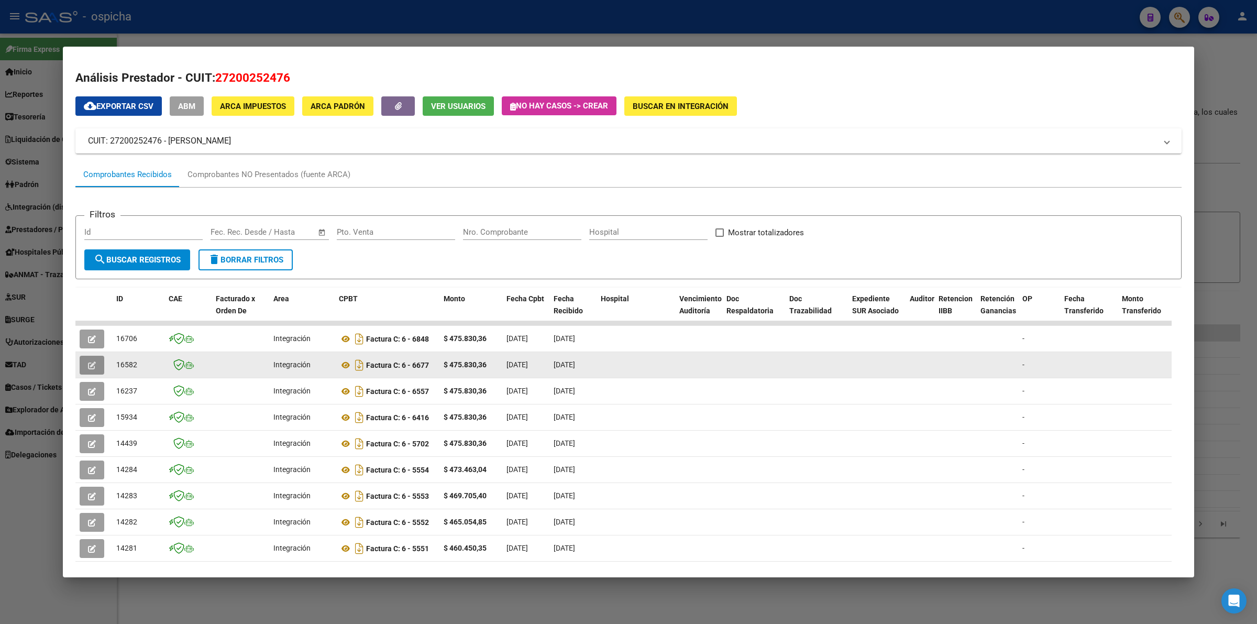
click at [104, 359] on button "button" at bounding box center [92, 365] width 25 height 19
